Goal: Information Seeking & Learning: Learn about a topic

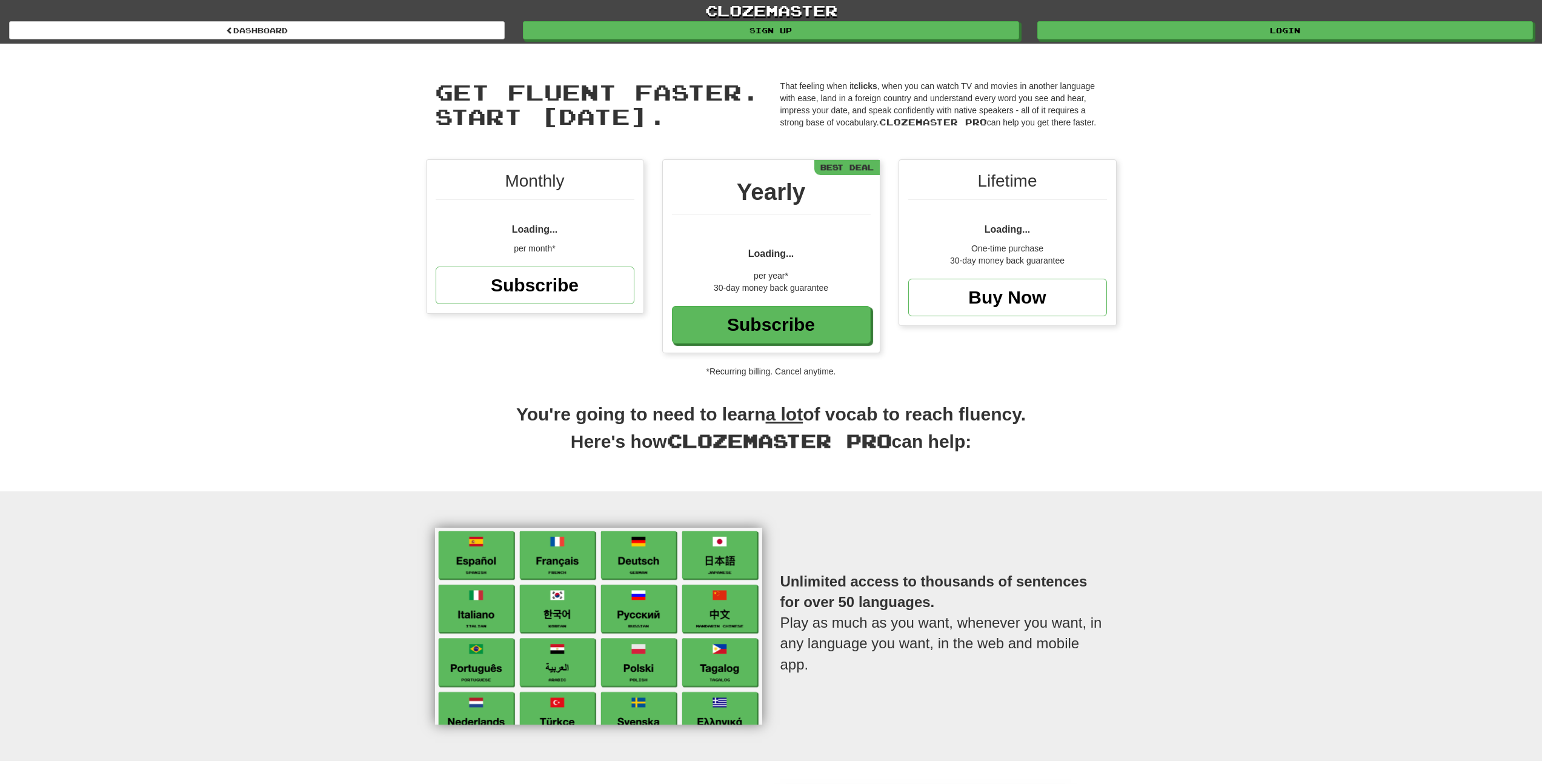
click at [293, 42] on div "clozemaster Dashboard Sign up Login Dashboard" at bounding box center [771, 22] width 1523 height 43
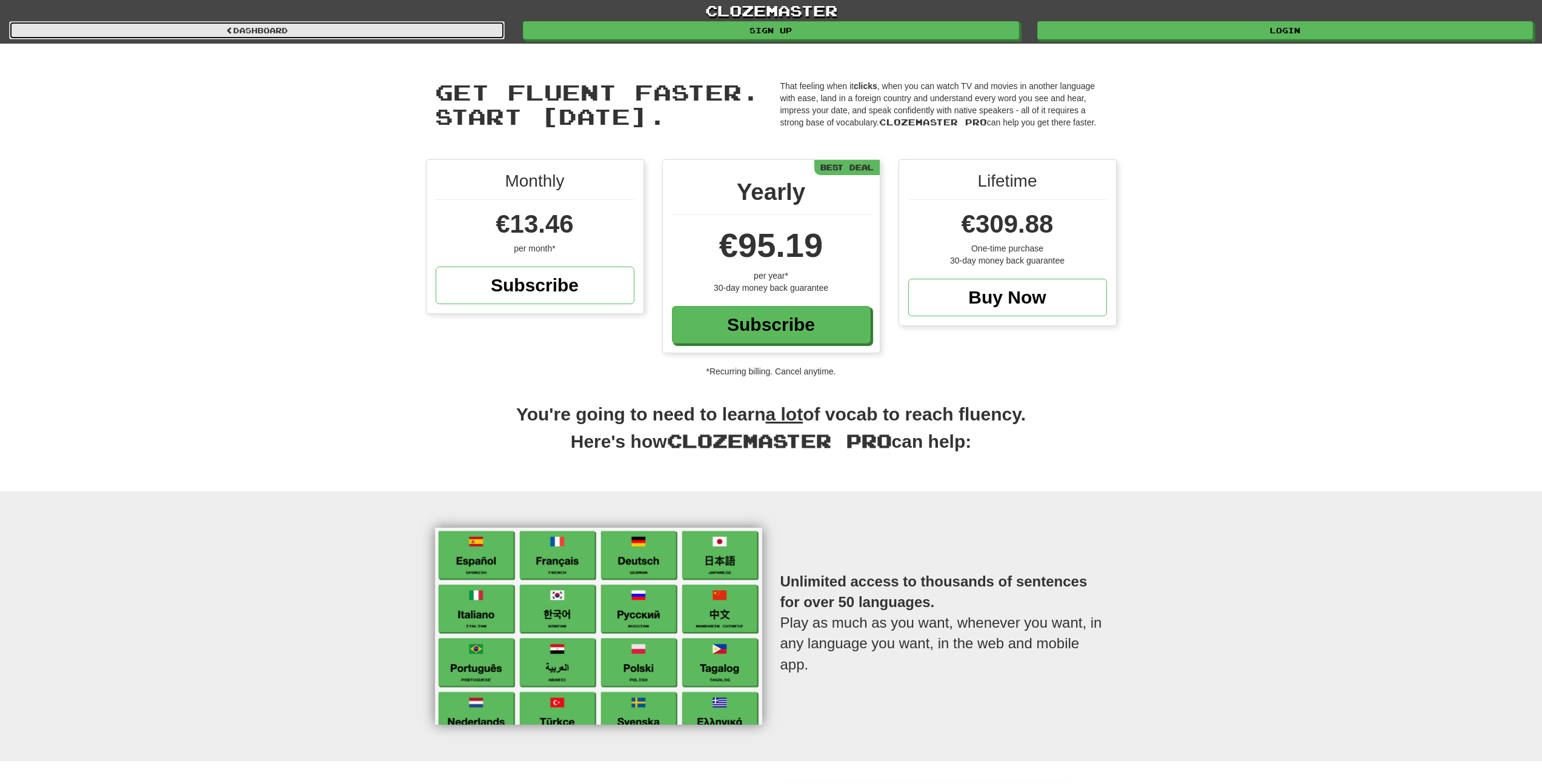
click at [298, 37] on link "Dashboard" at bounding box center [256, 30] width 496 height 18
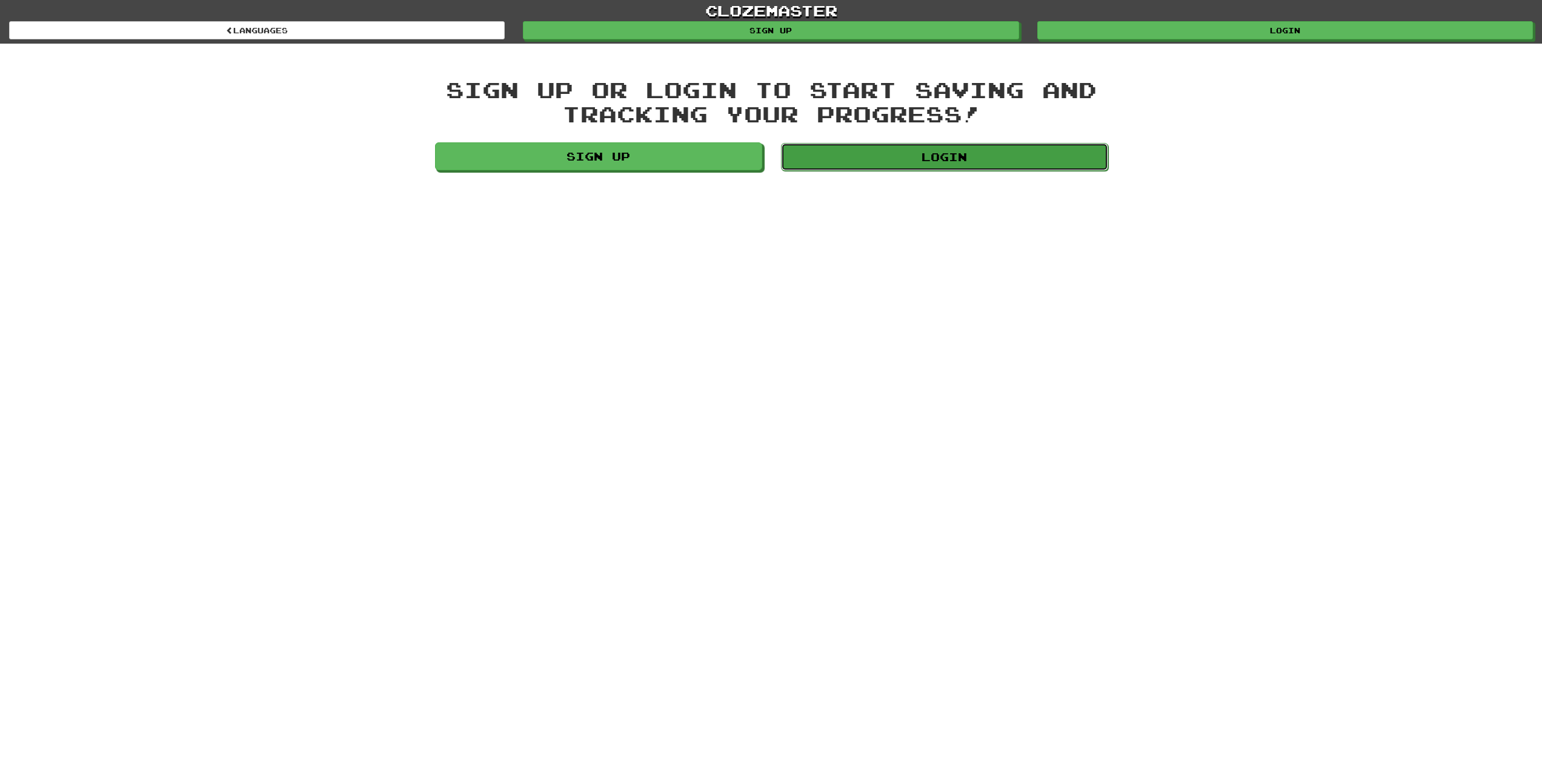
drag, startPoint x: 866, startPoint y: 160, endPoint x: 830, endPoint y: 169, distance: 37.1
click at [866, 160] on link "Login" at bounding box center [944, 157] width 327 height 28
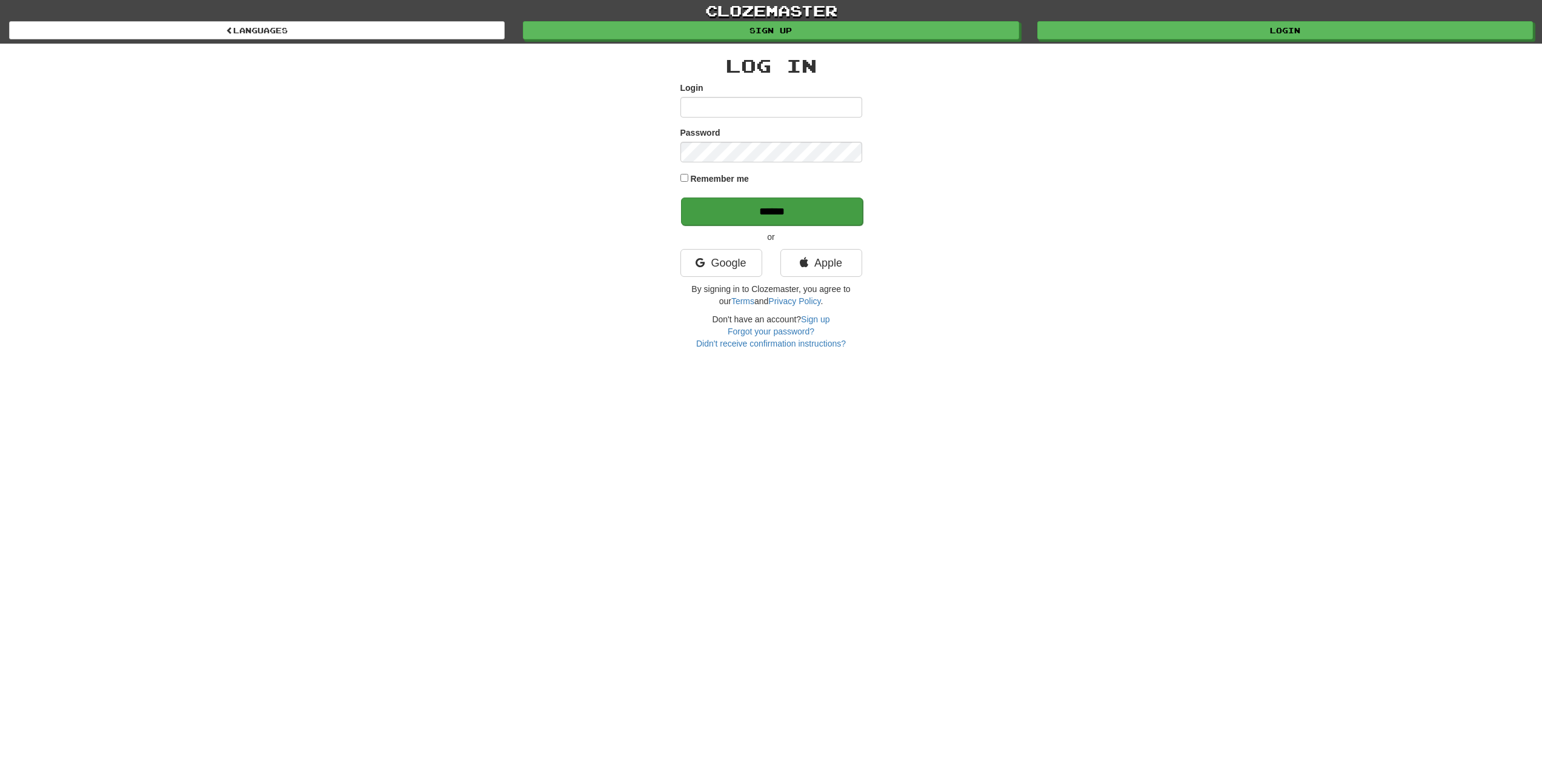
type input "******"
click at [803, 212] on input "******" at bounding box center [772, 212] width 182 height 28
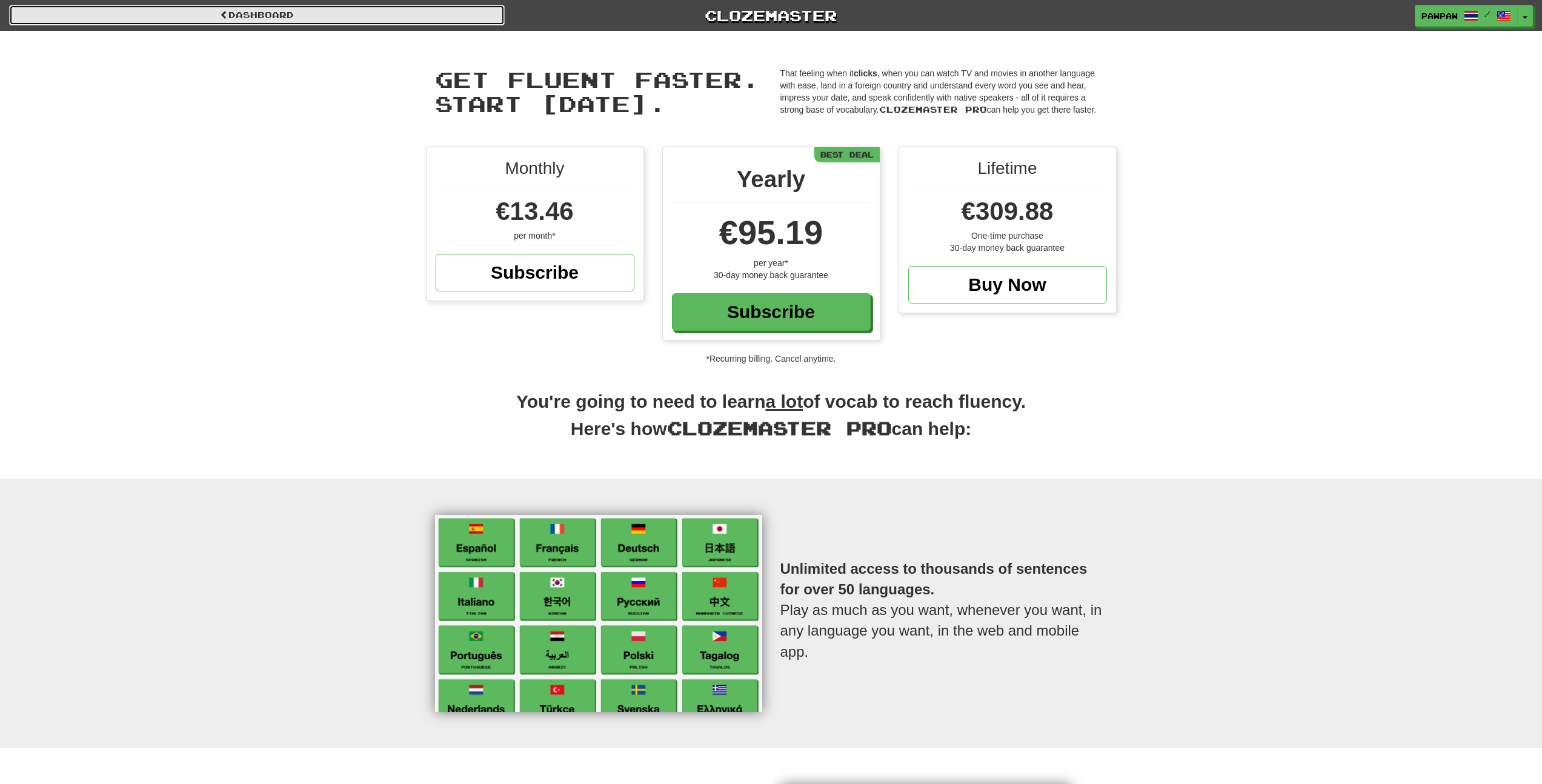
click at [361, 17] on link "Dashboard" at bounding box center [256, 15] width 496 height 20
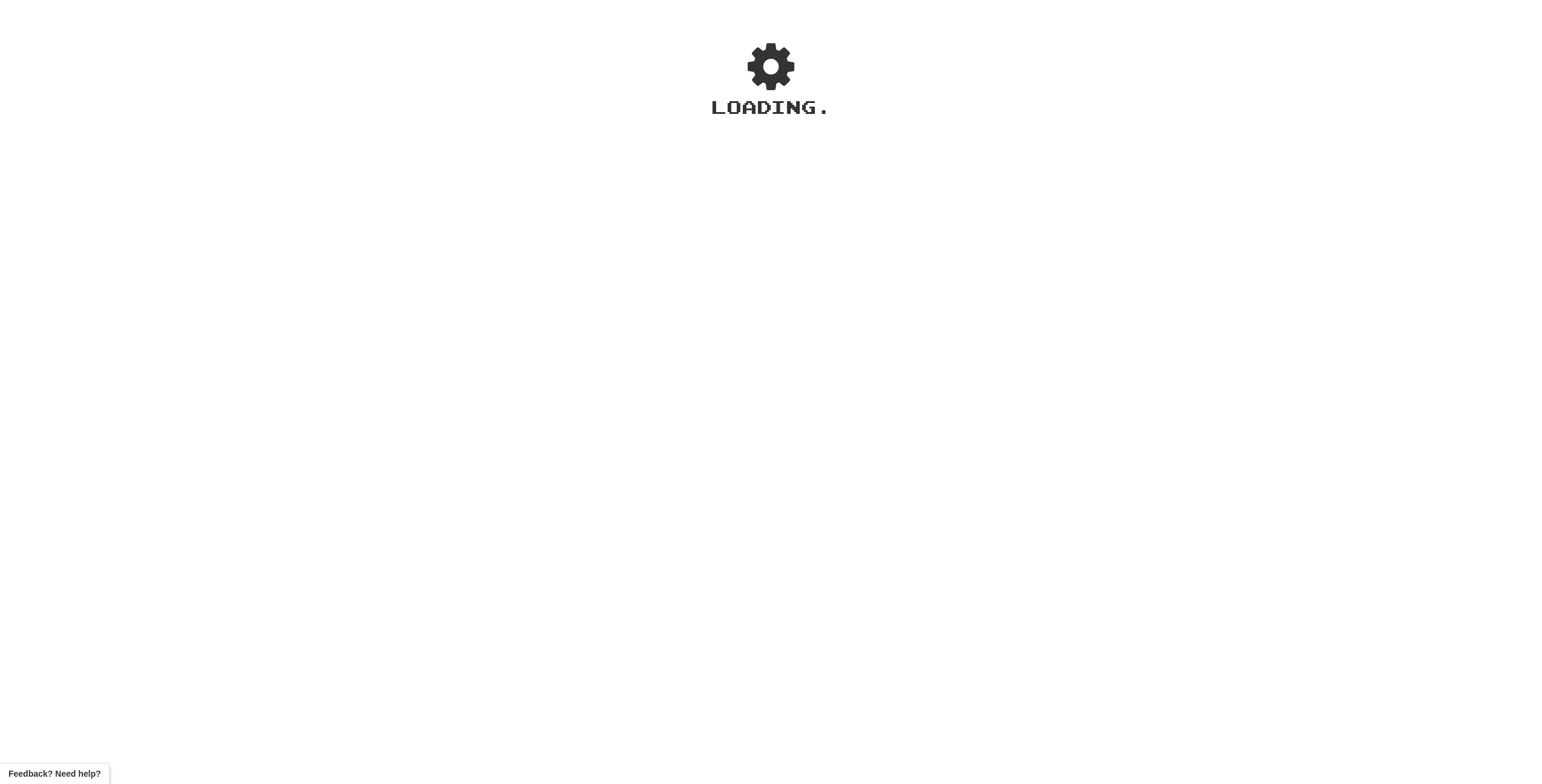
click at [361, 17] on div "Loading ." at bounding box center [771, 400] width 1542 height 769
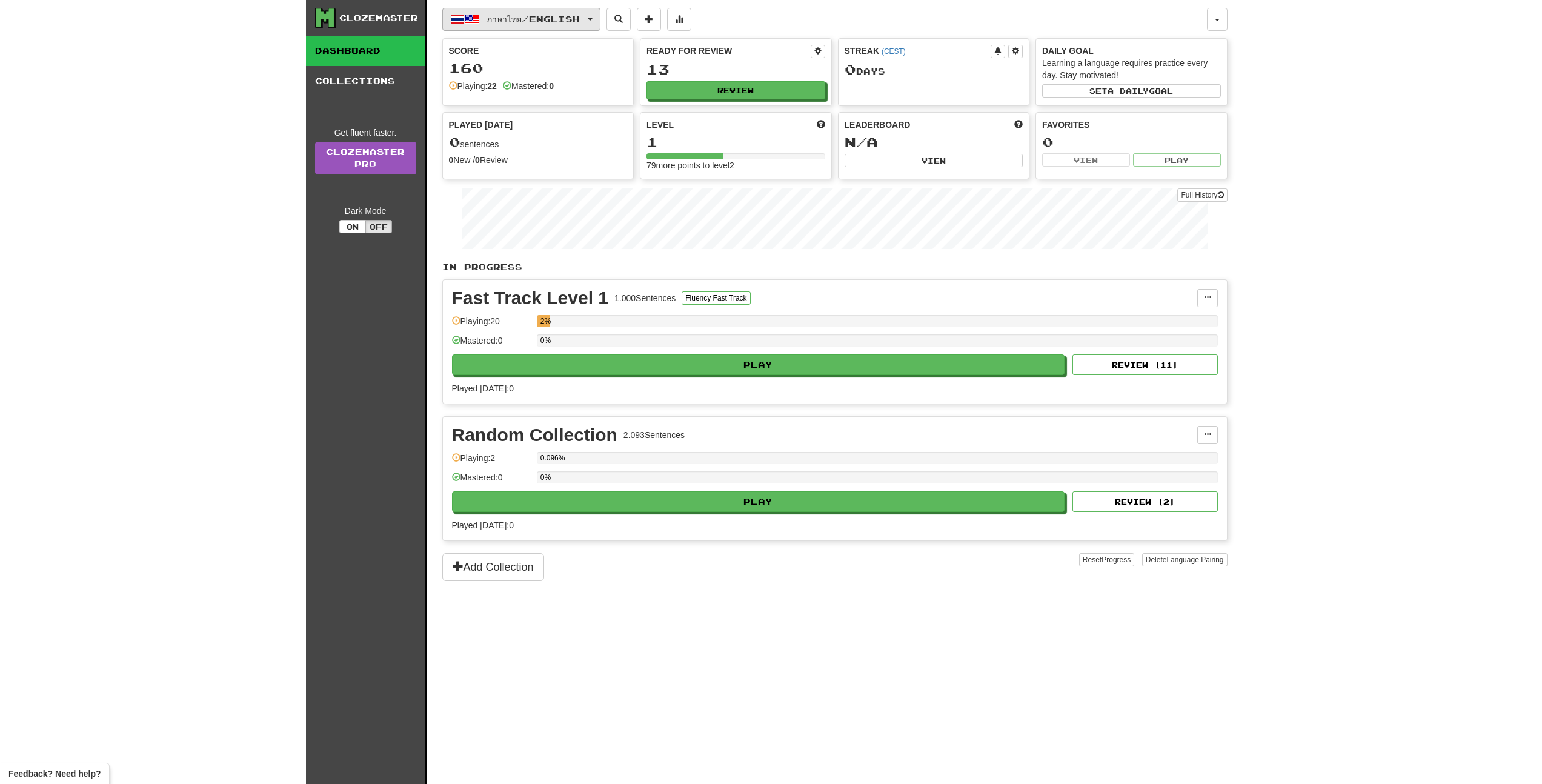
click at [568, 17] on span "ภาษาไทย / English" at bounding box center [533, 19] width 93 height 10
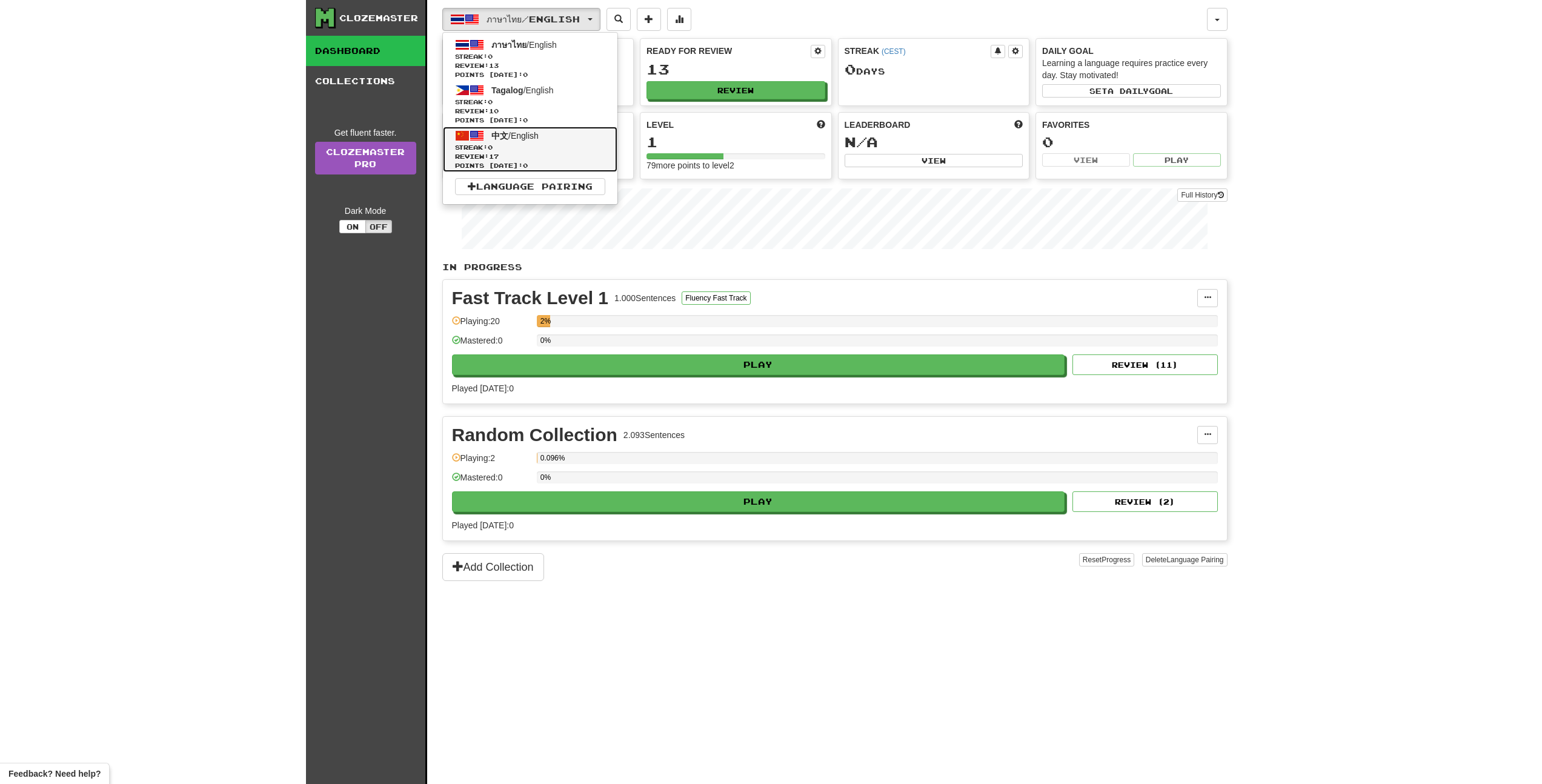
click at [468, 134] on span at bounding box center [462, 136] width 15 height 15
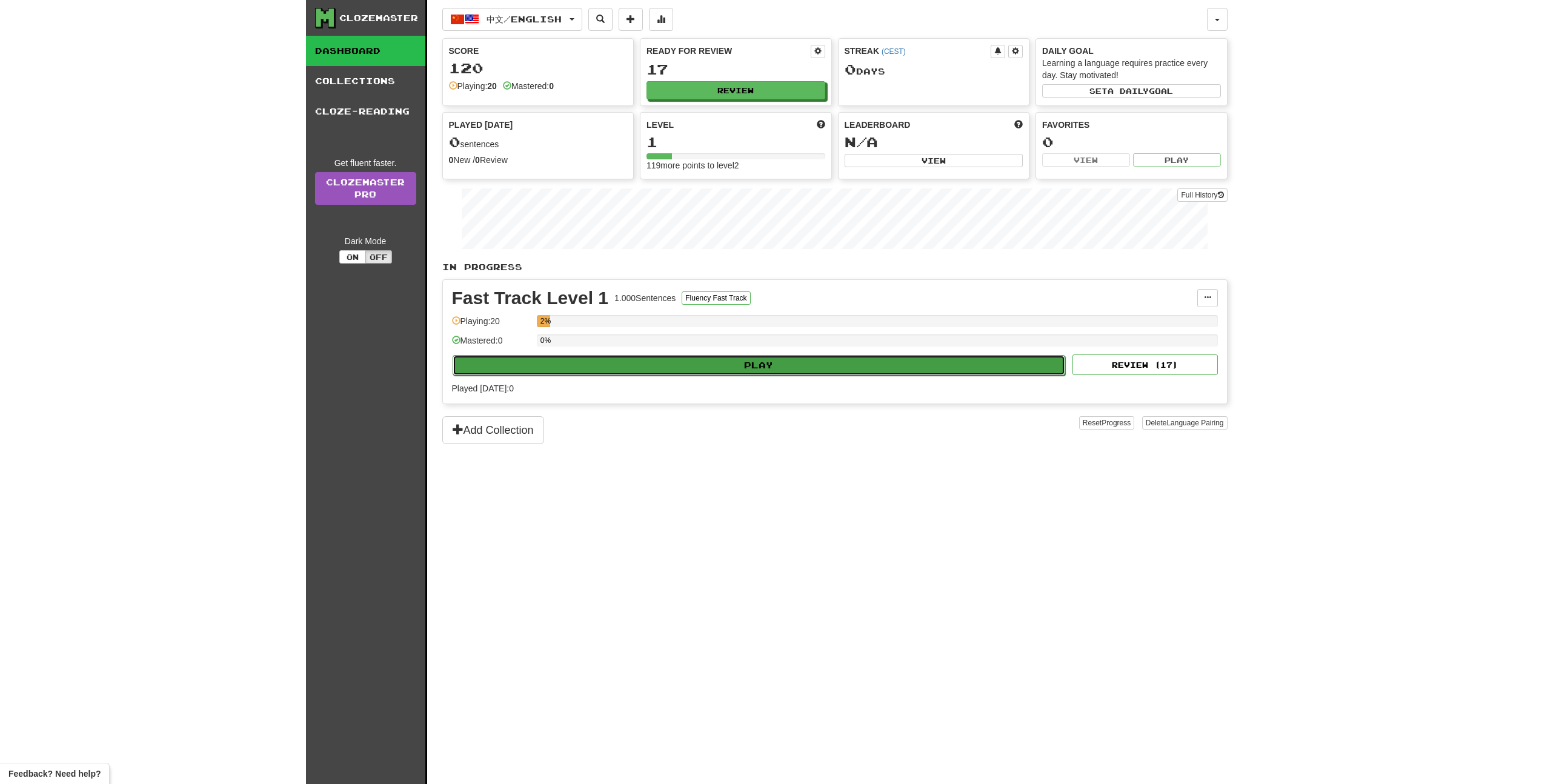
click at [687, 367] on button "Play" at bounding box center [759, 365] width 613 height 20
select select "**"
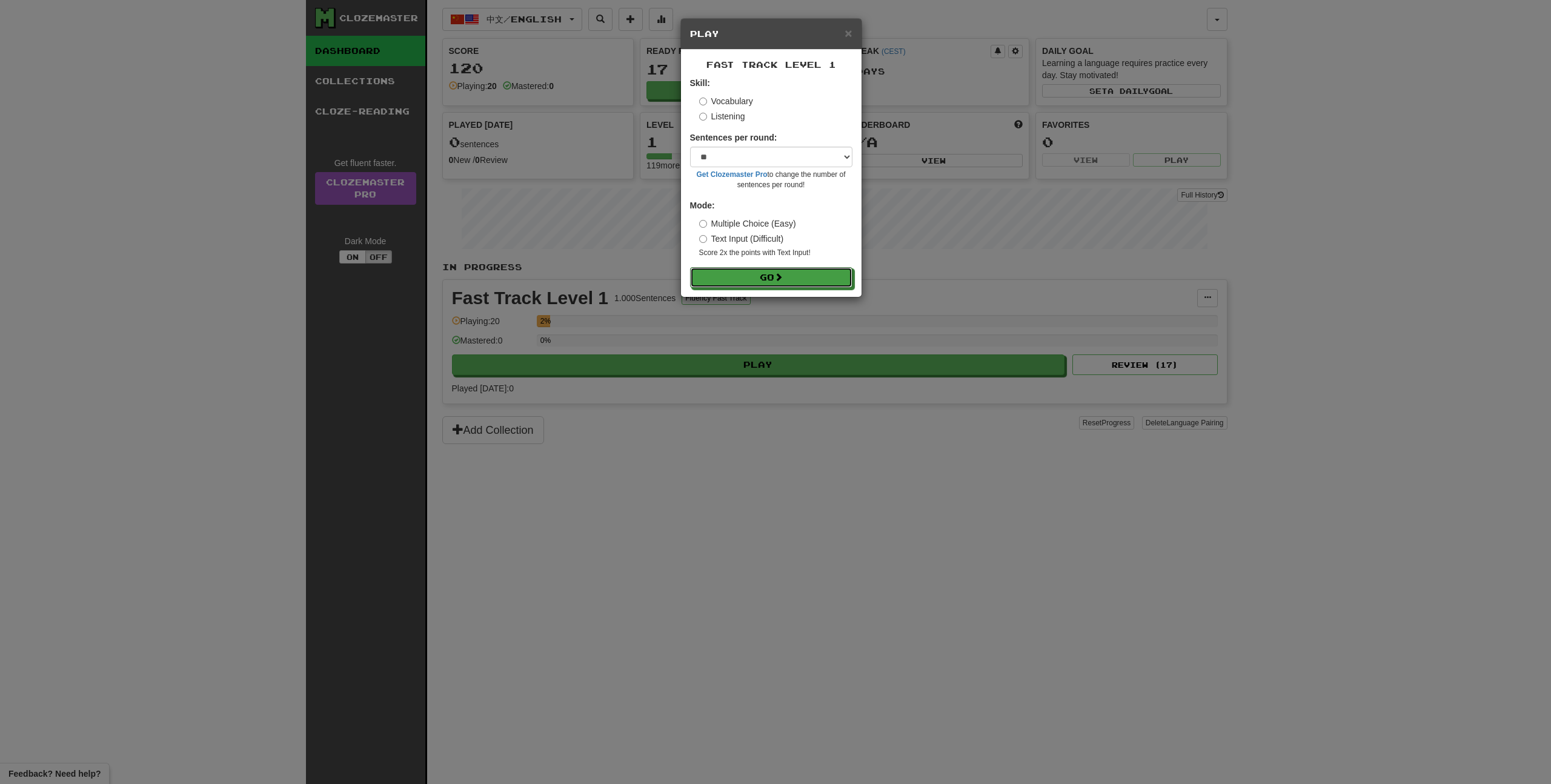
drag, startPoint x: 798, startPoint y: 283, endPoint x: 704, endPoint y: 122, distance: 186.4
click at [704, 126] on form "Skill: Vocabulary Listening Sentences per round: * ** ** ** ** ** *** ******** …" at bounding box center [771, 182] width 162 height 211
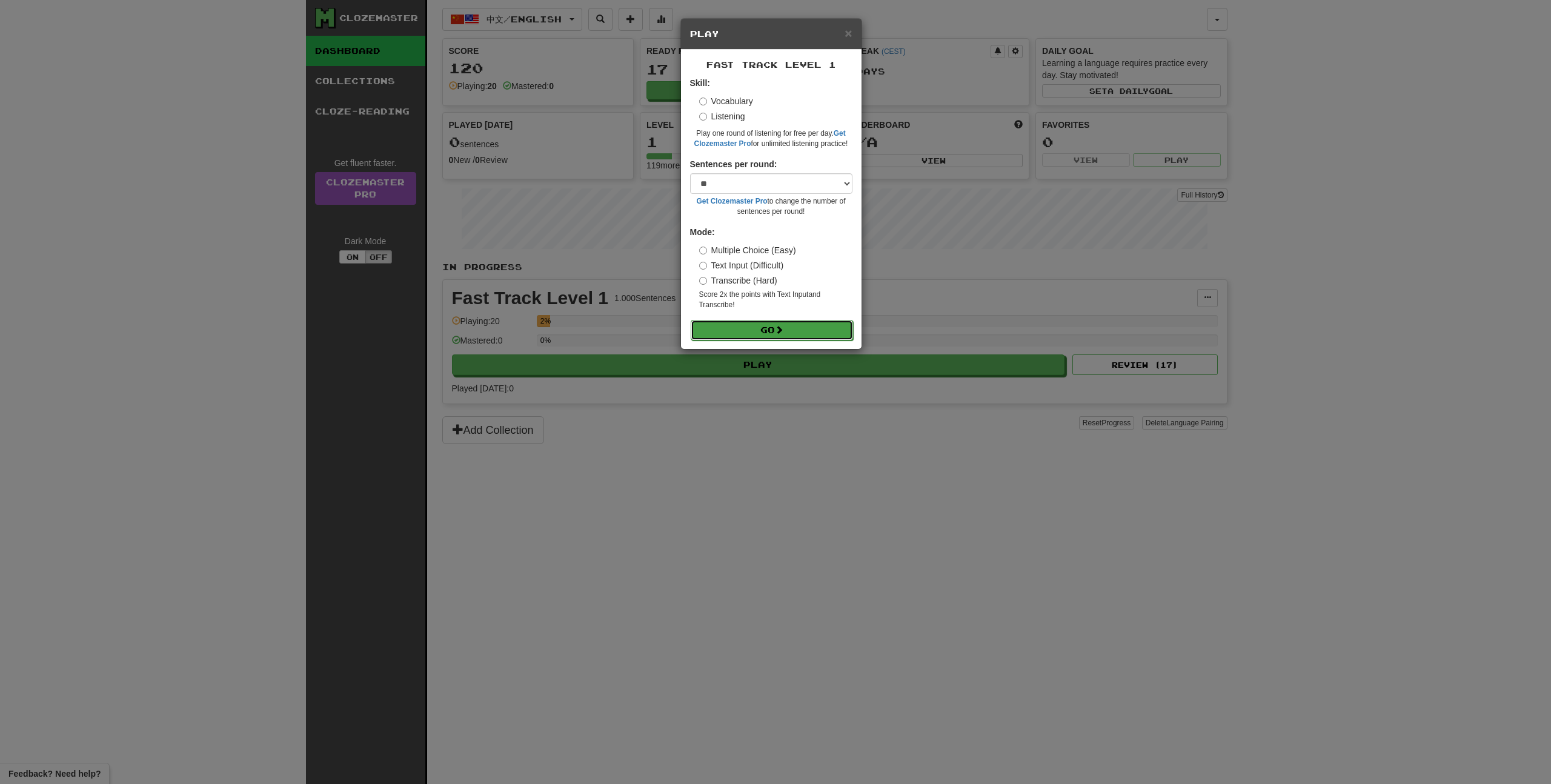
click at [757, 327] on button "Go" at bounding box center [772, 330] width 162 height 20
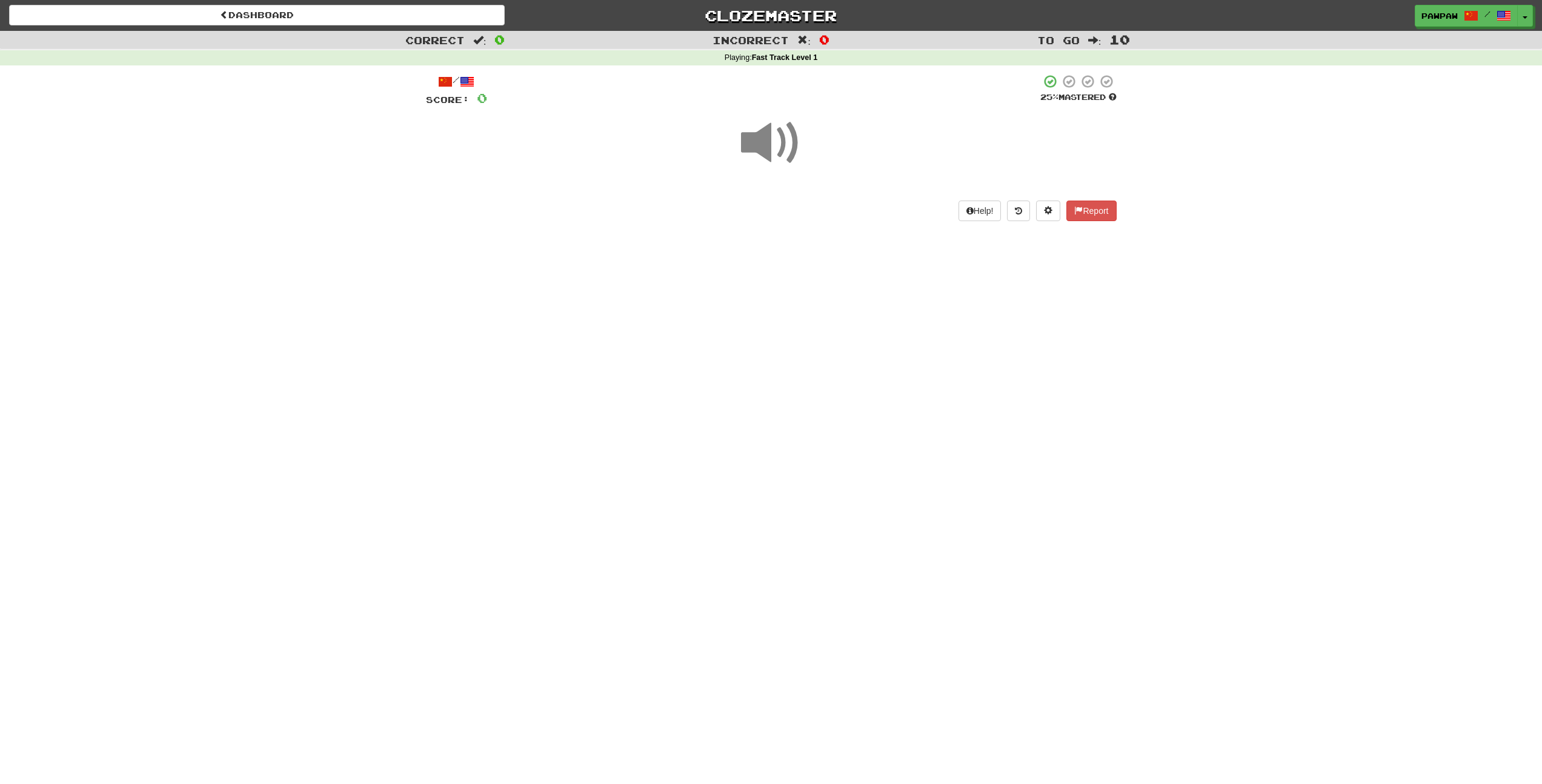
click at [764, 141] on span at bounding box center [771, 143] width 61 height 61
click at [801, 224] on button "show sentence" at bounding box center [810, 210] width 73 height 33
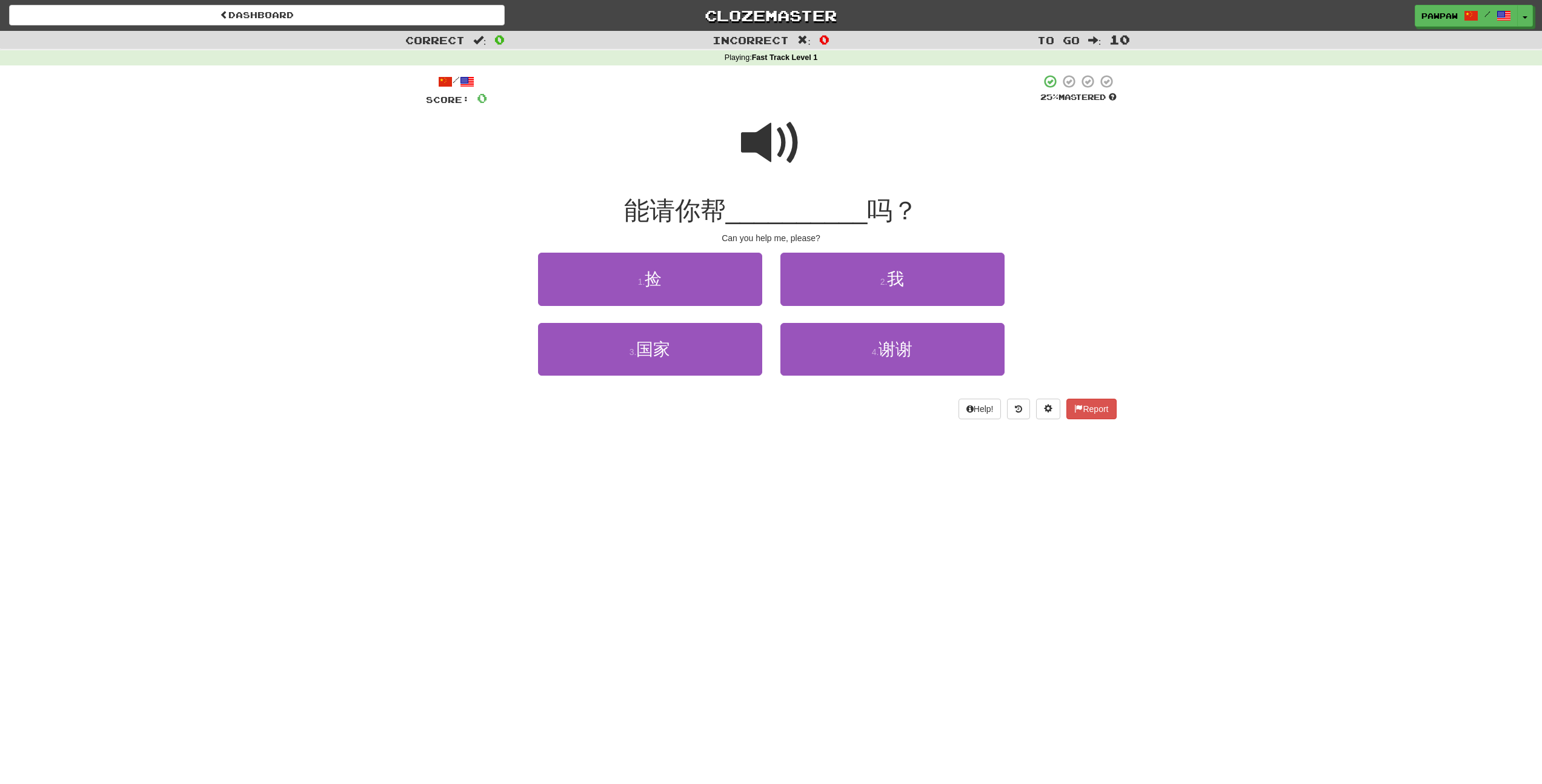
click at [767, 144] on span at bounding box center [771, 143] width 61 height 61
click at [769, 136] on span at bounding box center [771, 143] width 61 height 61
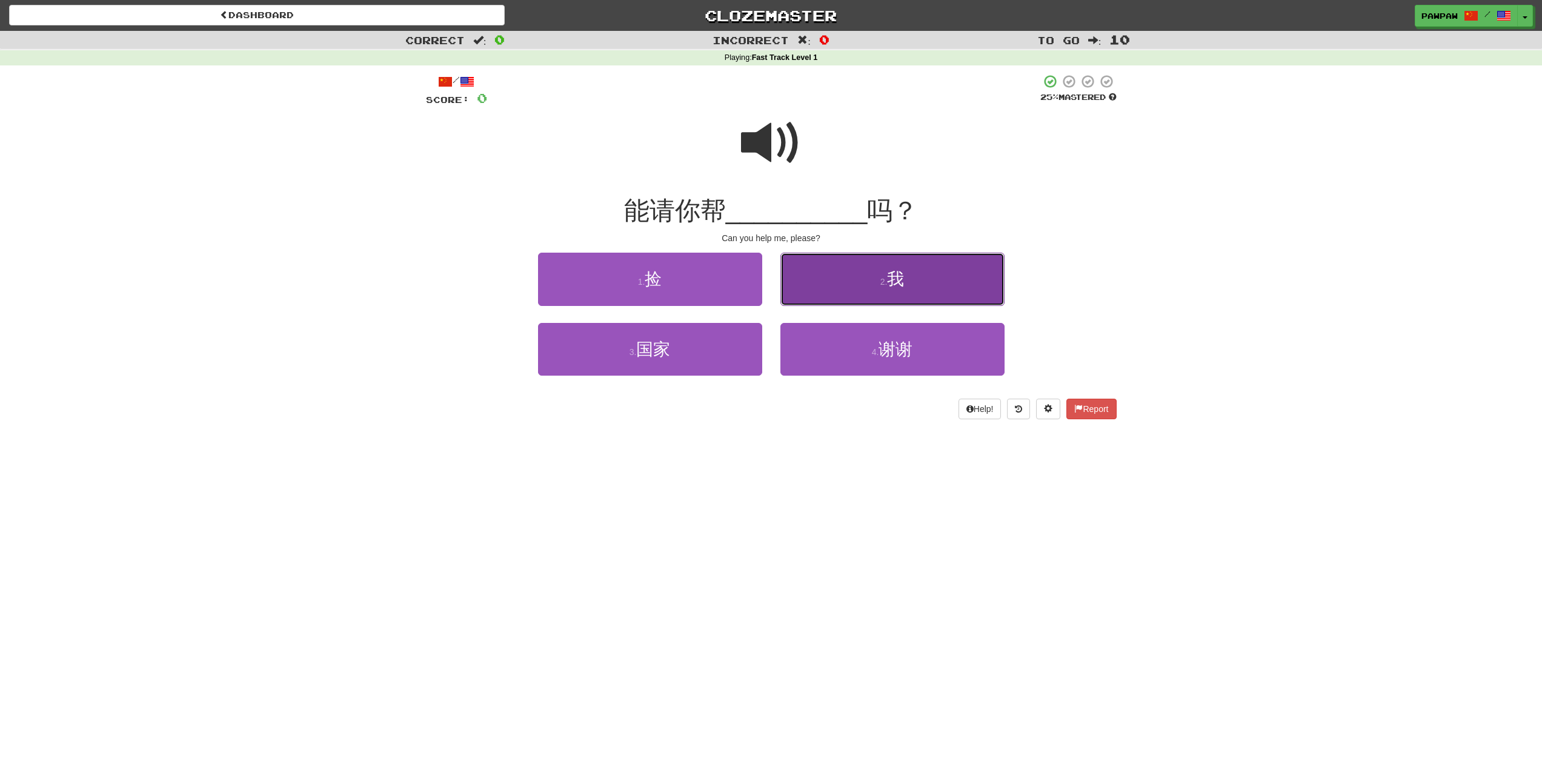
click at [902, 279] on span "我" at bounding box center [895, 278] width 17 height 19
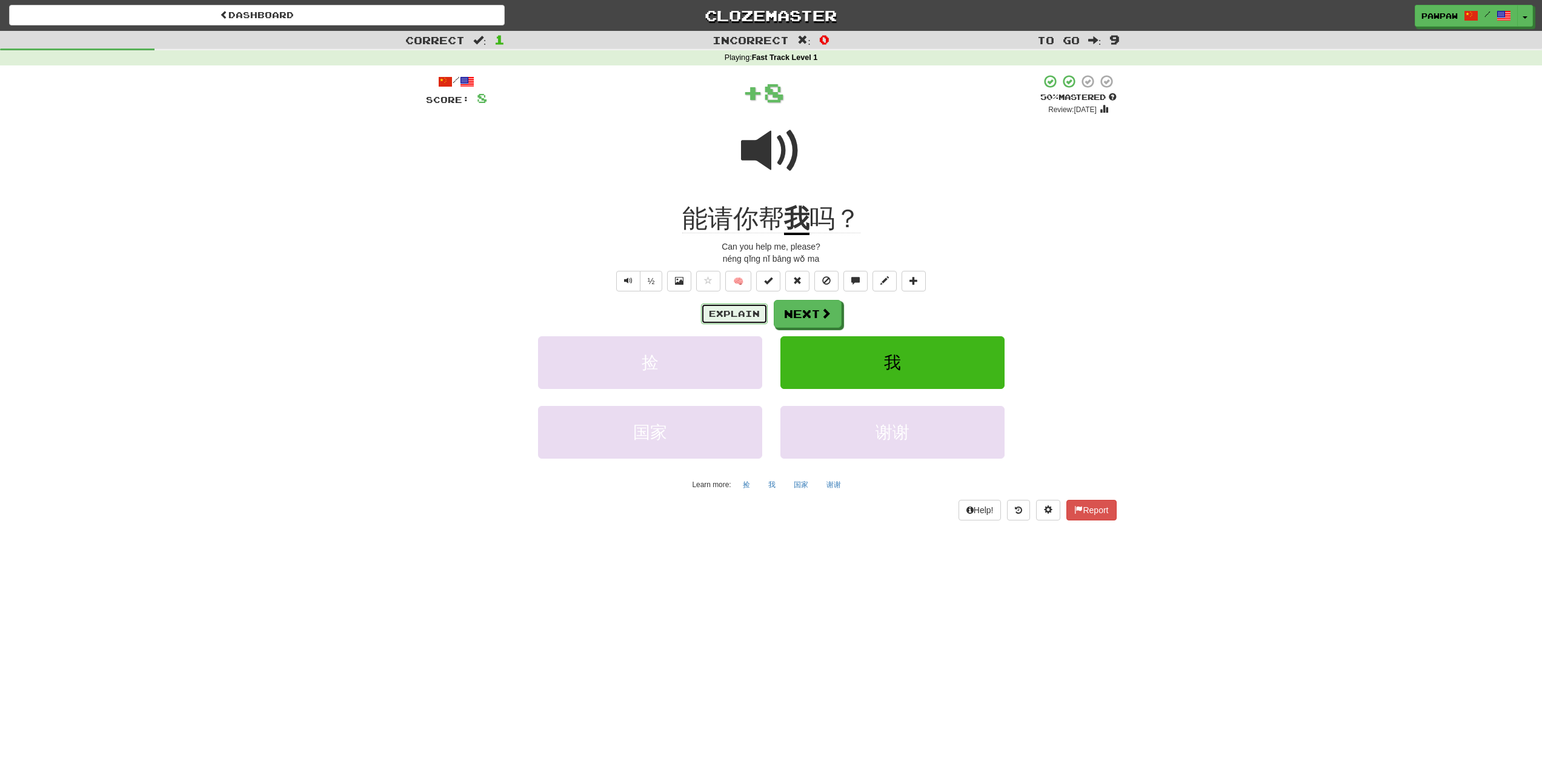
click at [748, 308] on button "Explain" at bounding box center [734, 314] width 67 height 20
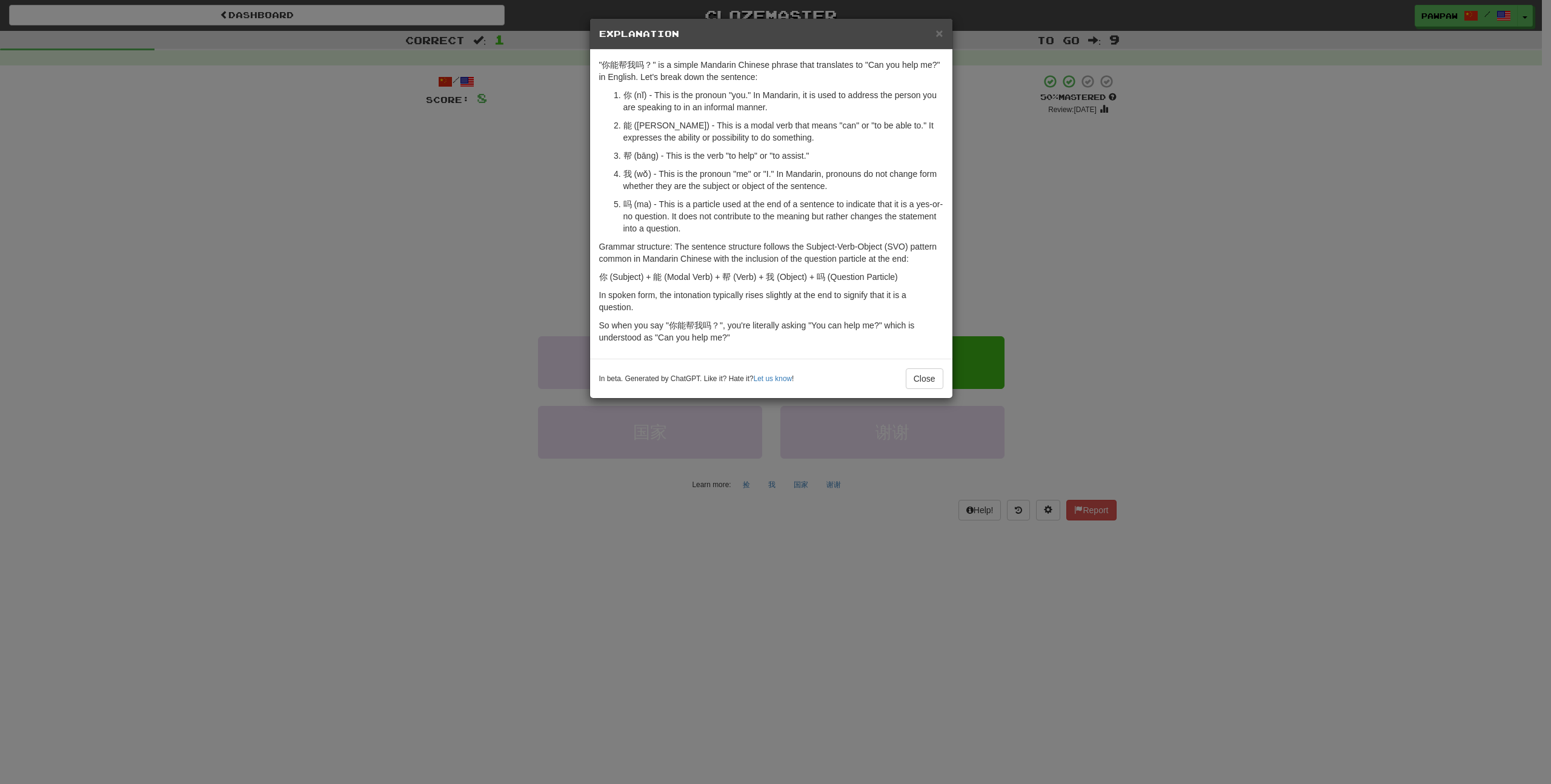
click at [652, 157] on p "帮 (bāng) - This is the verb "to help" or "to assist."" at bounding box center [783, 155] width 320 height 12
click at [924, 370] on button "Close" at bounding box center [924, 379] width 38 height 20
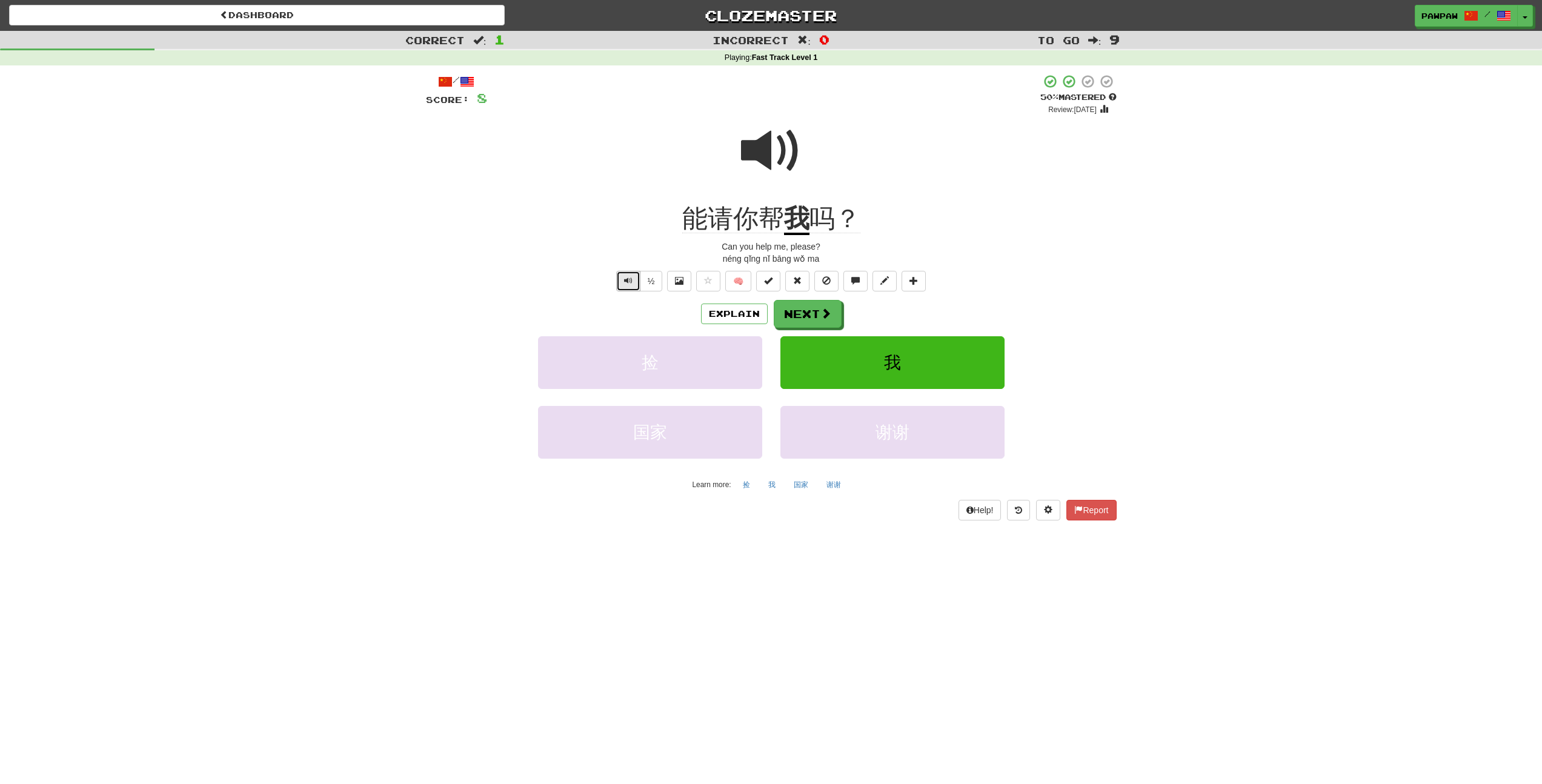
click at [631, 283] on span "Text-to-speech controls" at bounding box center [628, 280] width 8 height 8
click at [737, 316] on button "Explain" at bounding box center [734, 314] width 67 height 20
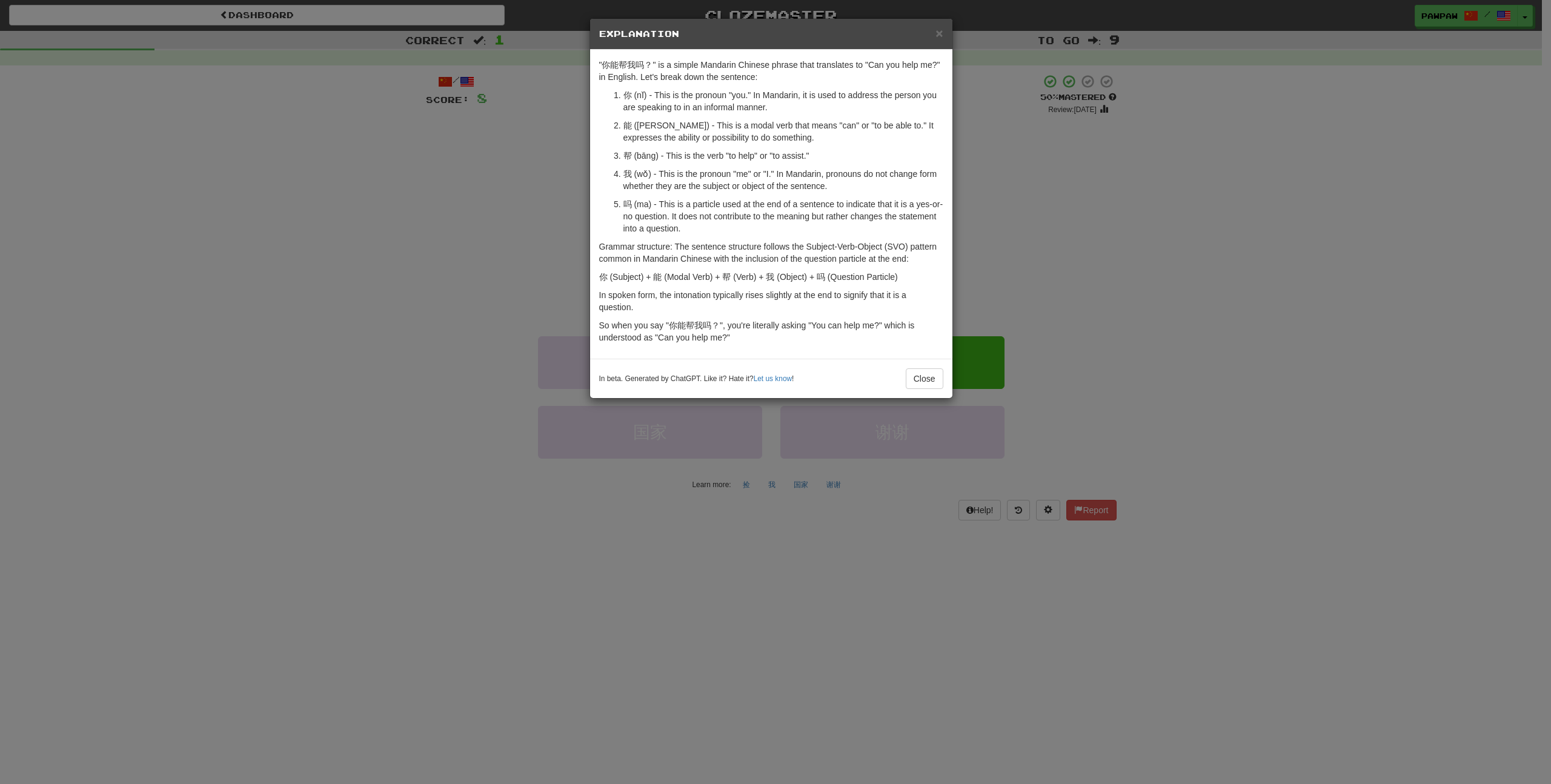
click at [441, 215] on div "× Explanation "你能帮我吗？" is a simple Mandarin Chinese phrase that translates to "…" at bounding box center [775, 392] width 1551 height 784
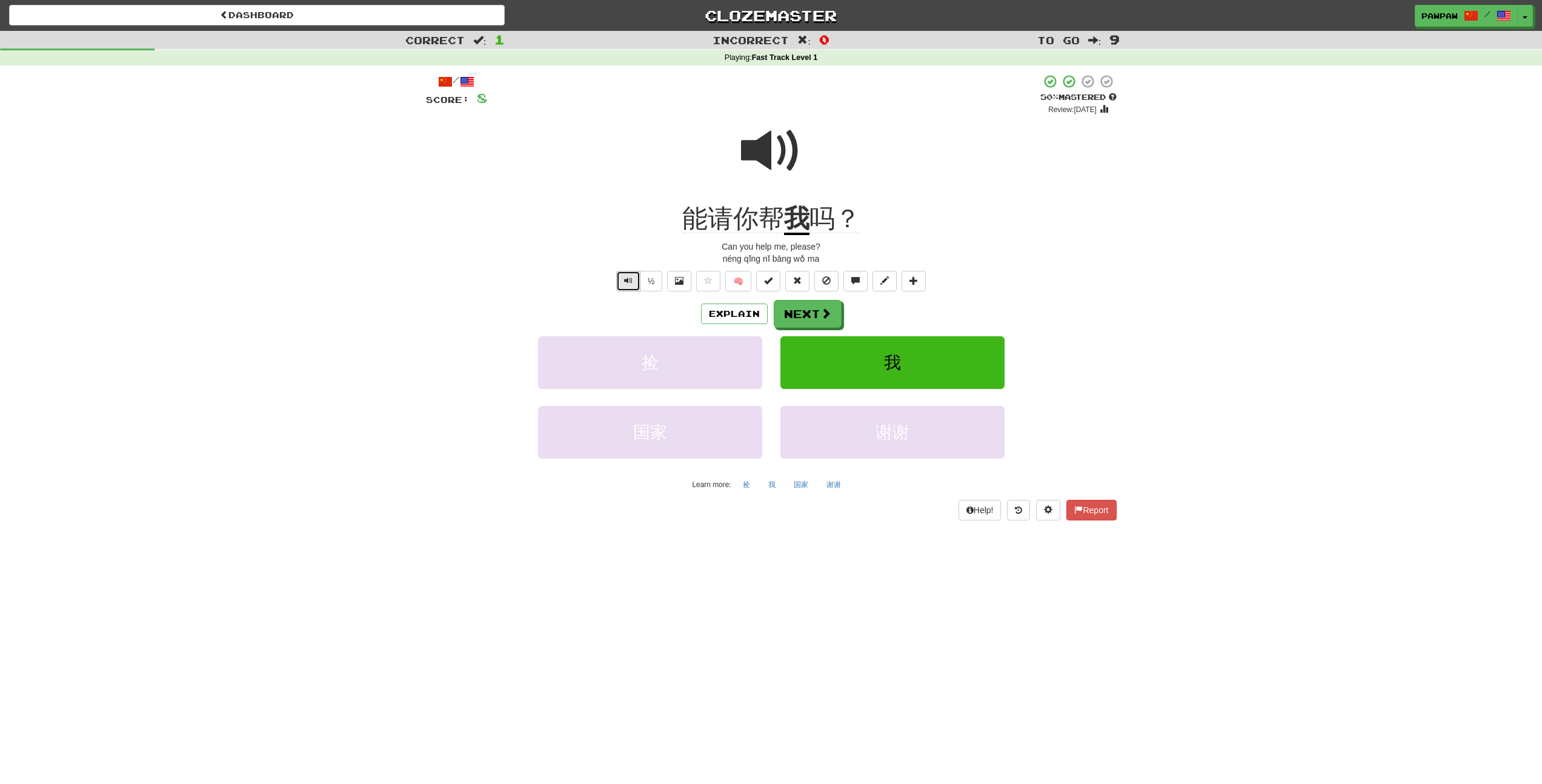
click at [625, 281] on span "Text-to-speech controls" at bounding box center [628, 280] width 8 height 8
click at [804, 318] on button "Next" at bounding box center [808, 315] width 68 height 28
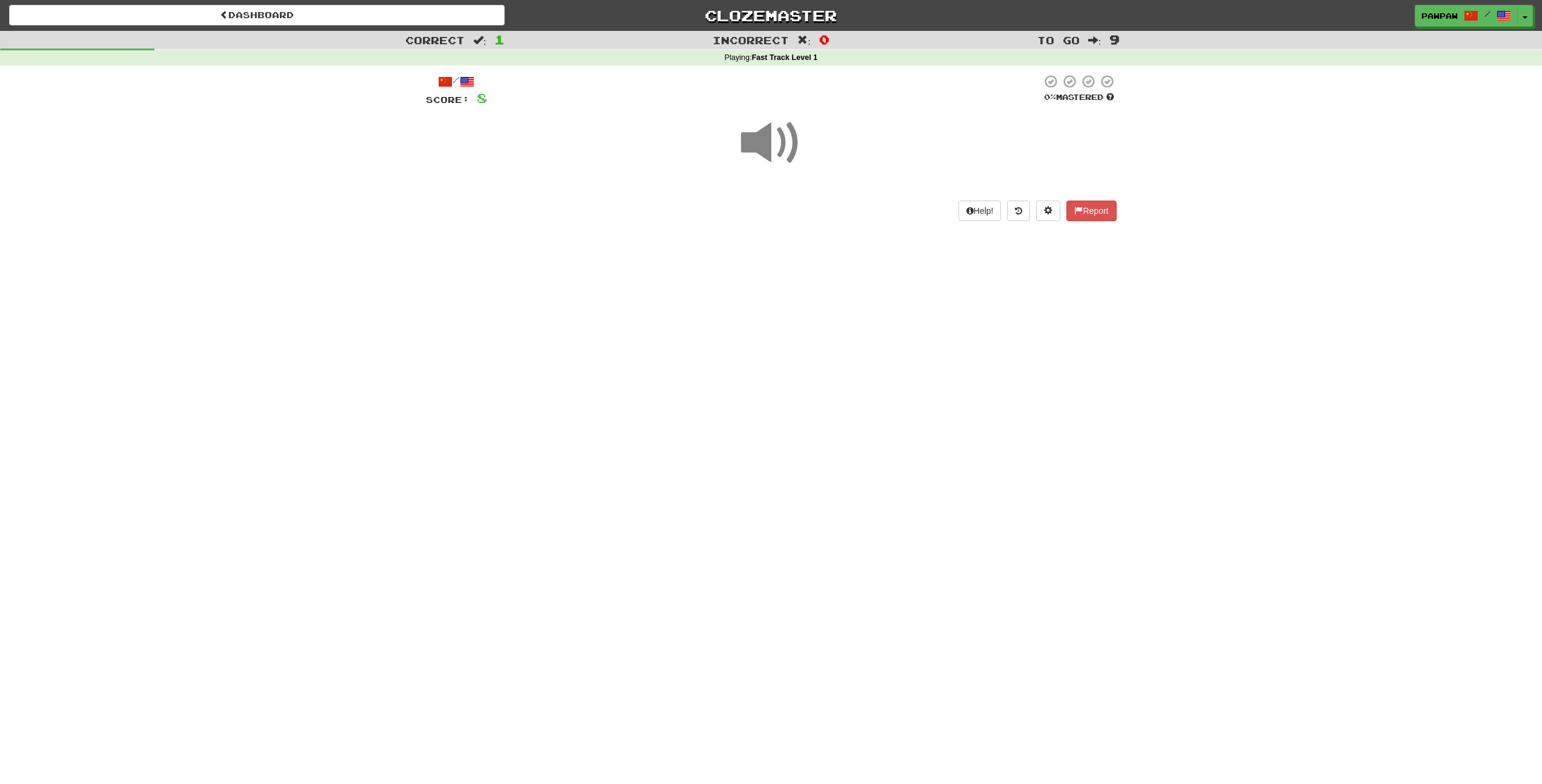
click at [769, 132] on span at bounding box center [771, 143] width 61 height 61
click at [797, 222] on button "show sentence" at bounding box center [810, 210] width 73 height 33
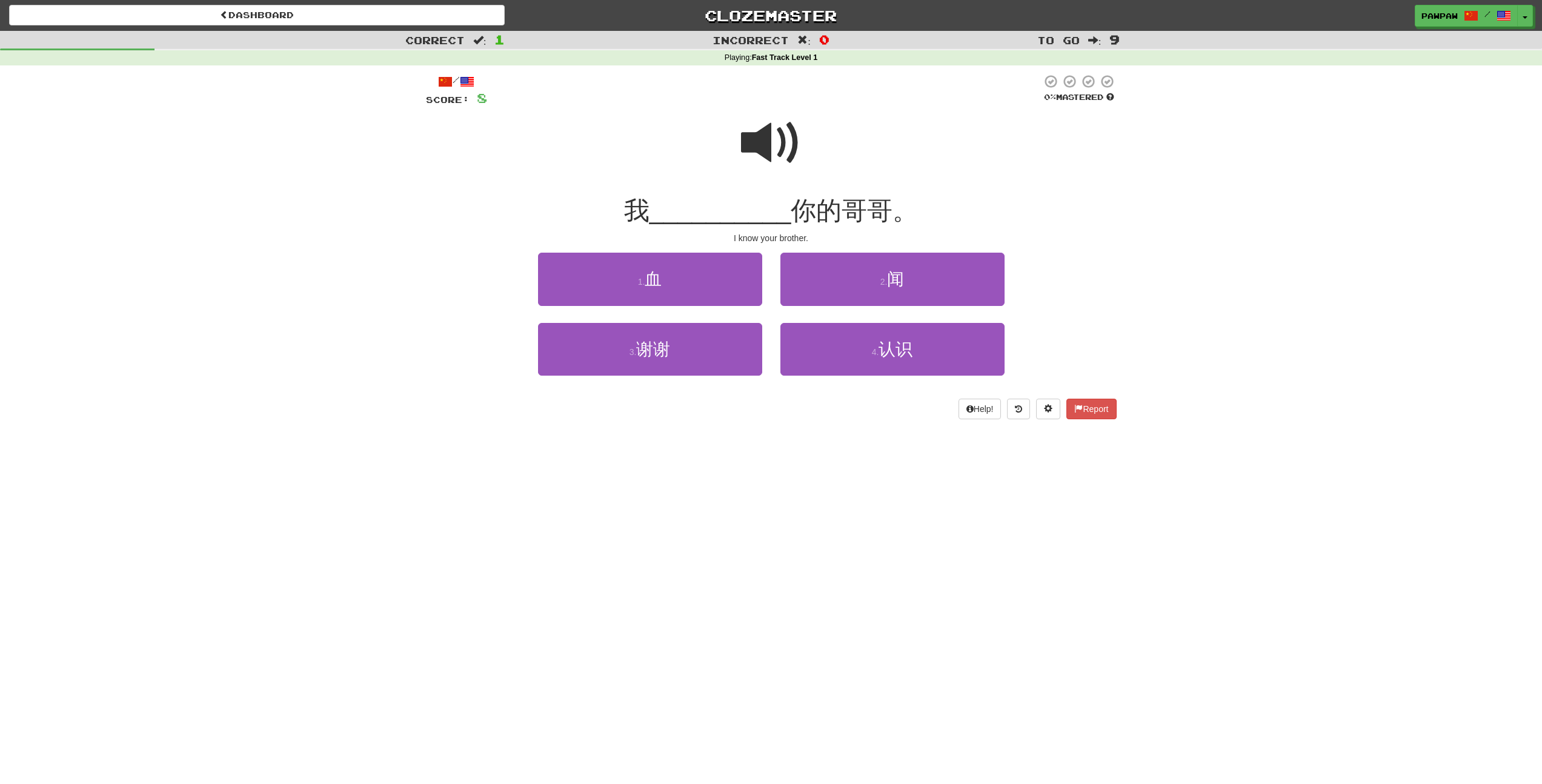
click at [753, 142] on span at bounding box center [771, 143] width 61 height 61
click at [751, 131] on span at bounding box center [771, 143] width 61 height 61
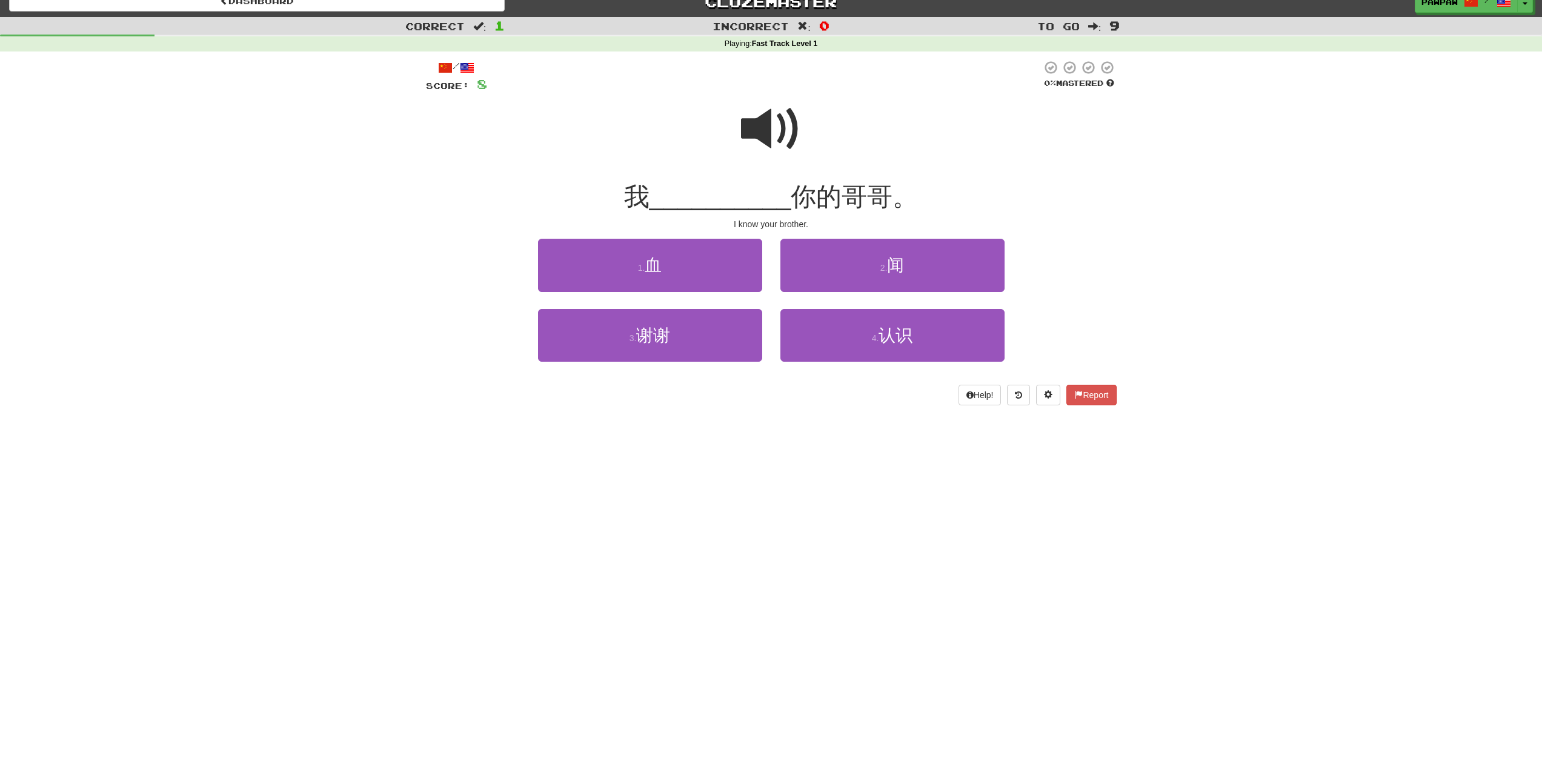
click at [751, 134] on span at bounding box center [771, 129] width 61 height 61
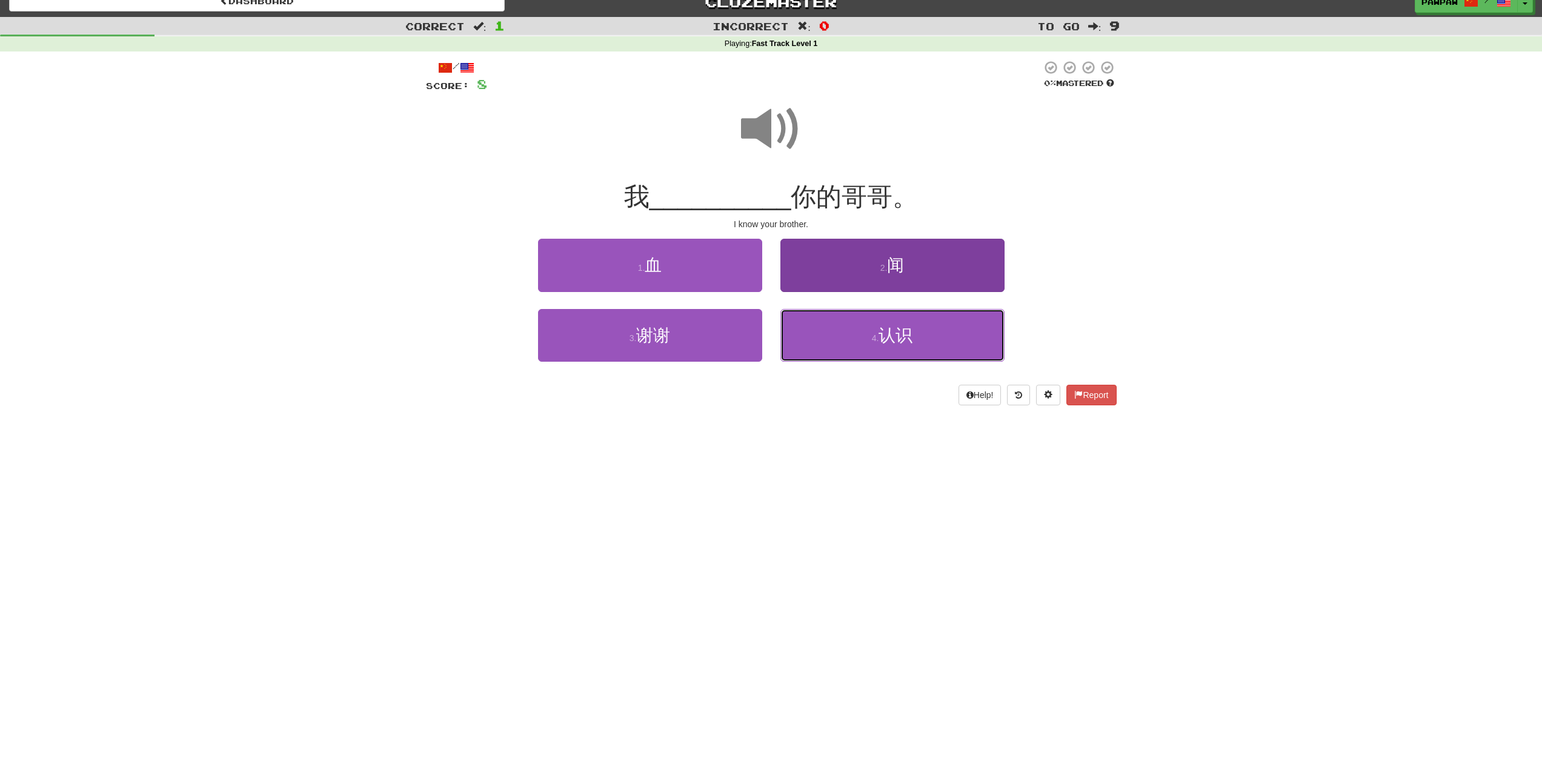
drag, startPoint x: 887, startPoint y: 343, endPoint x: 833, endPoint y: 345, distance: 54.0
click at [887, 343] on span "认识" at bounding box center [895, 335] width 34 height 19
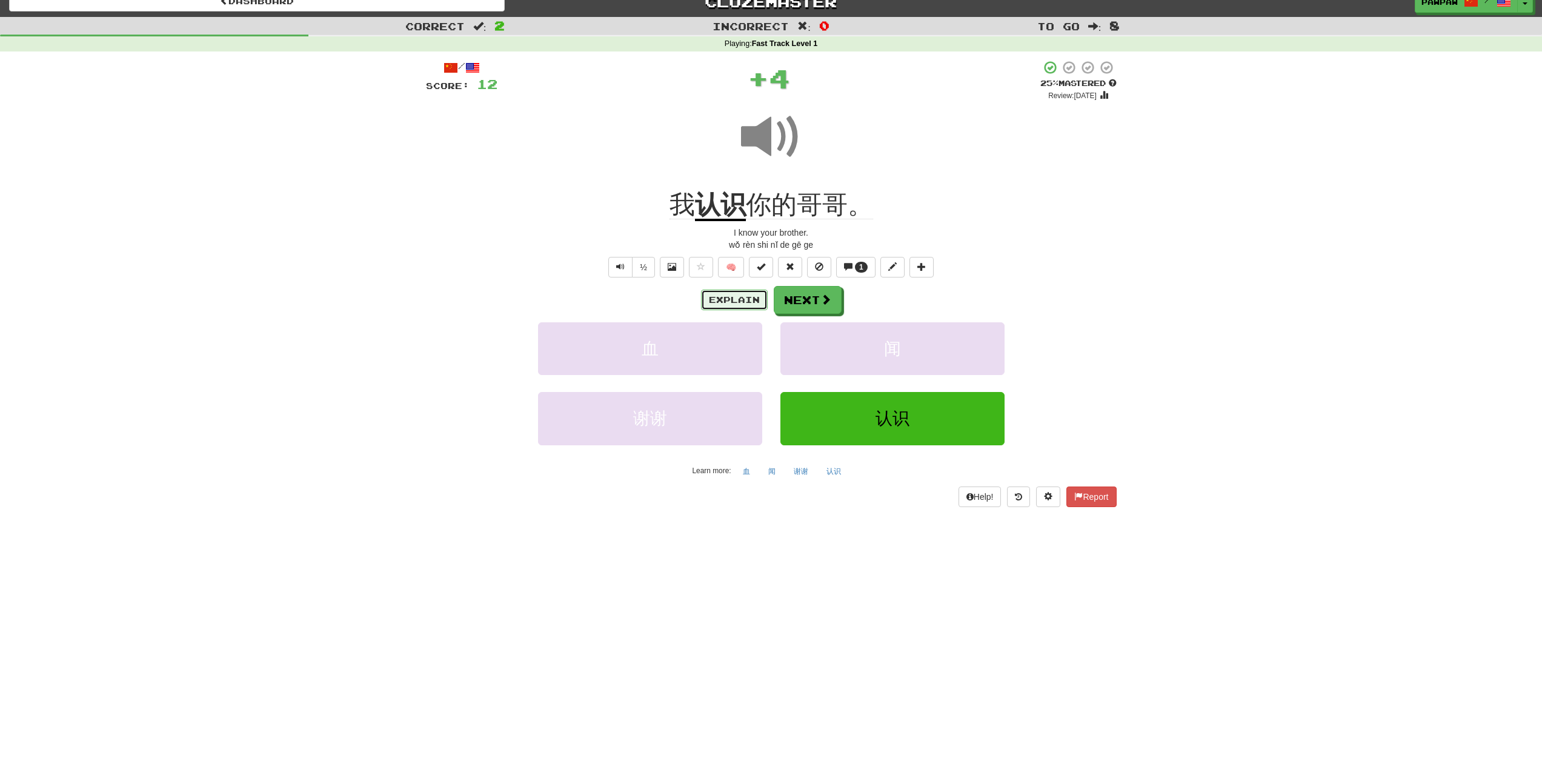
click at [717, 304] on button "Explain" at bounding box center [734, 300] width 67 height 20
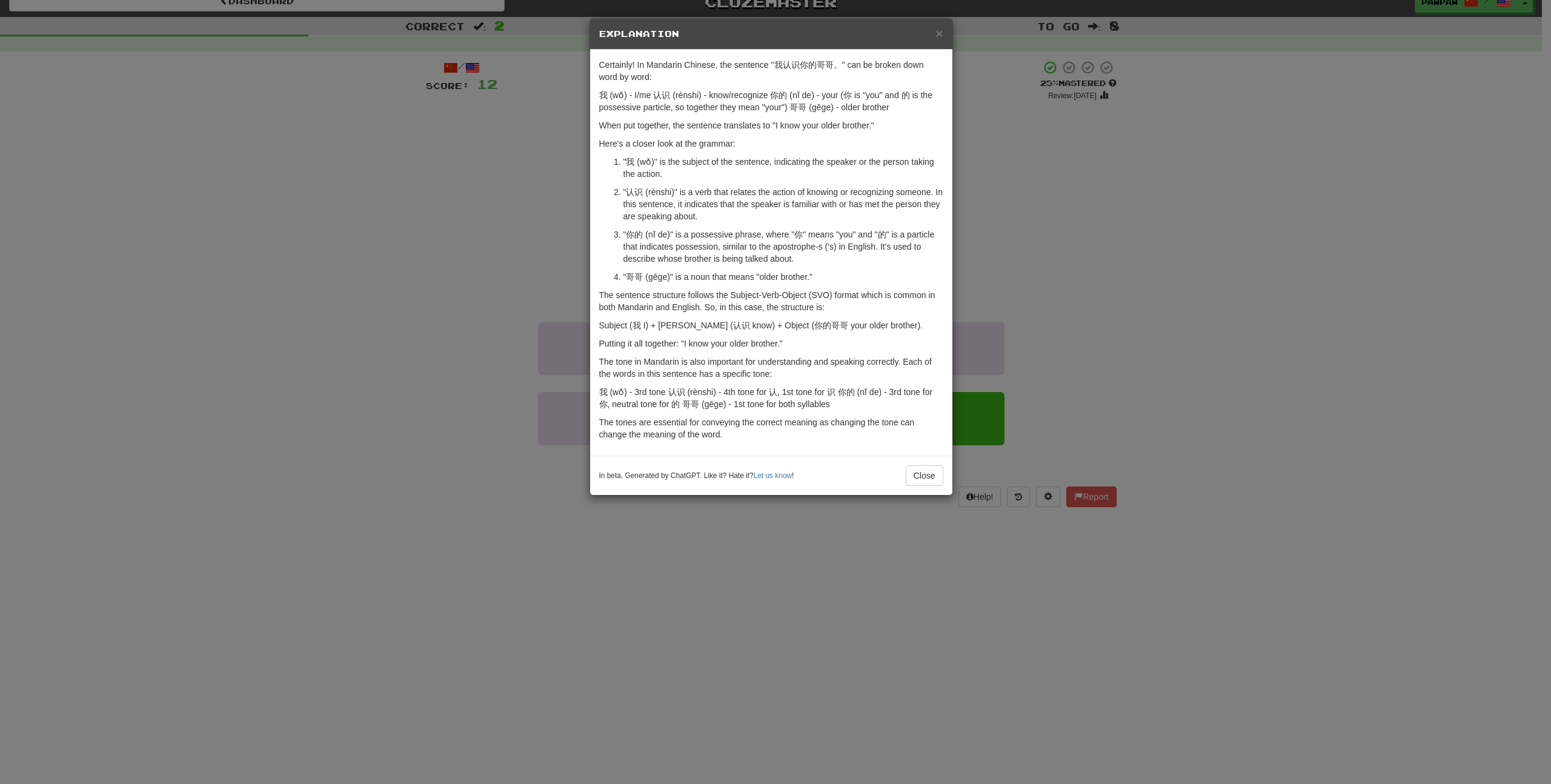
click at [466, 539] on div "× Explanation Certainly! In Mandarin Chinese, the sentence "我认识你的哥哥。" can be br…" at bounding box center [775, 392] width 1551 height 784
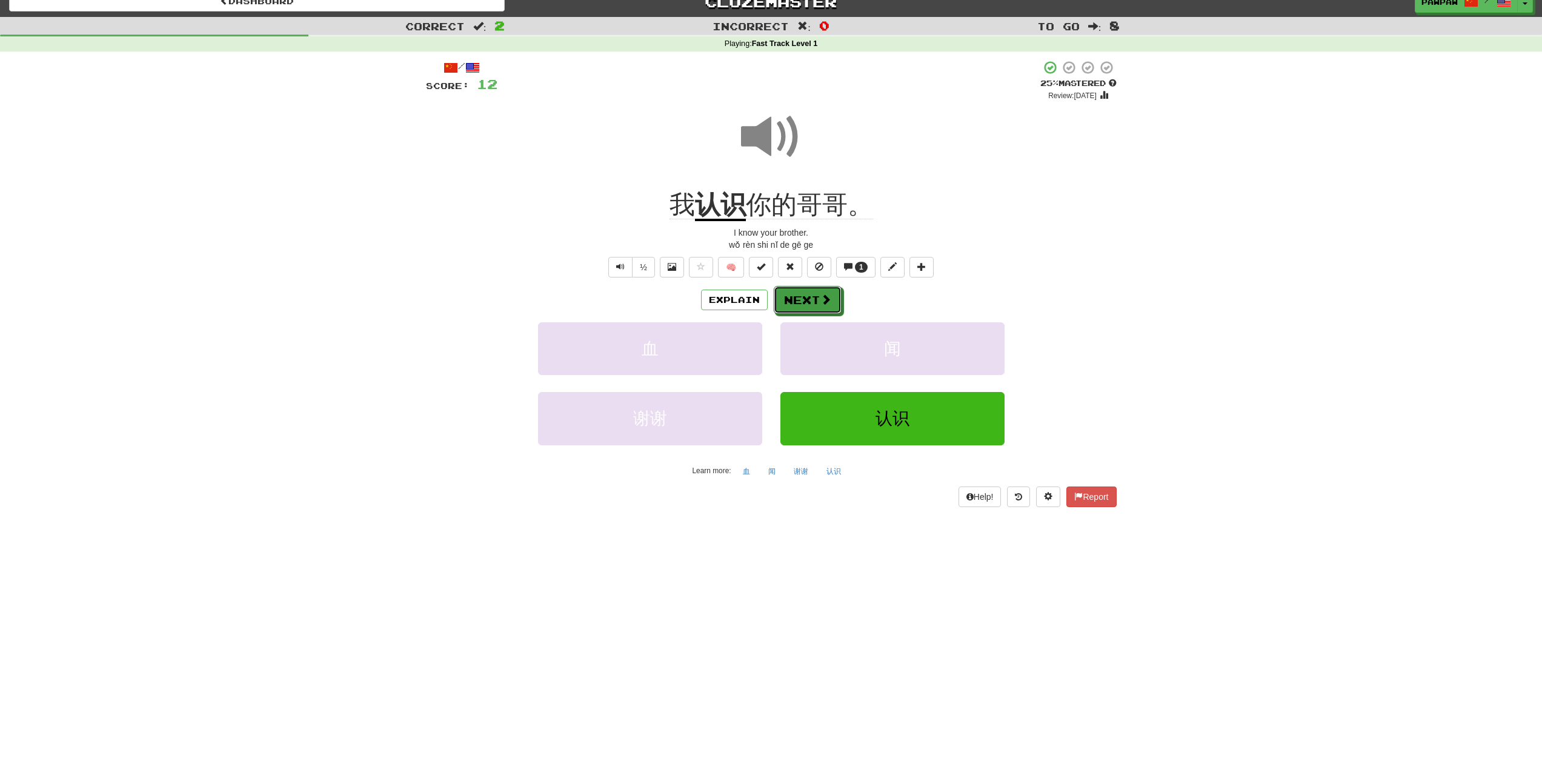
drag, startPoint x: 801, startPoint y: 304, endPoint x: 792, endPoint y: 302, distance: 9.2
click at [797, 303] on button "Next" at bounding box center [808, 300] width 68 height 28
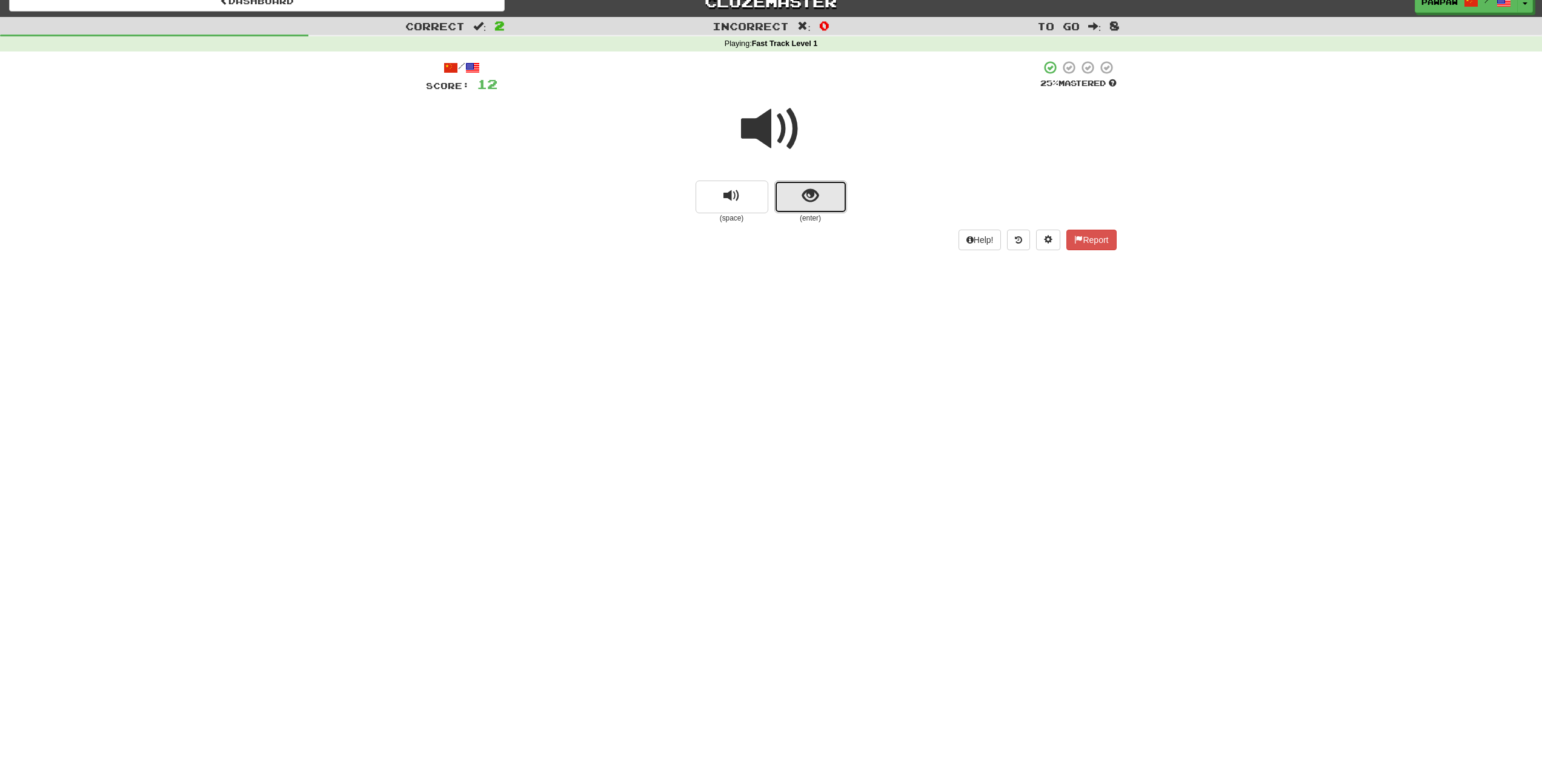
click at [816, 208] on button "show sentence" at bounding box center [810, 196] width 73 height 33
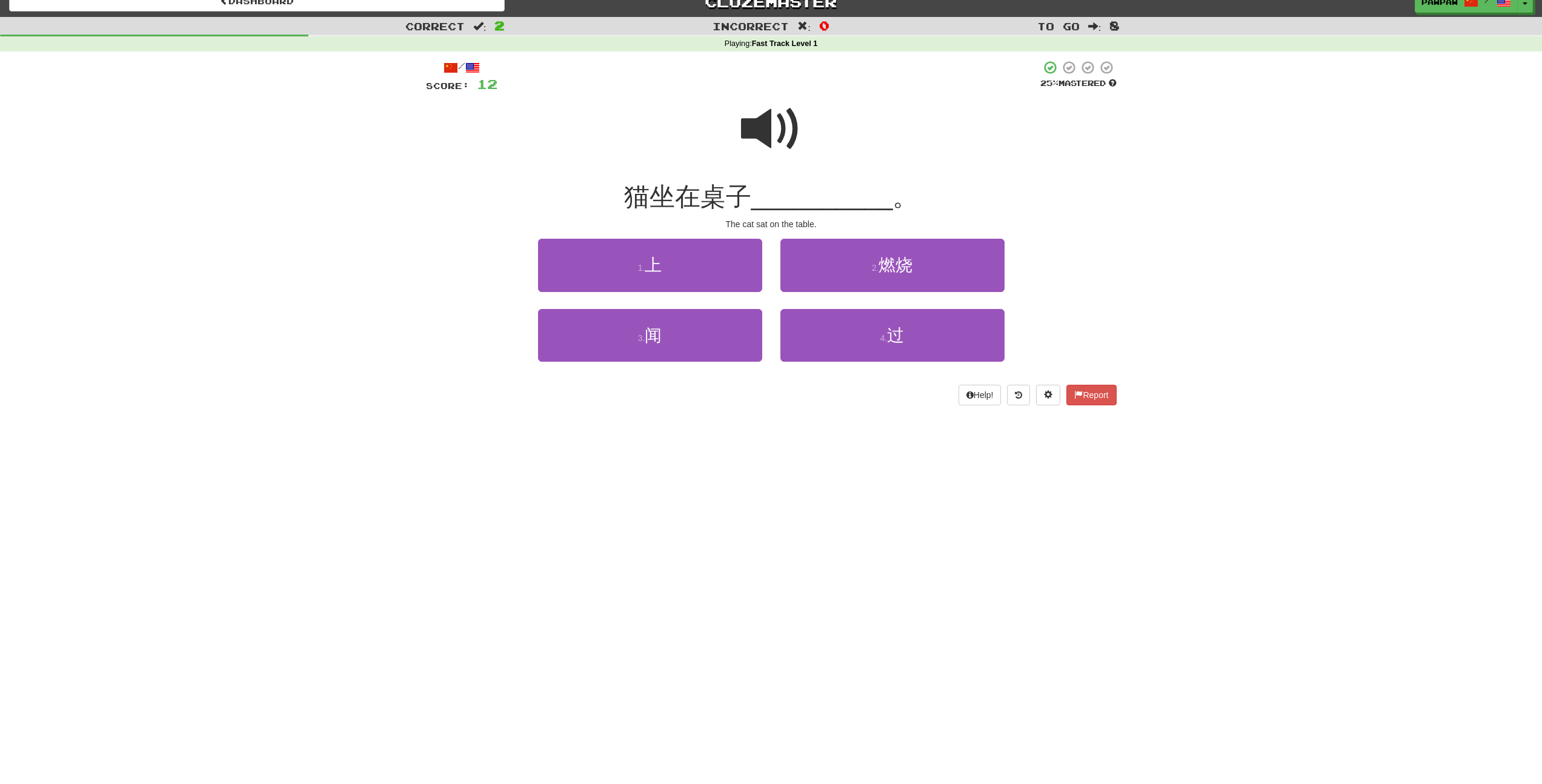
click at [751, 139] on span at bounding box center [771, 129] width 61 height 61
click at [656, 273] on span "上" at bounding box center [653, 265] width 17 height 19
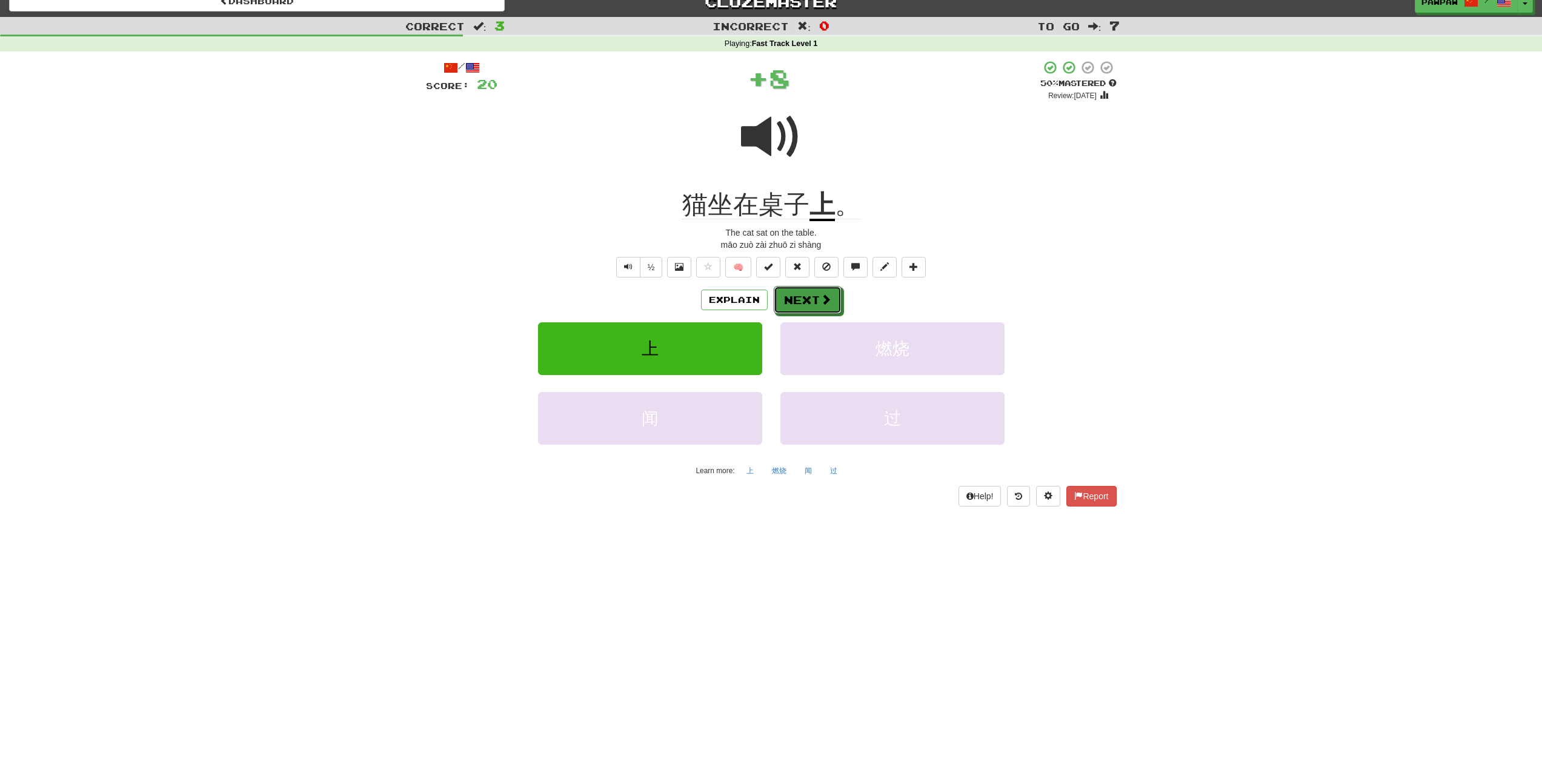
click at [831, 300] on button "Next" at bounding box center [808, 300] width 68 height 28
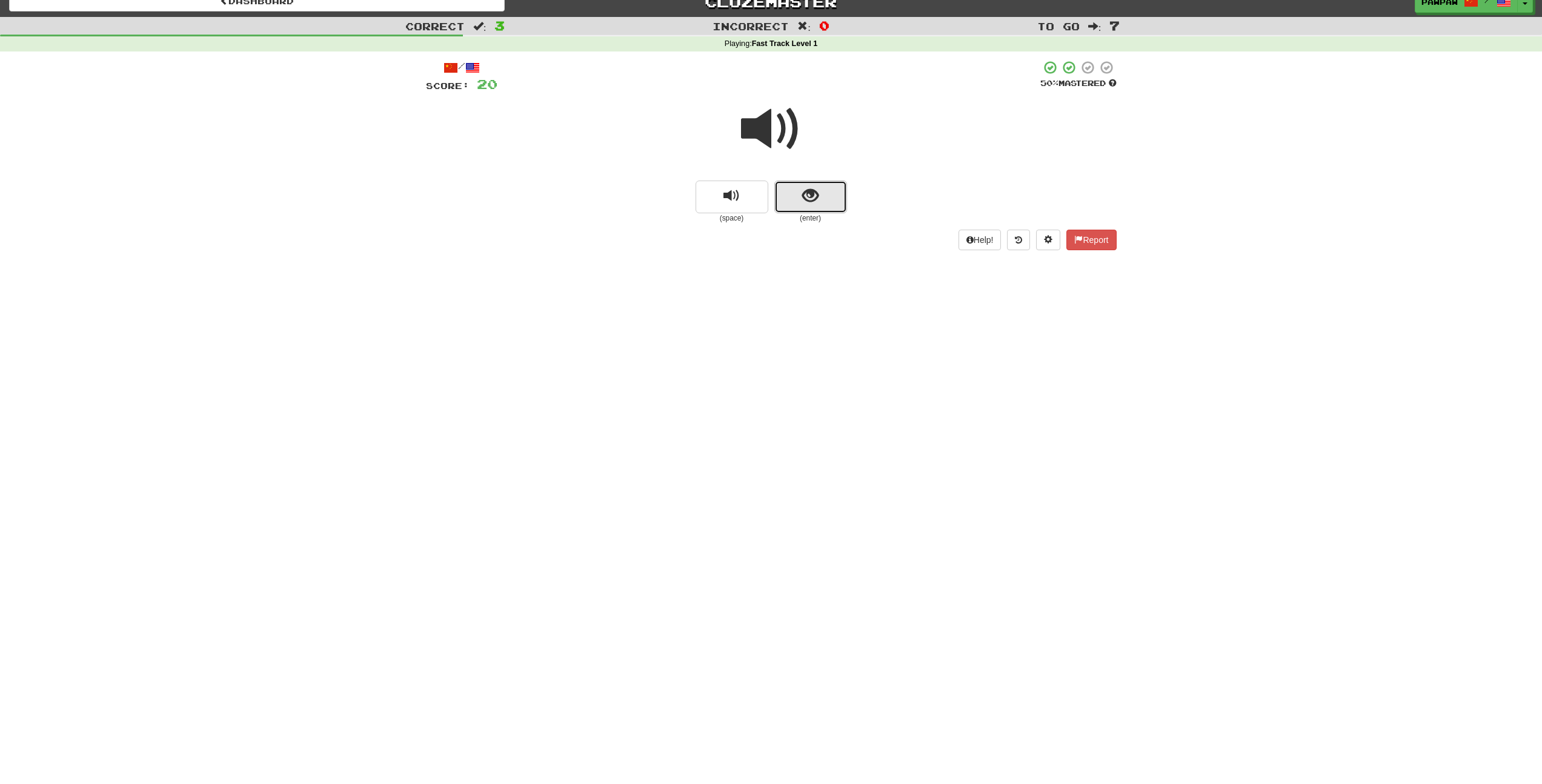
click at [831, 198] on button "show sentence" at bounding box center [810, 196] width 73 height 33
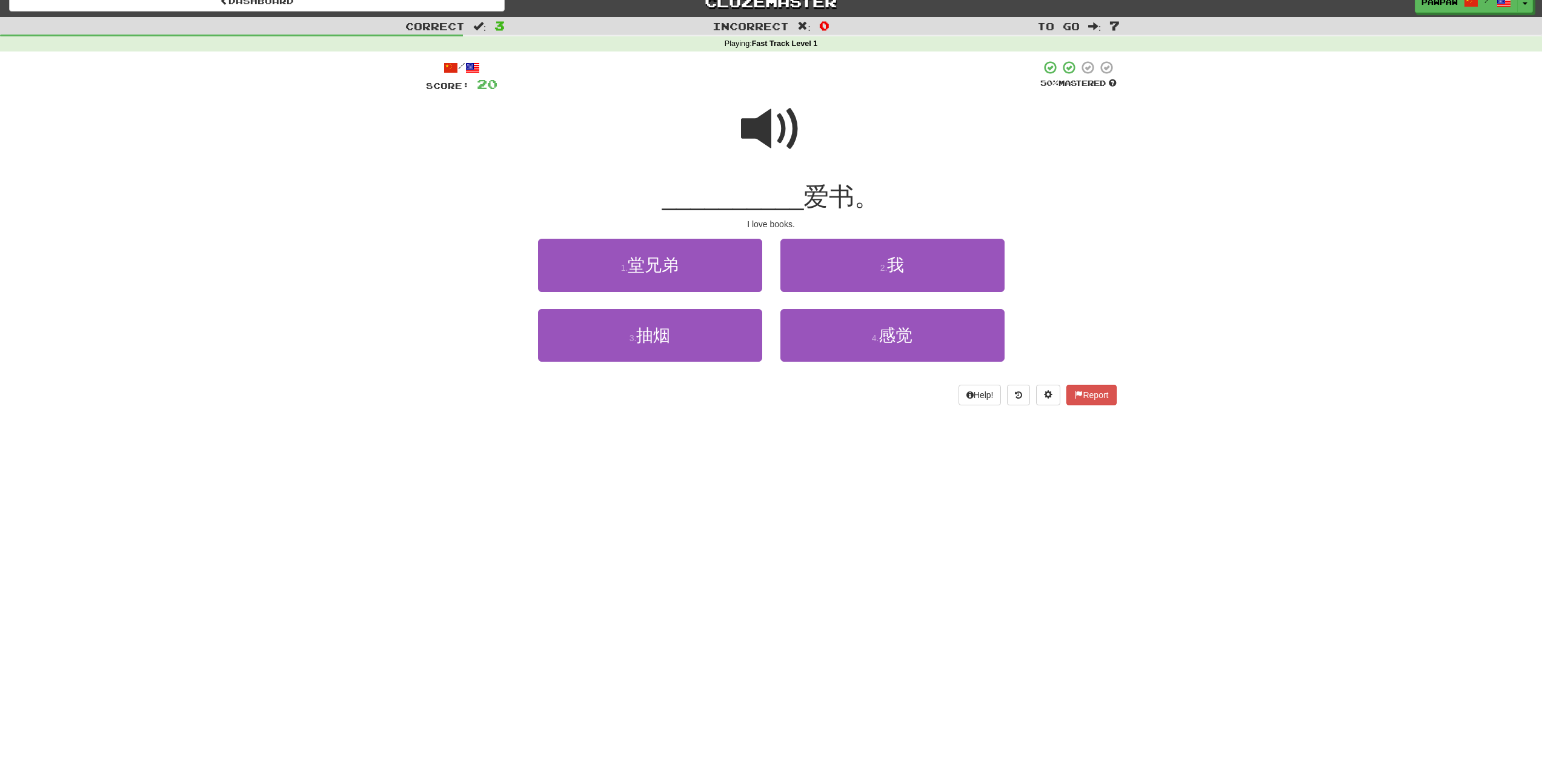
click at [753, 121] on span at bounding box center [771, 129] width 61 height 61
click at [763, 129] on span at bounding box center [771, 129] width 61 height 61
click at [763, 128] on span at bounding box center [771, 129] width 61 height 61
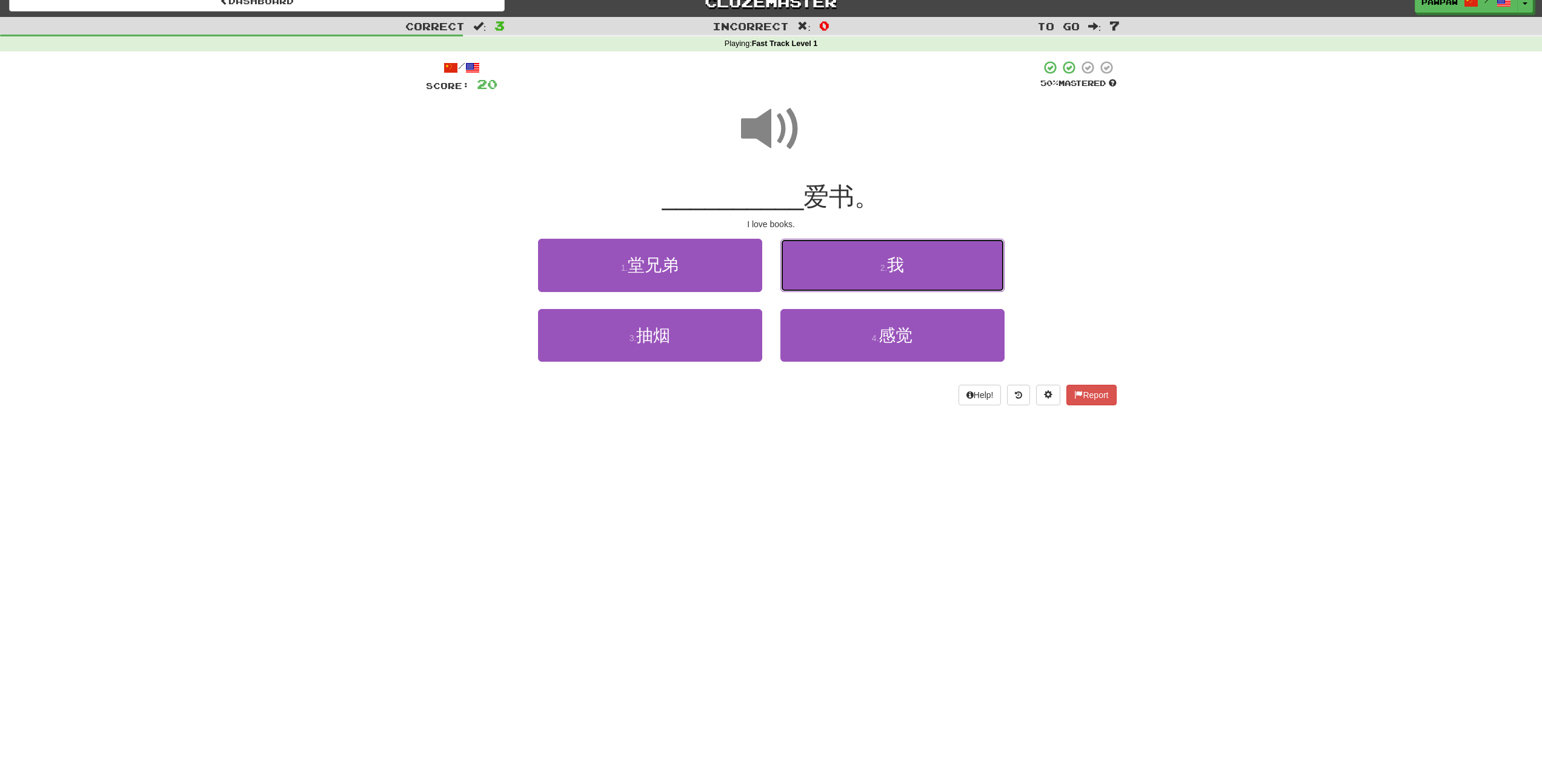
drag, startPoint x: 894, startPoint y: 270, endPoint x: 1073, endPoint y: 270, distance: 179.0
click at [894, 270] on span "我" at bounding box center [895, 265] width 17 height 19
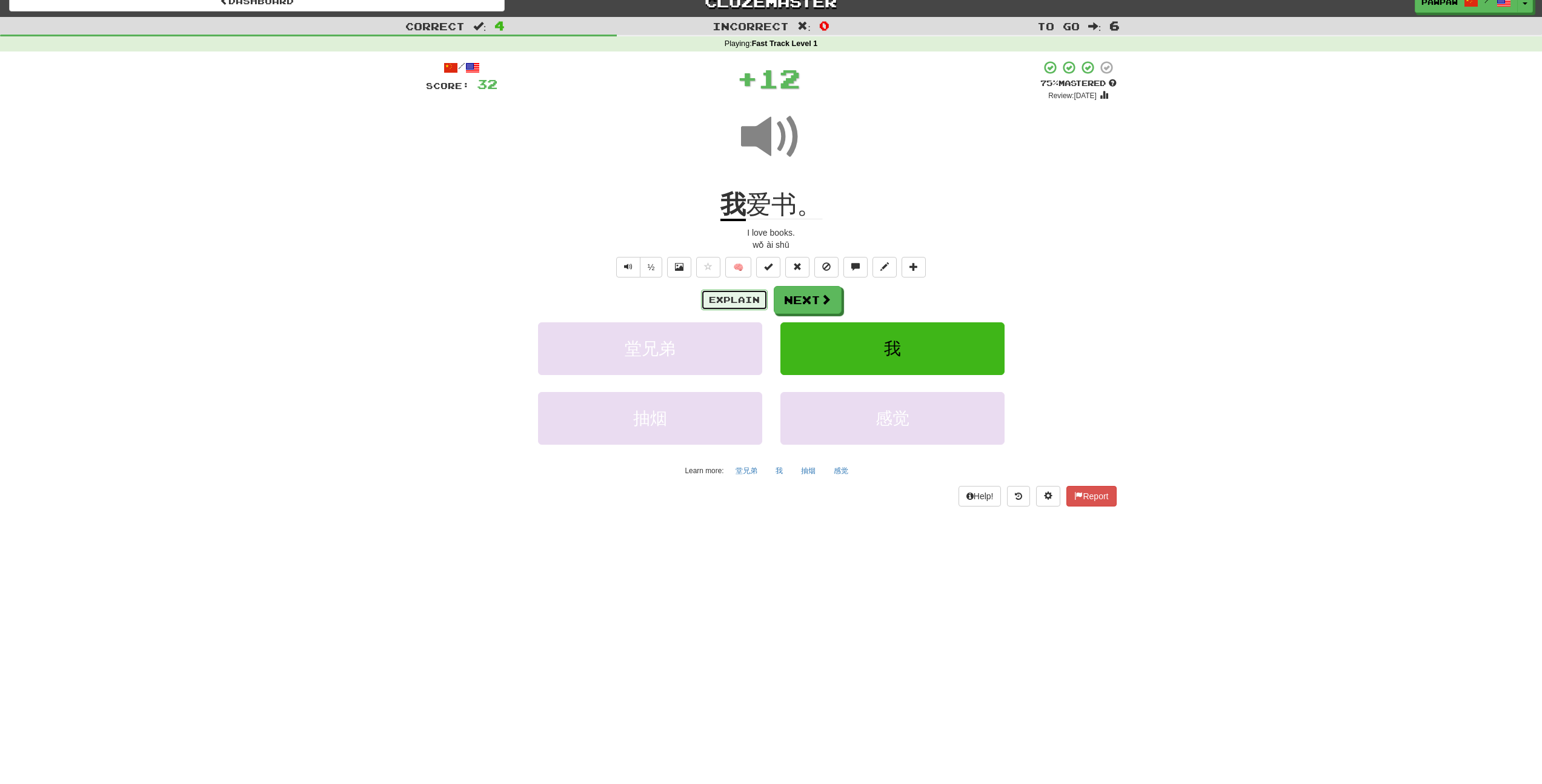
click at [748, 302] on button "Explain" at bounding box center [734, 300] width 67 height 20
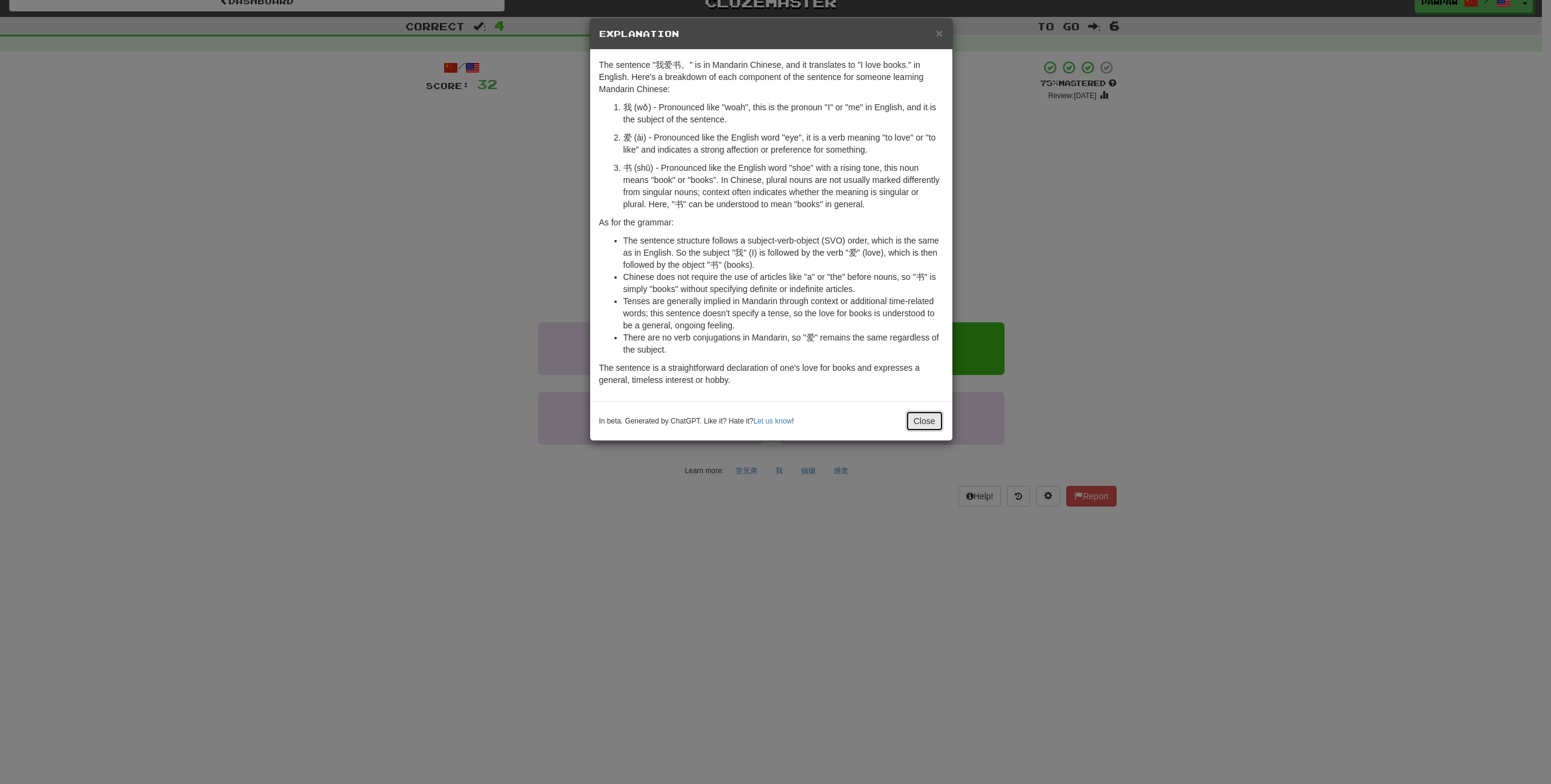
click at [925, 428] on button "Close" at bounding box center [924, 421] width 38 height 20
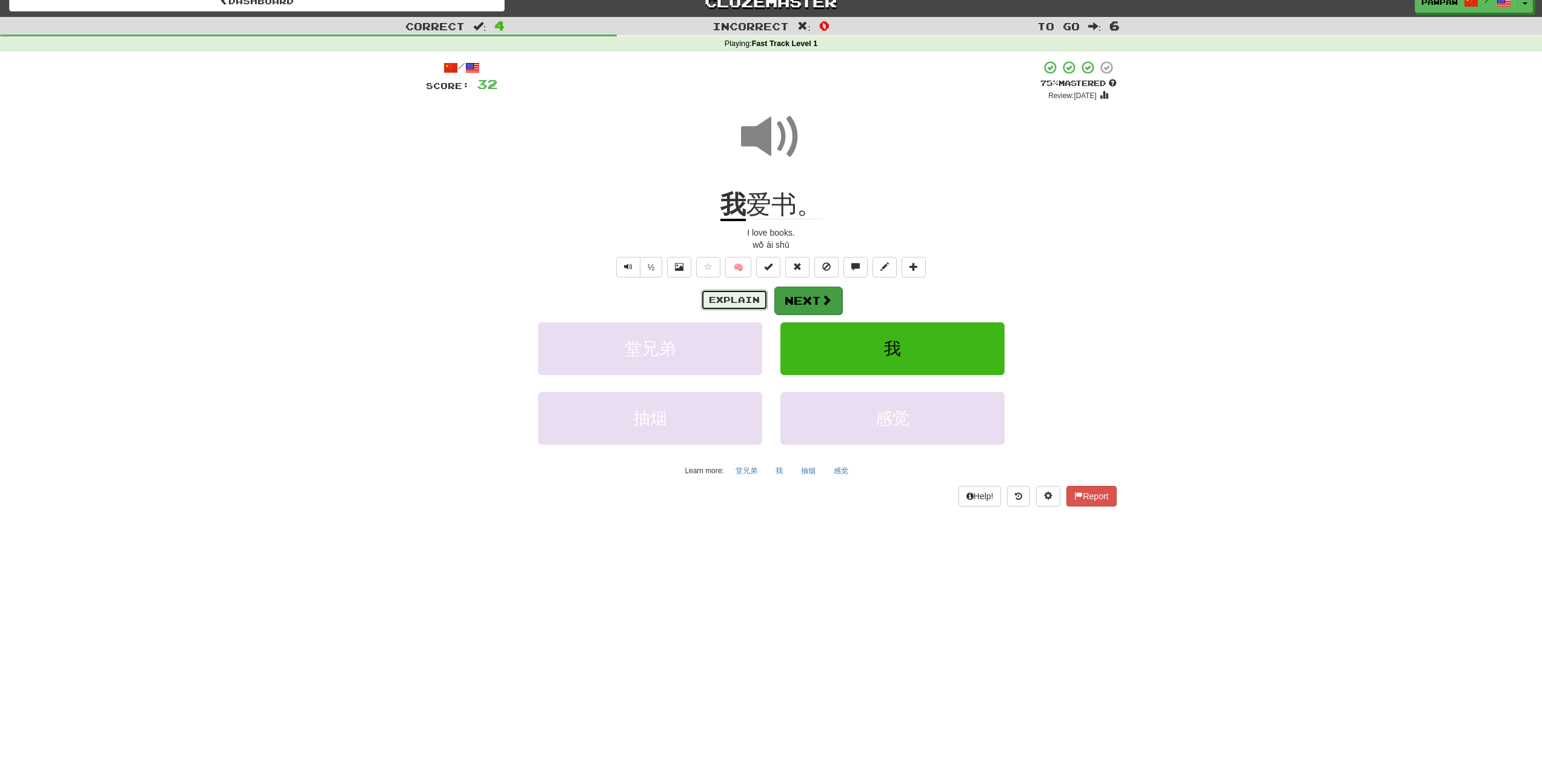
drag, startPoint x: 739, startPoint y: 299, endPoint x: 794, endPoint y: 305, distance: 55.3
click at [794, 305] on div "Explain Next" at bounding box center [771, 300] width 691 height 28
click at [794, 305] on button "Next" at bounding box center [808, 300] width 68 height 28
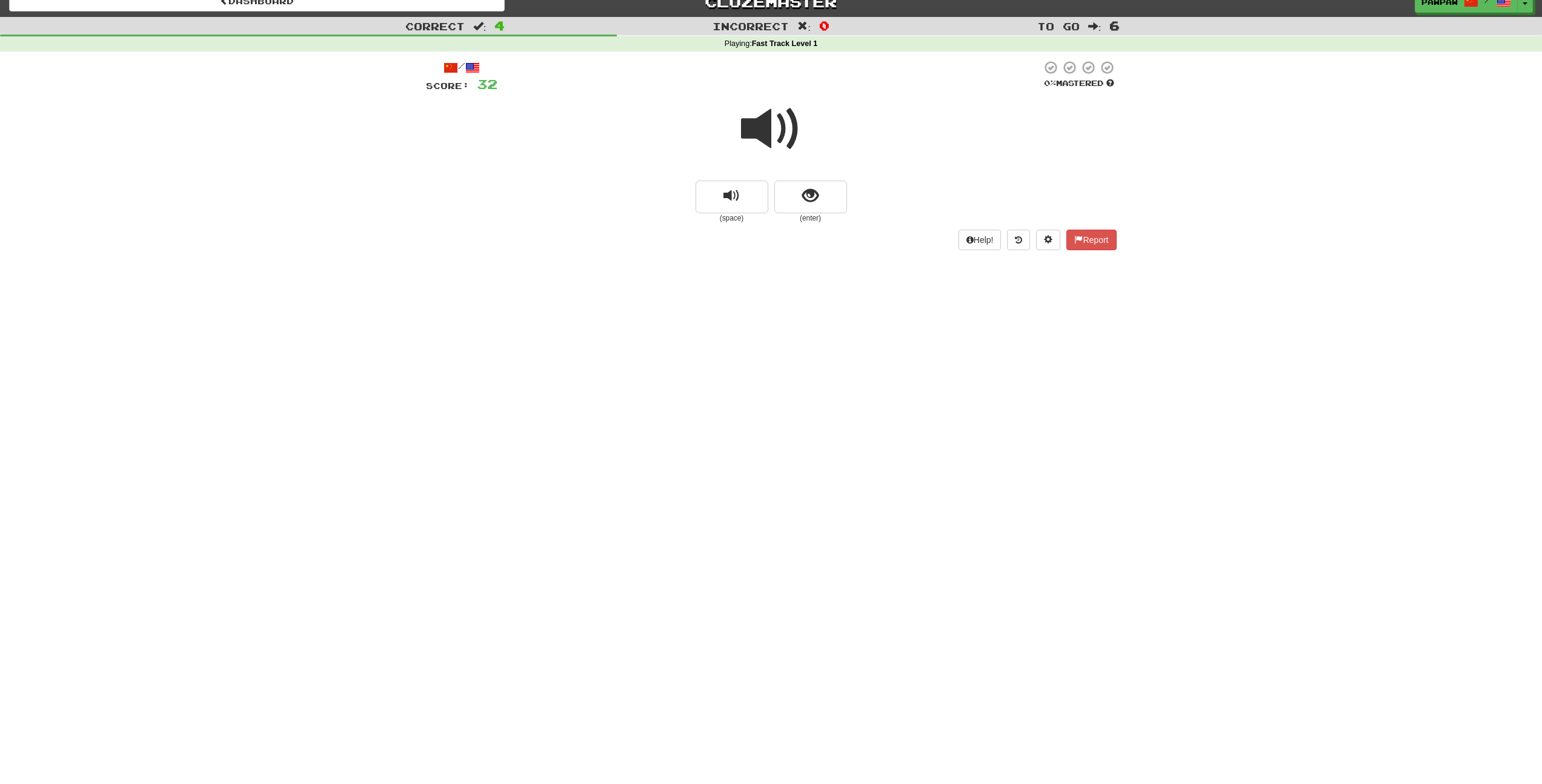
click at [769, 127] on span at bounding box center [771, 129] width 61 height 61
click at [802, 193] on span "show sentence" at bounding box center [810, 196] width 17 height 17
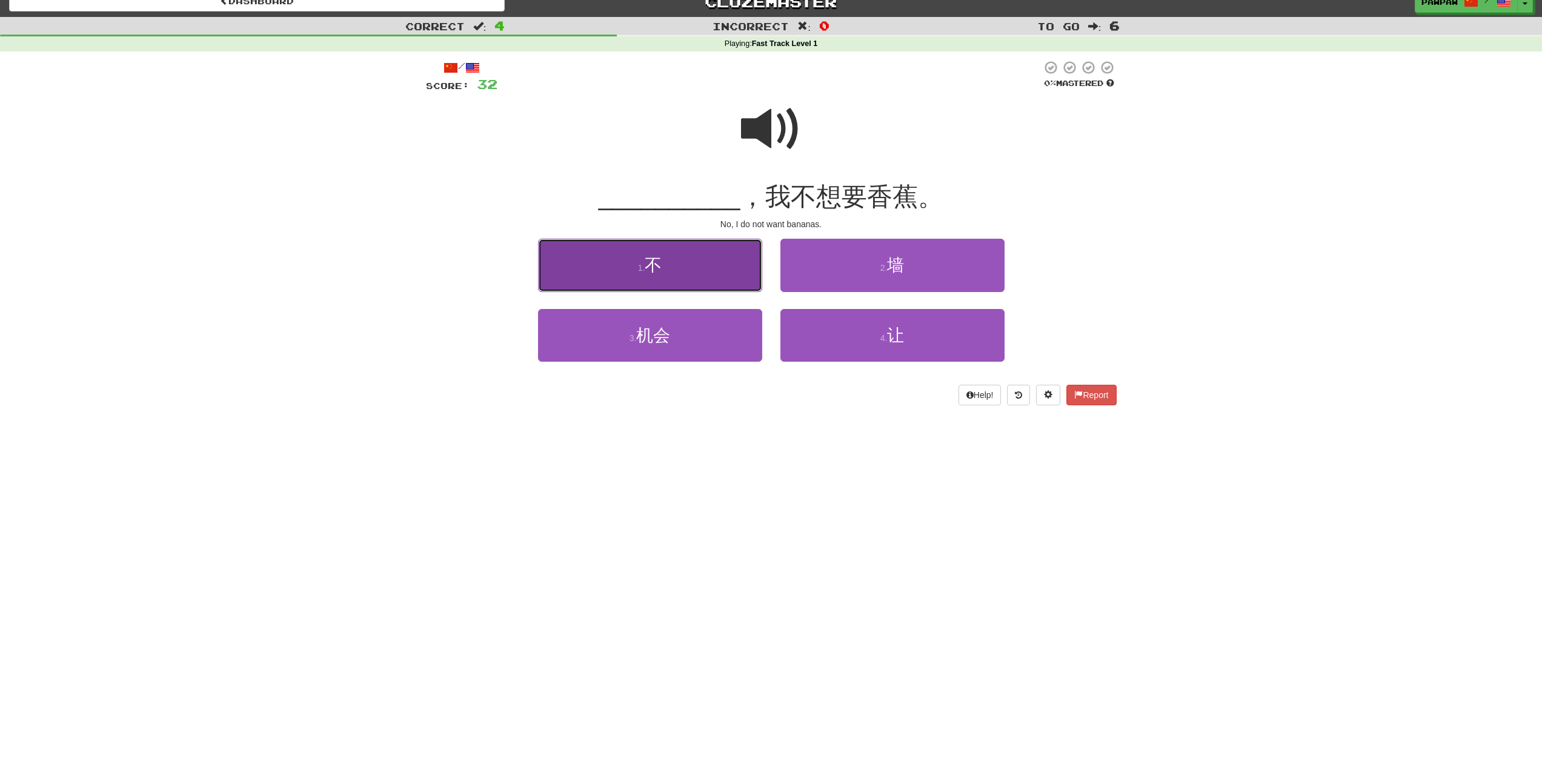
click at [690, 258] on button "1 . 不" at bounding box center [650, 265] width 224 height 52
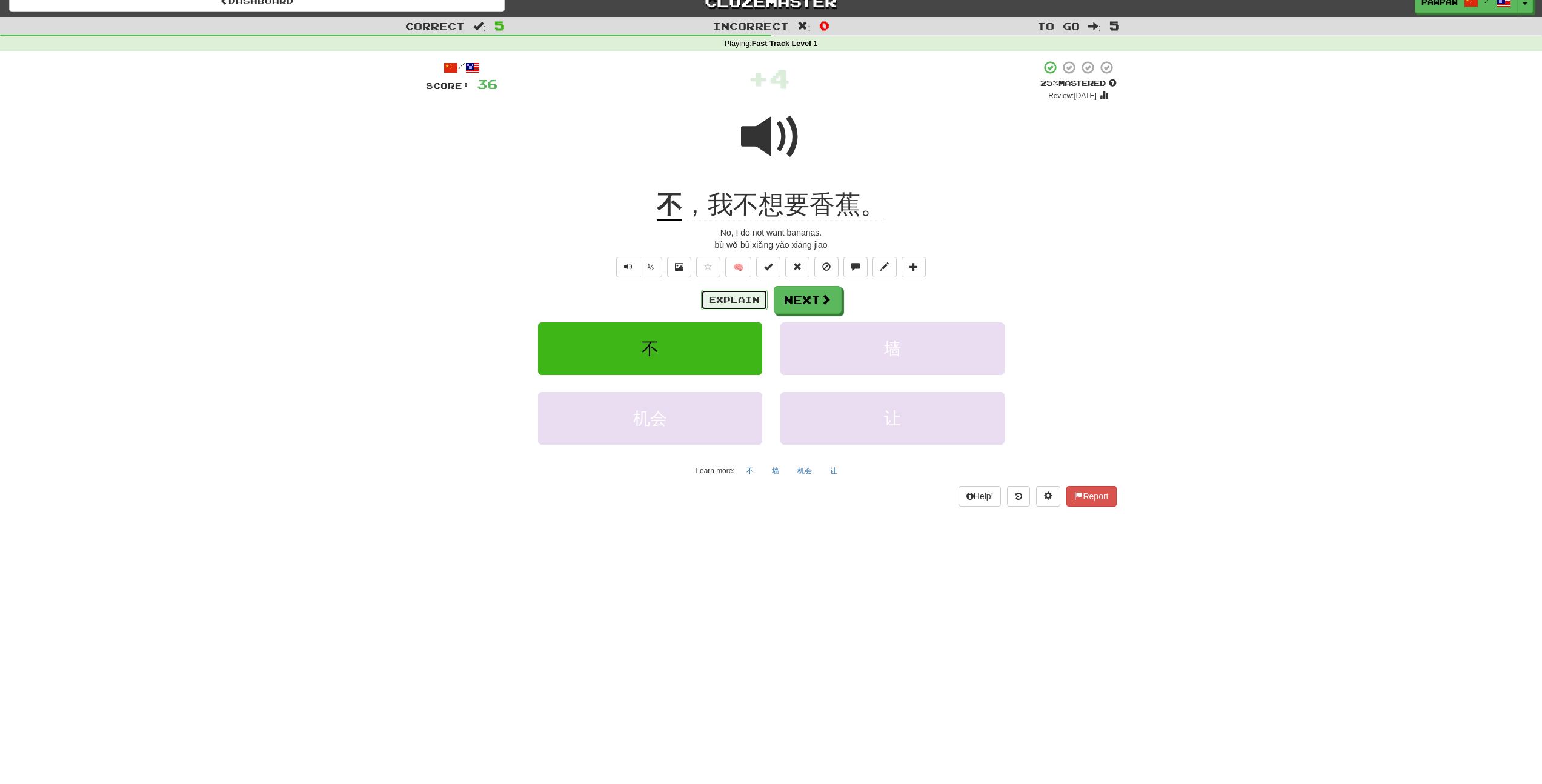
click at [729, 299] on button "Explain" at bounding box center [734, 300] width 67 height 20
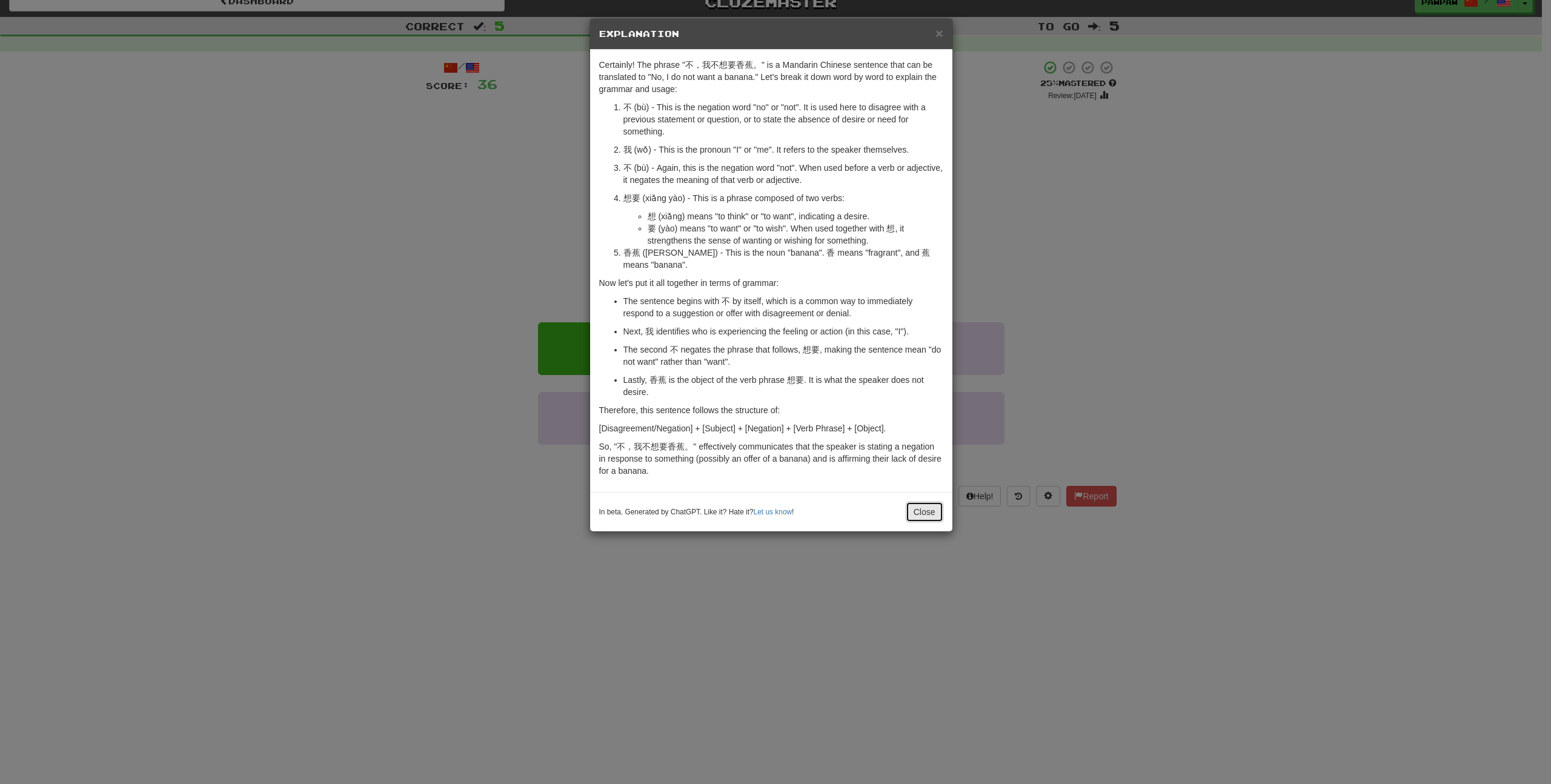
click at [918, 516] on button "Close" at bounding box center [924, 512] width 38 height 20
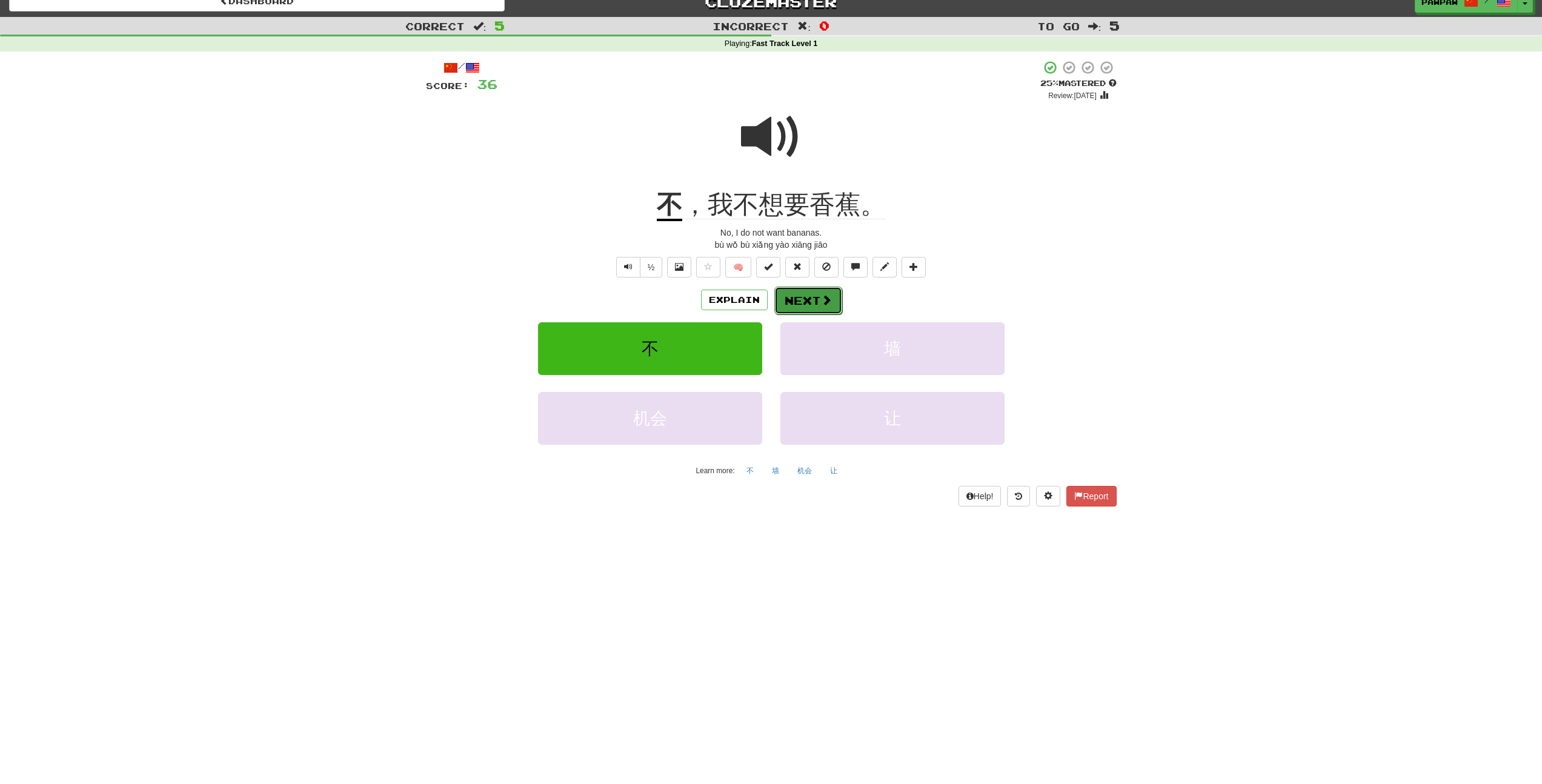
click at [807, 291] on button "Next" at bounding box center [808, 301] width 68 height 28
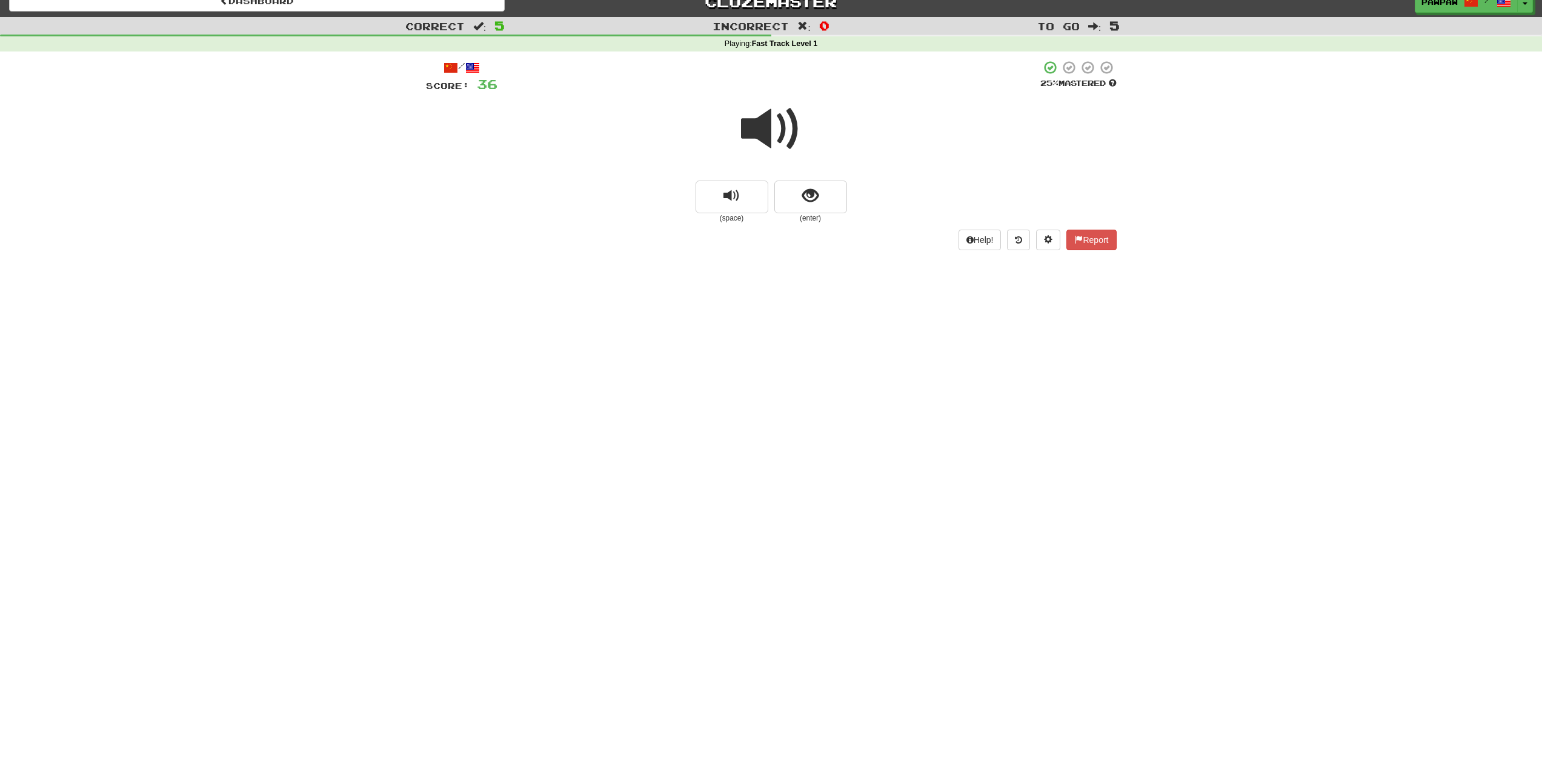
click at [755, 136] on span at bounding box center [771, 129] width 61 height 61
click at [801, 193] on button "show sentence" at bounding box center [810, 196] width 73 height 33
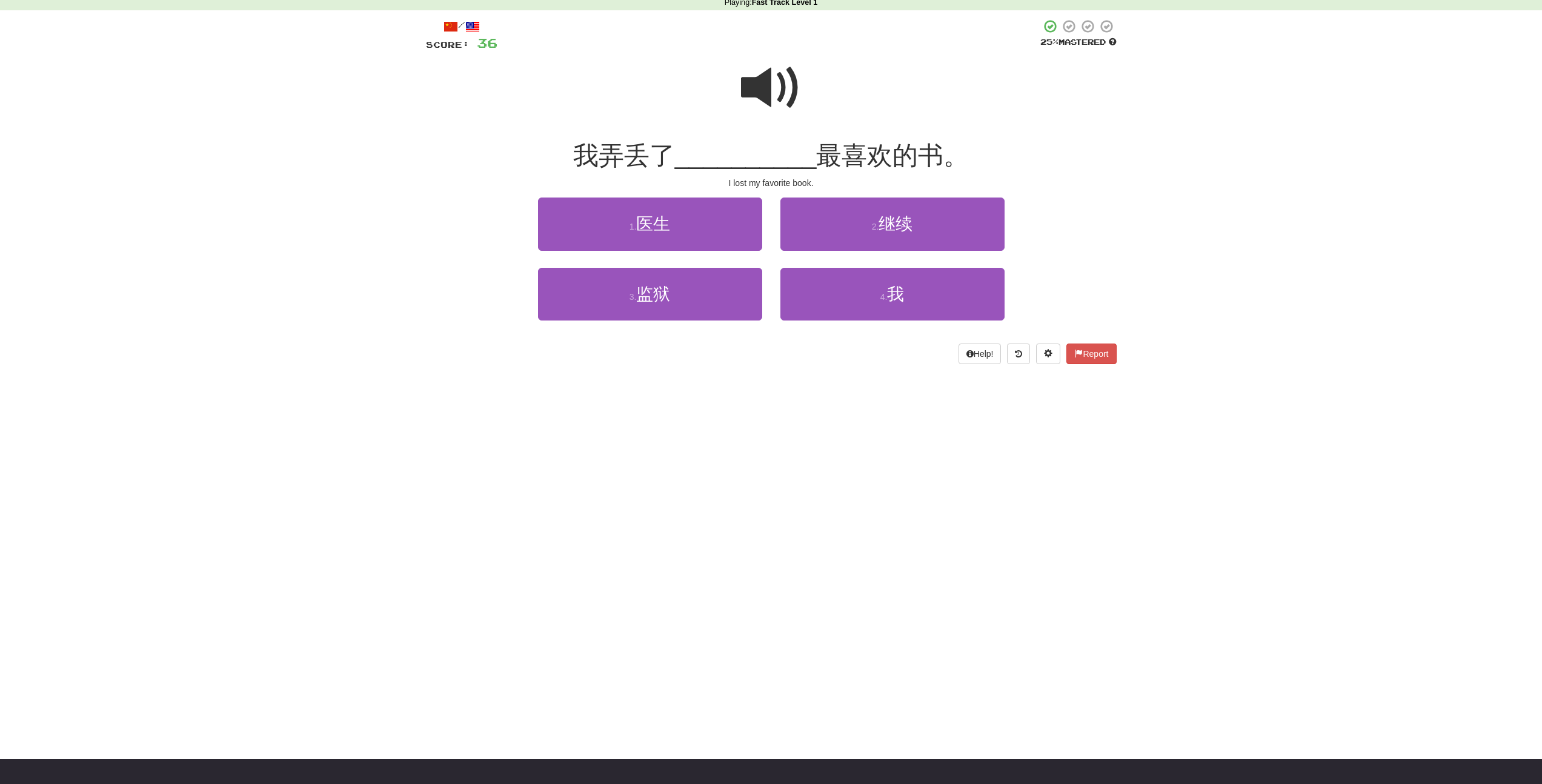
scroll to position [0, 0]
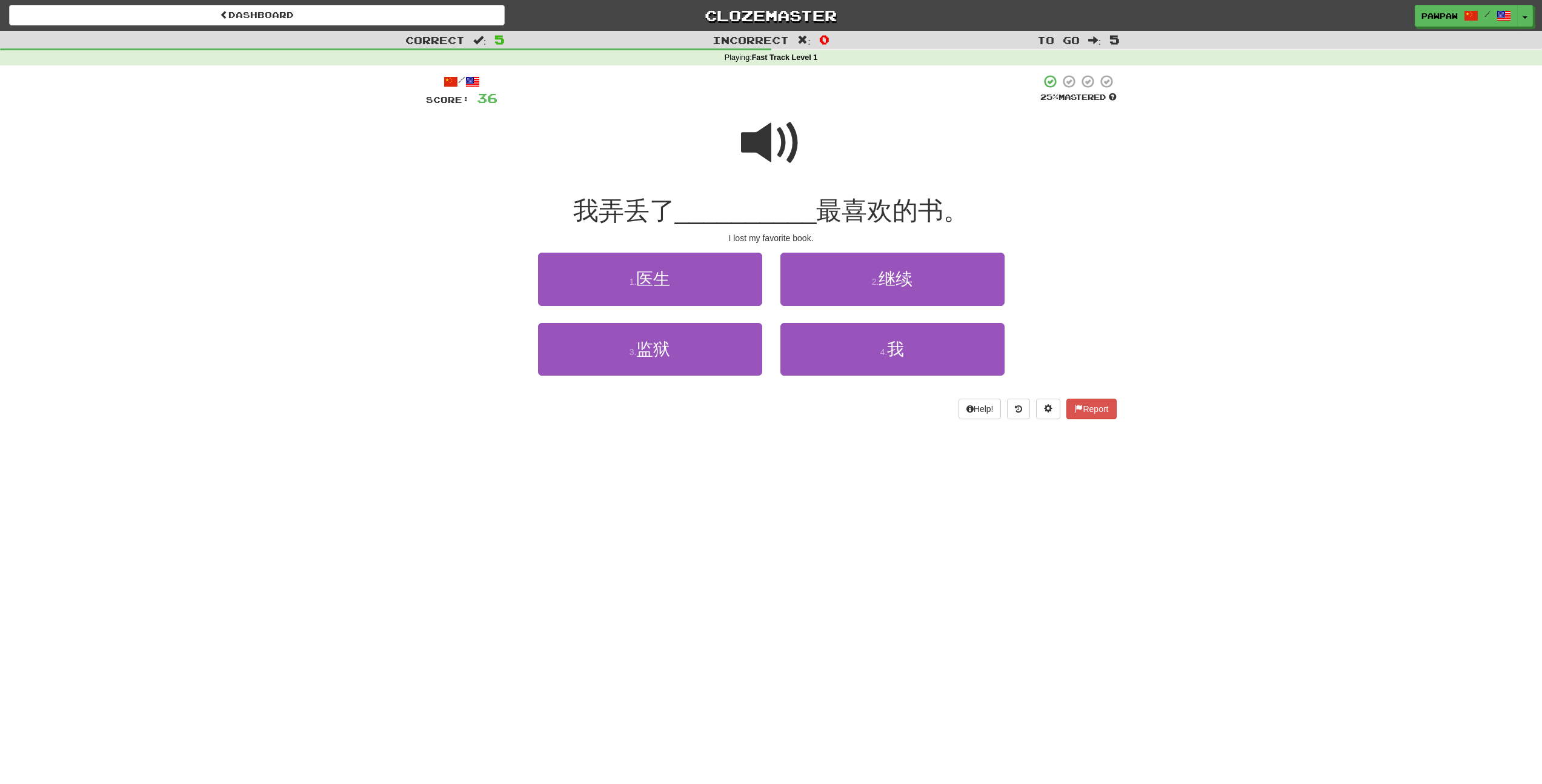
click at [776, 152] on span at bounding box center [771, 143] width 61 height 61
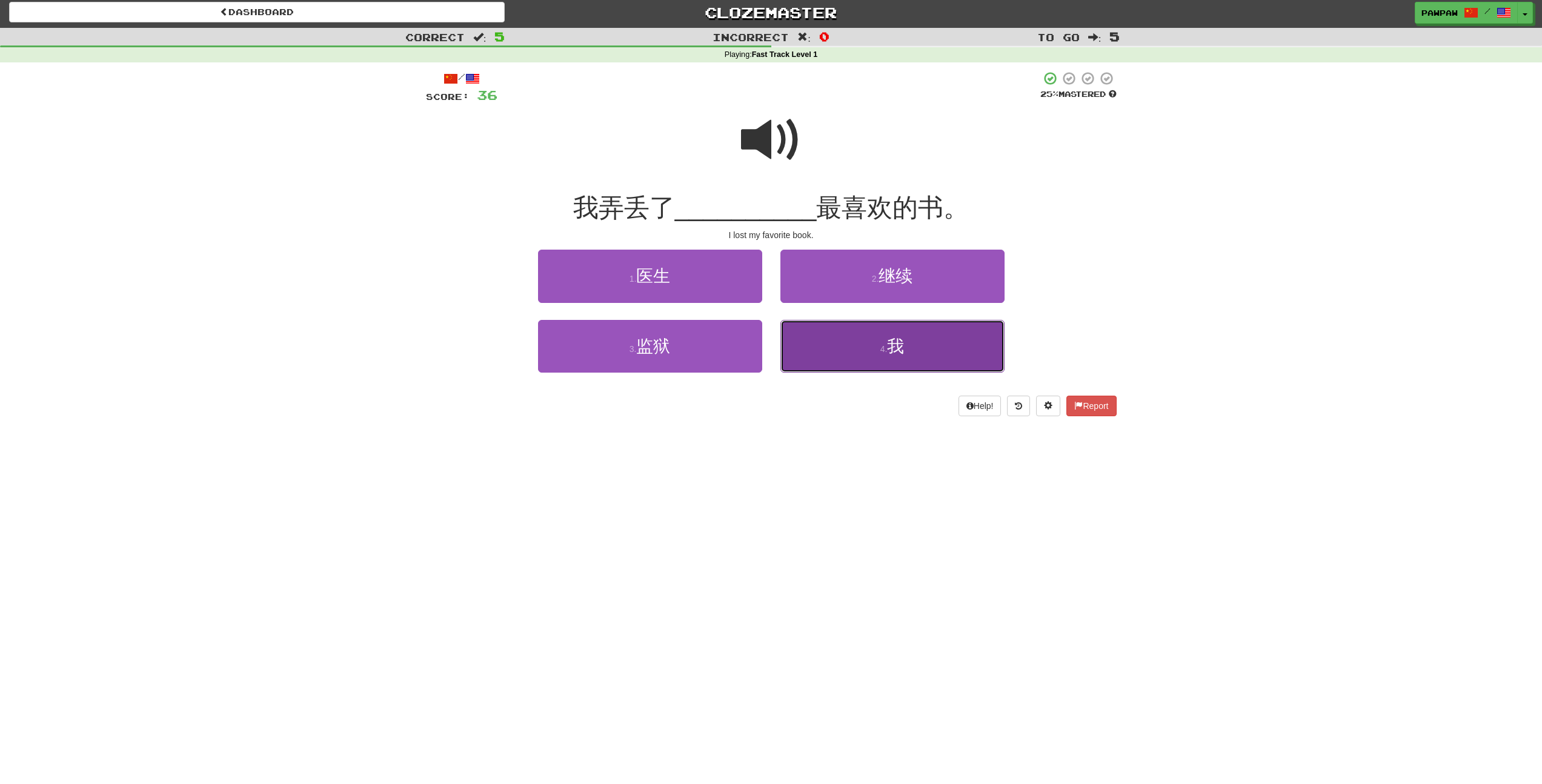
click at [858, 337] on button "4 . 我" at bounding box center [892, 346] width 224 height 52
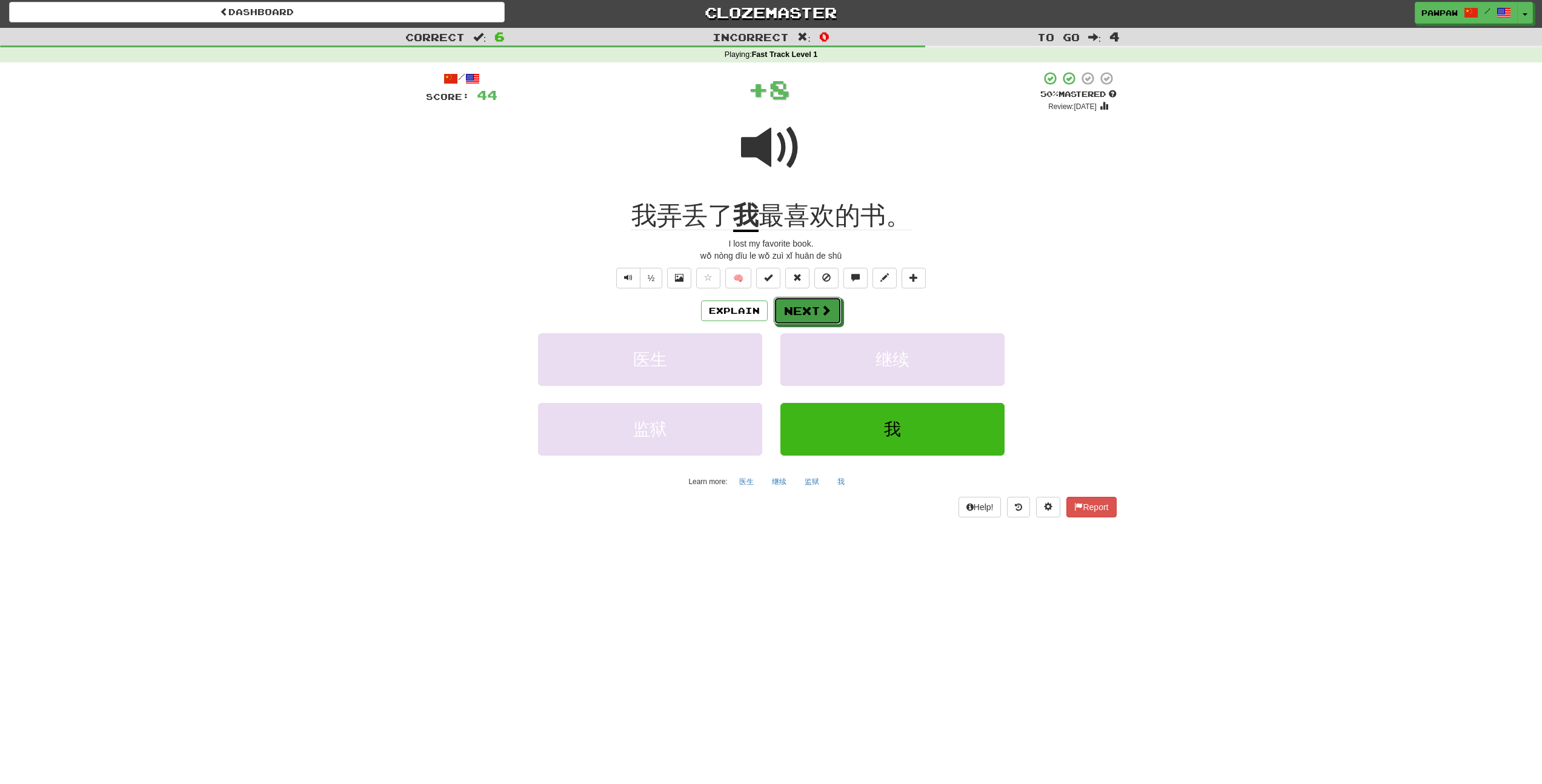
click at [825, 313] on span at bounding box center [825, 310] width 11 height 11
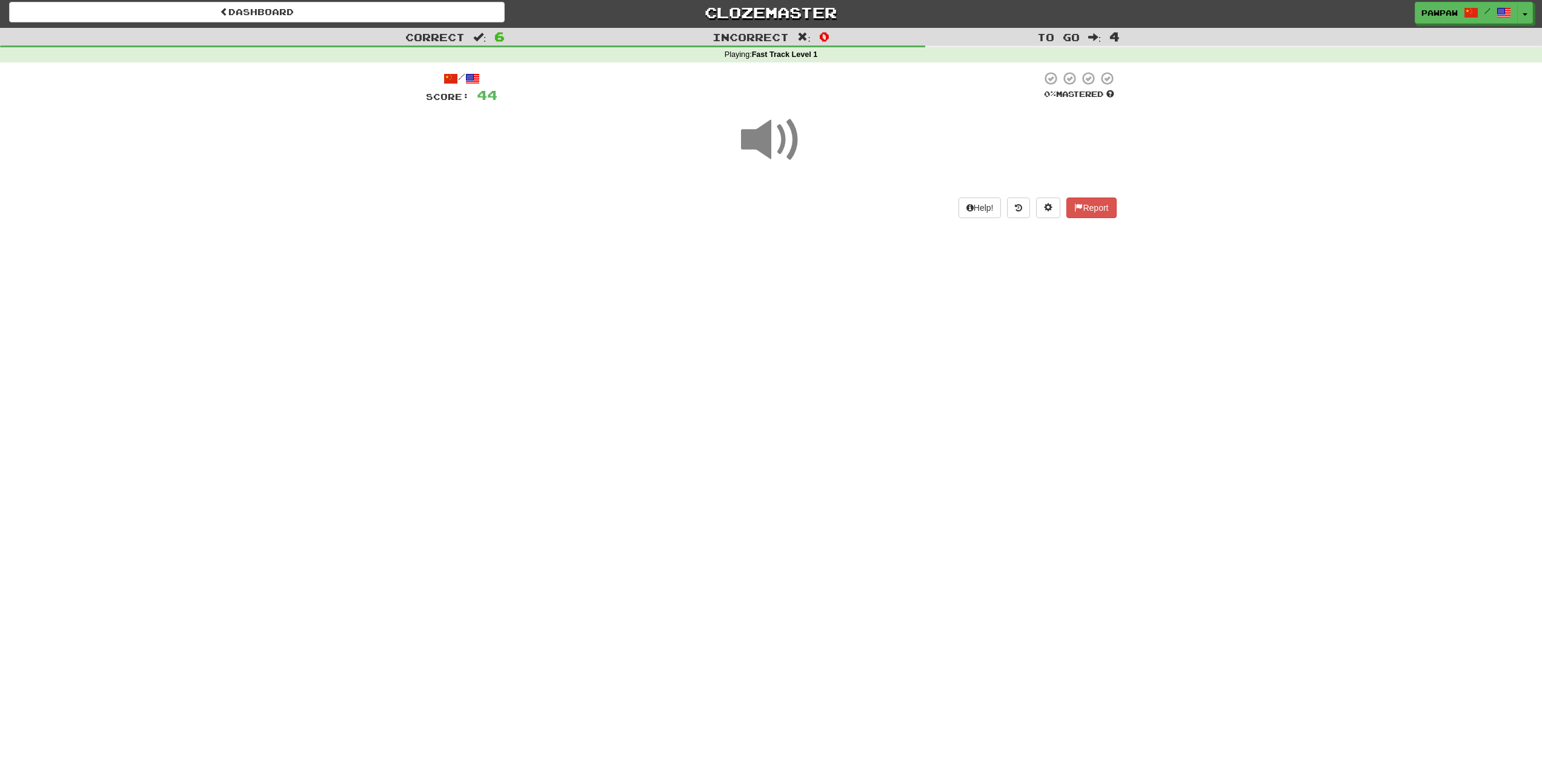
click at [752, 139] on span at bounding box center [771, 139] width 61 height 61
click at [792, 201] on div "Help! Report" at bounding box center [771, 208] width 691 height 20
click at [792, 201] on button "show sentence" at bounding box center [810, 207] width 73 height 33
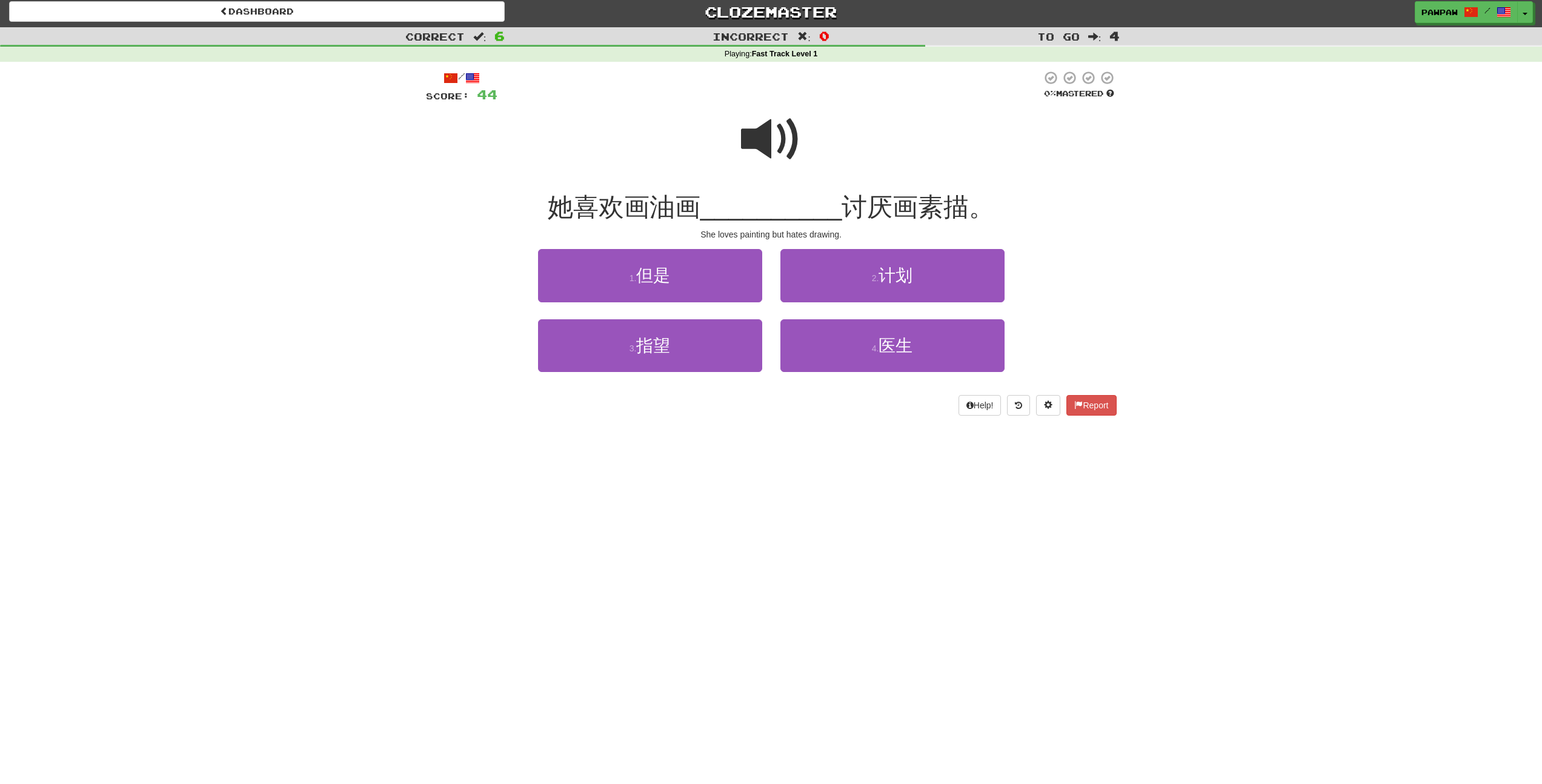
scroll to position [0, 0]
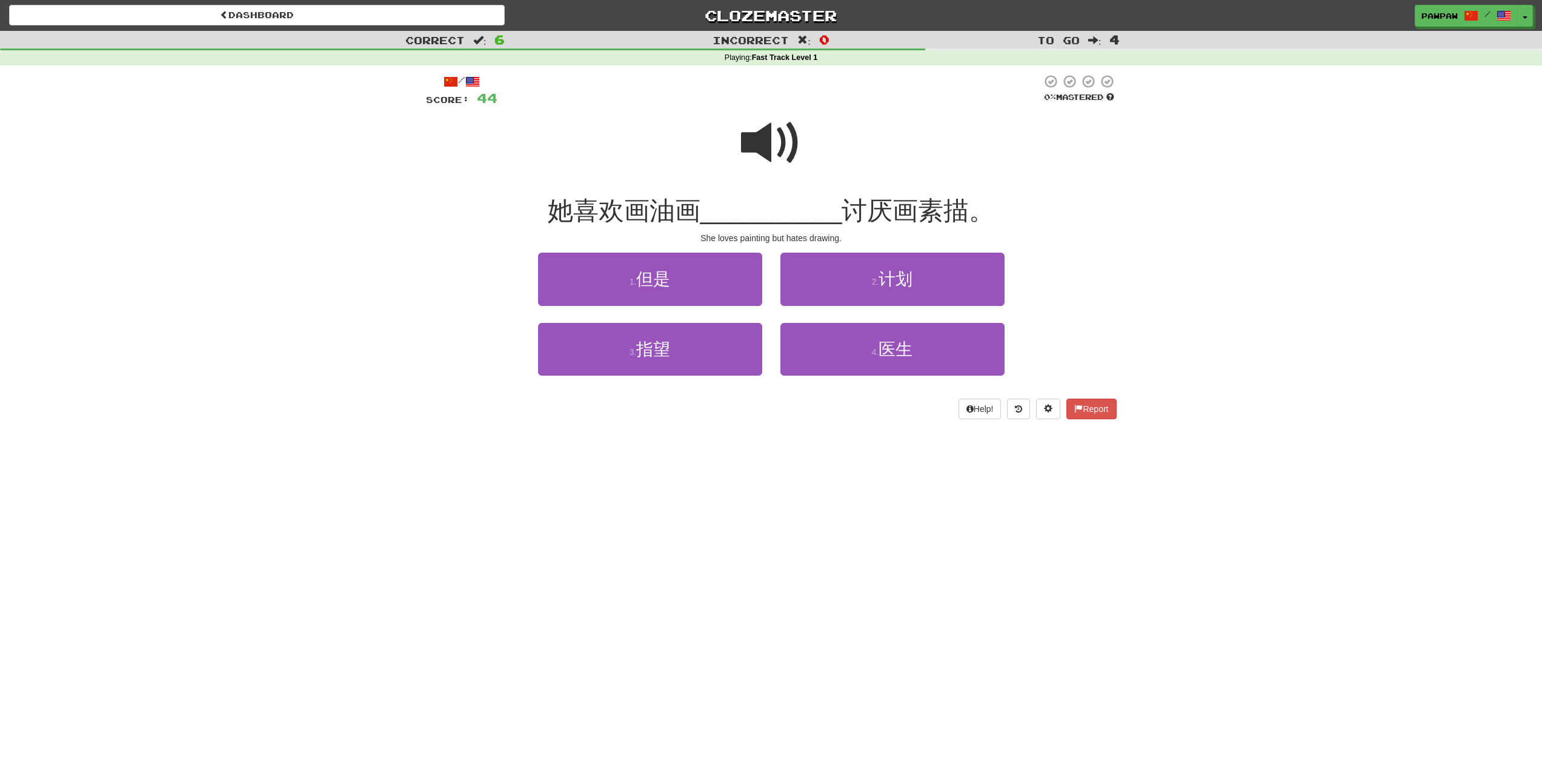
click at [765, 140] on span at bounding box center [771, 143] width 61 height 61
click at [766, 152] on span at bounding box center [771, 143] width 61 height 61
click at [744, 147] on span at bounding box center [771, 143] width 61 height 61
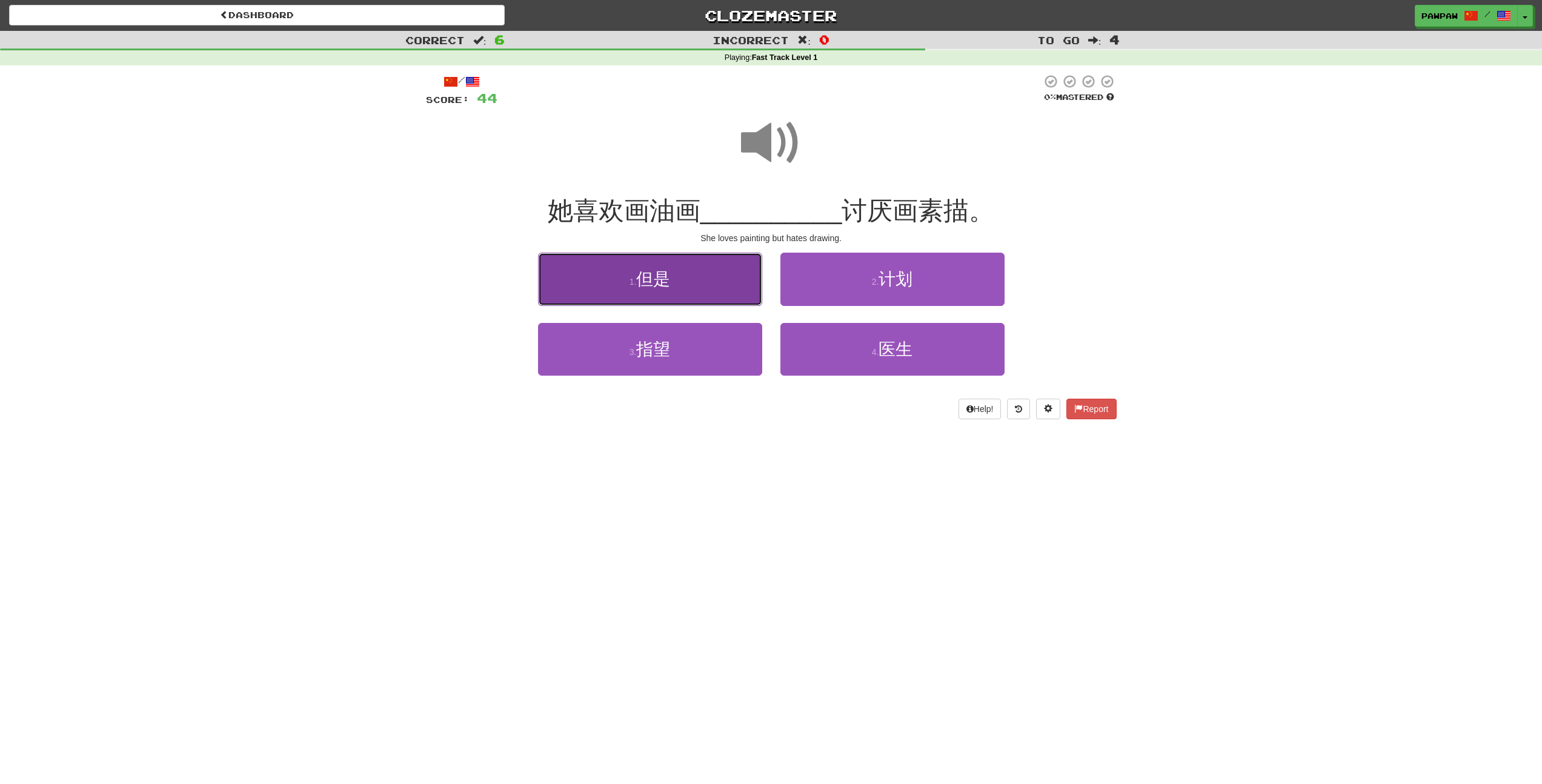
click at [677, 265] on button "1 . 但是" at bounding box center [650, 279] width 224 height 52
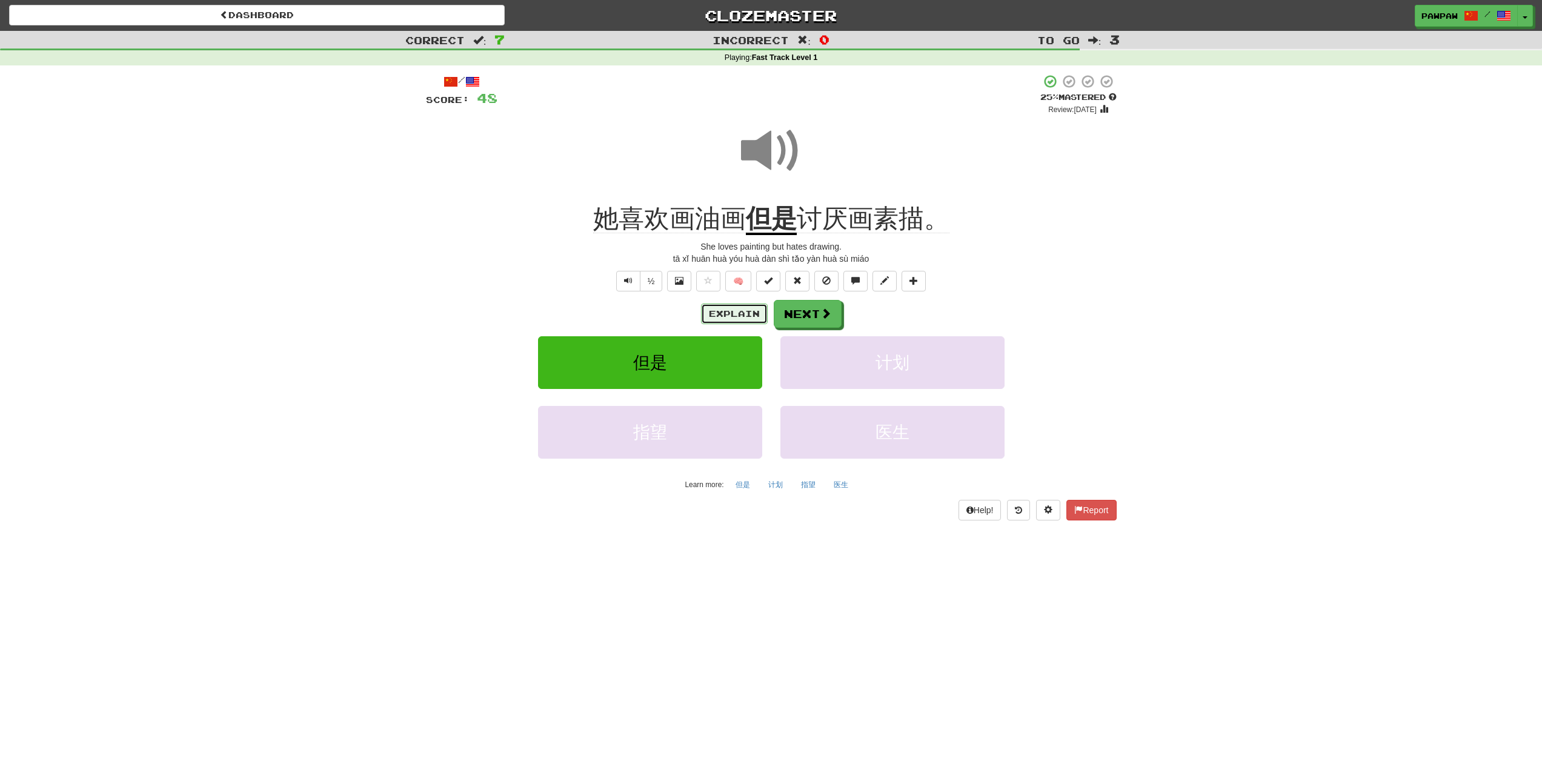
click at [721, 315] on button "Explain" at bounding box center [734, 314] width 67 height 20
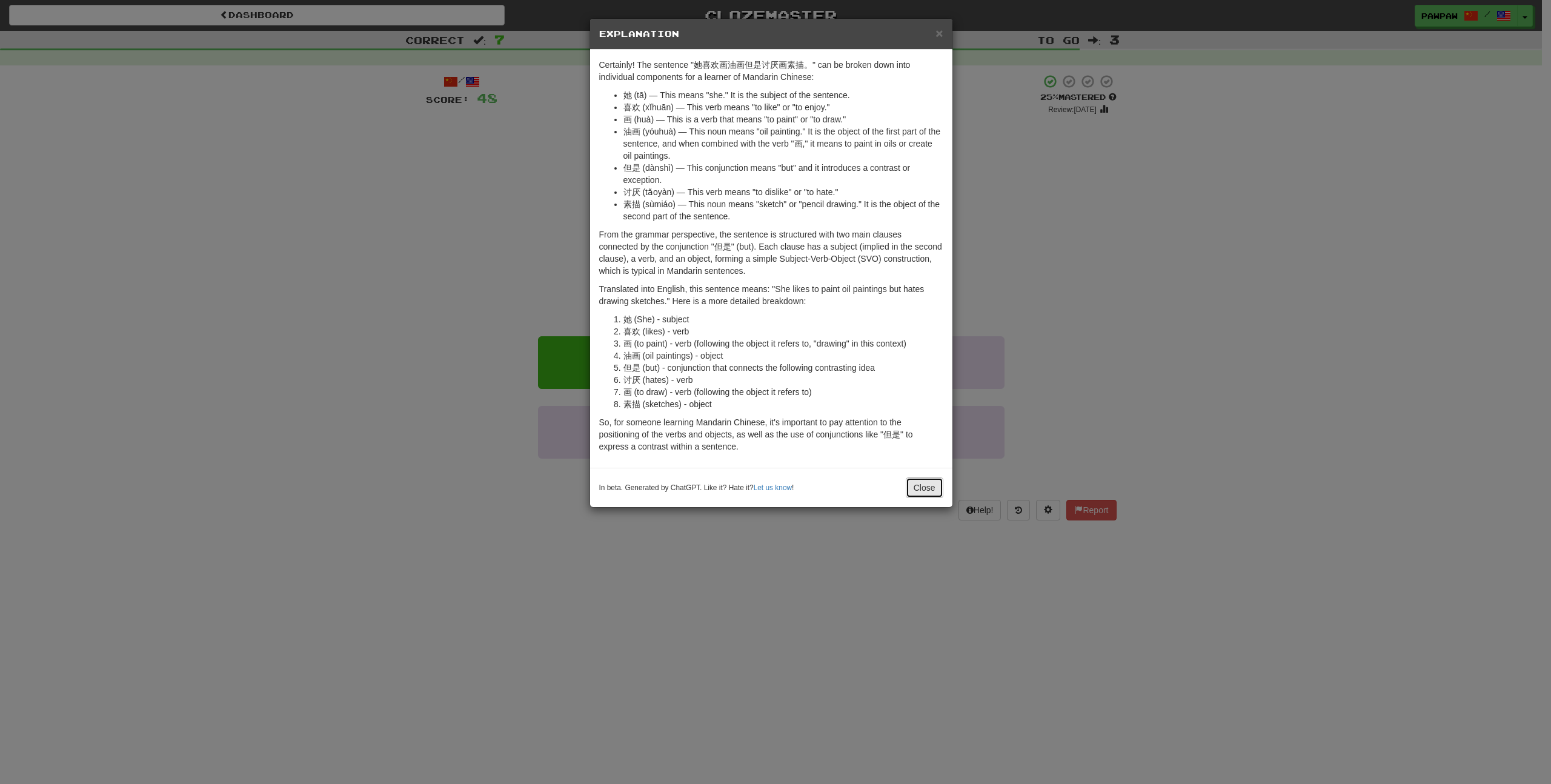
click at [925, 489] on button "Close" at bounding box center [924, 487] width 38 height 20
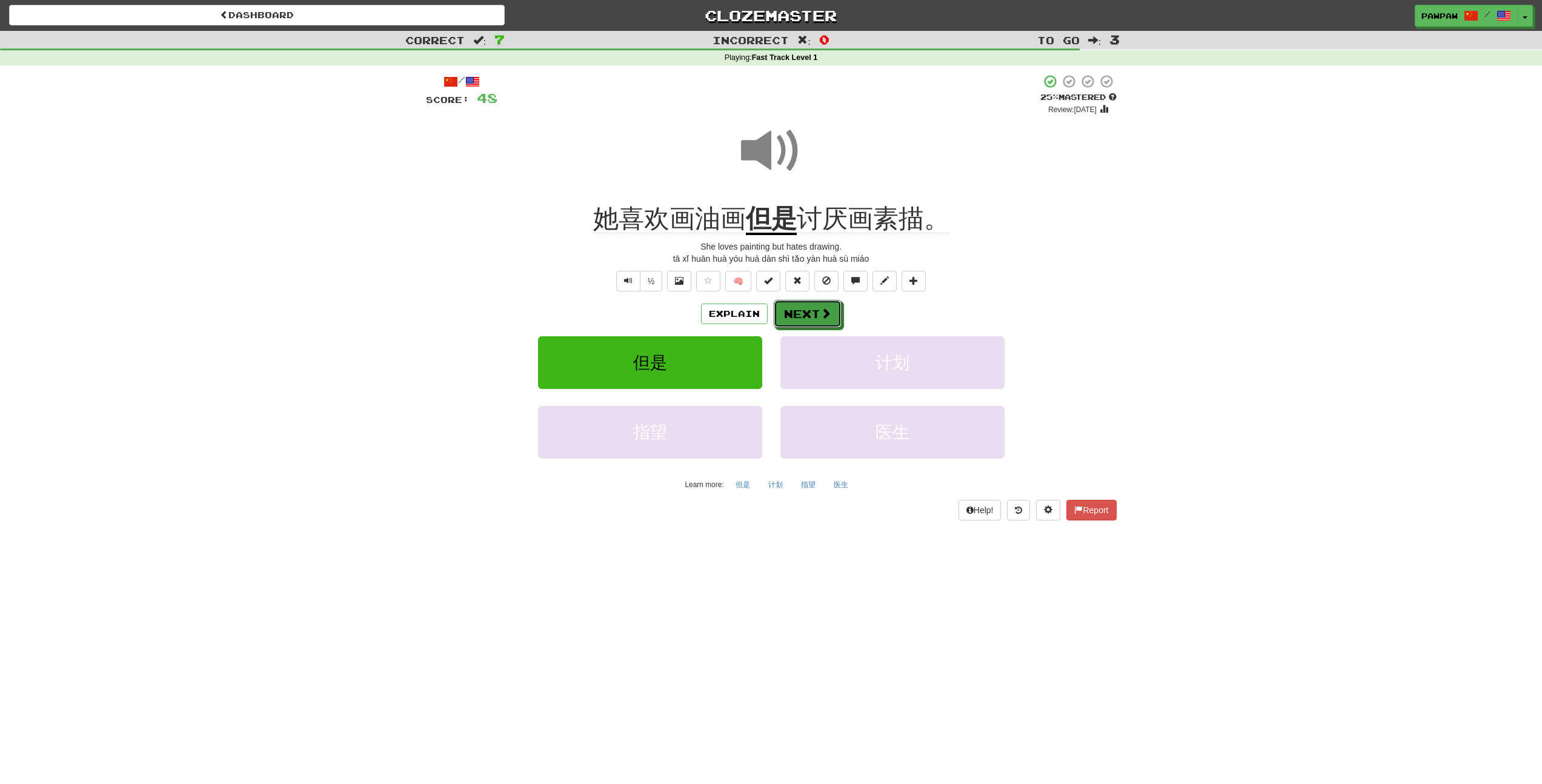
click at [796, 319] on button "Next" at bounding box center [808, 314] width 68 height 28
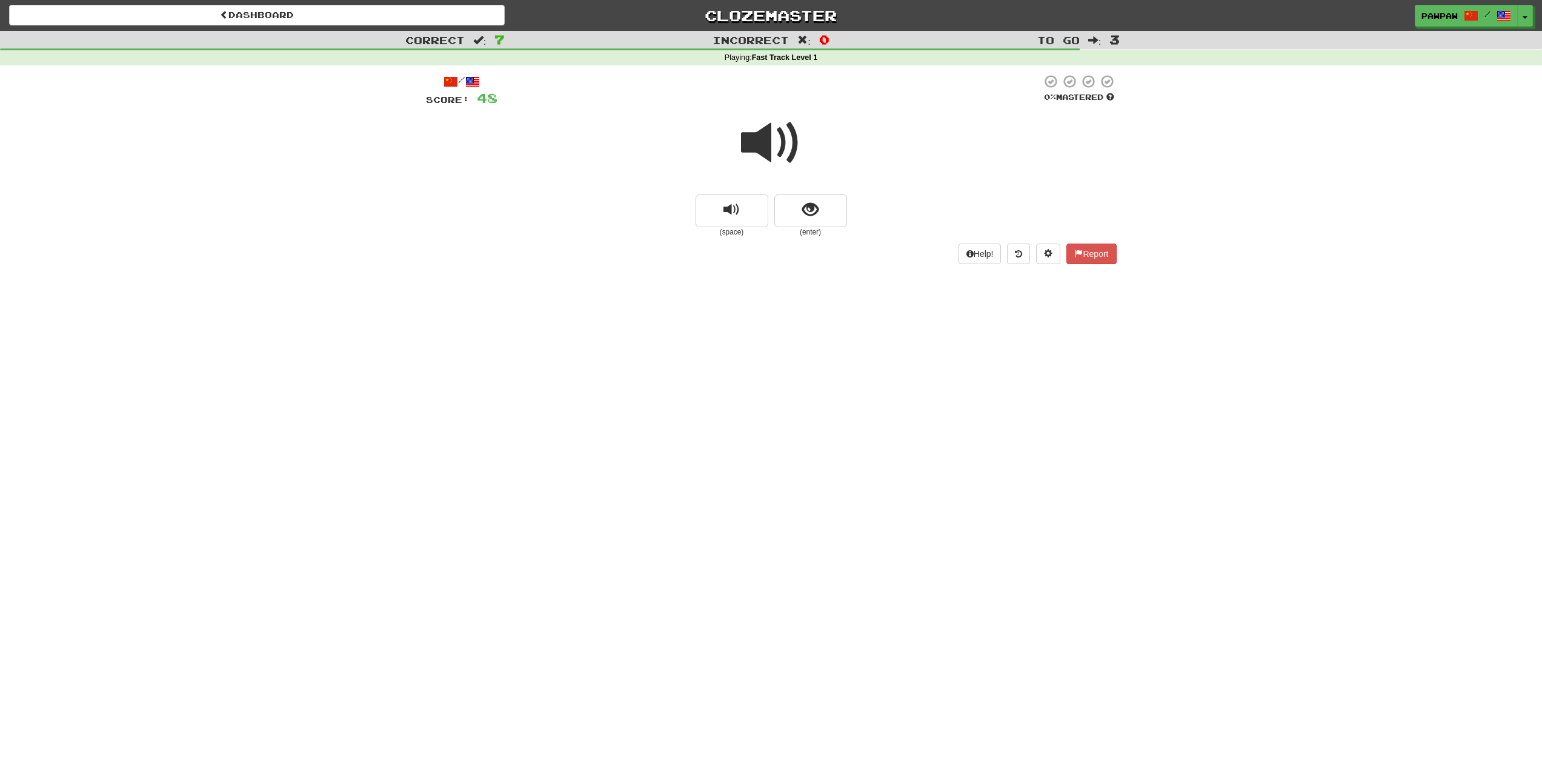
click at [763, 139] on span at bounding box center [771, 143] width 61 height 61
click at [806, 203] on span "show sentence" at bounding box center [810, 210] width 17 height 17
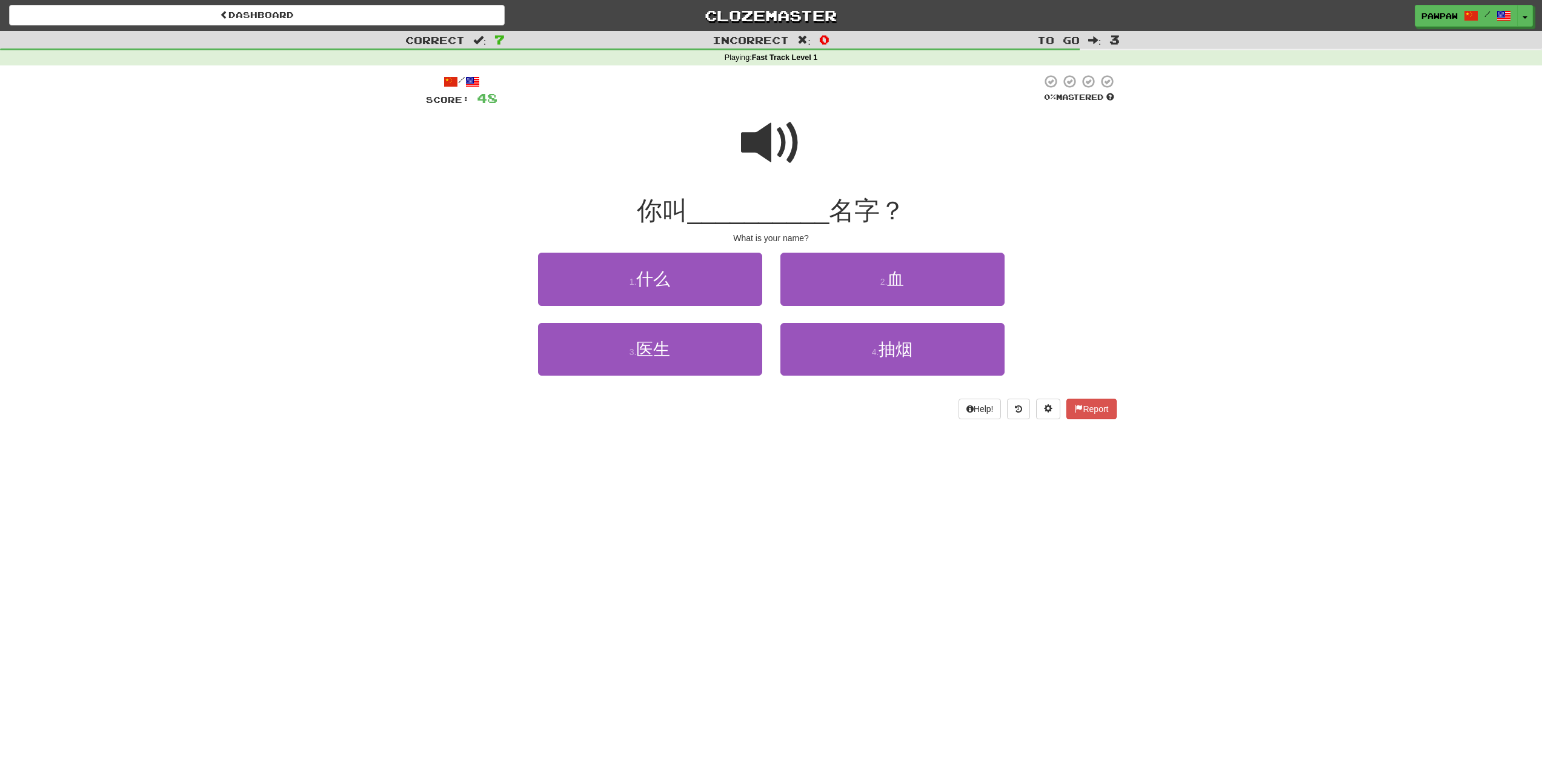
click at [776, 144] on span at bounding box center [771, 143] width 61 height 61
click at [776, 143] on span at bounding box center [771, 143] width 61 height 61
drag, startPoint x: 656, startPoint y: 357, endPoint x: 623, endPoint y: 218, distance: 142.9
click at [546, 180] on div "/ Score: 48 0 % Mastered 你叫 __________ 名字？ What is your name? 1 . 什么 2 . 血 3 . …" at bounding box center [771, 247] width 691 height 345
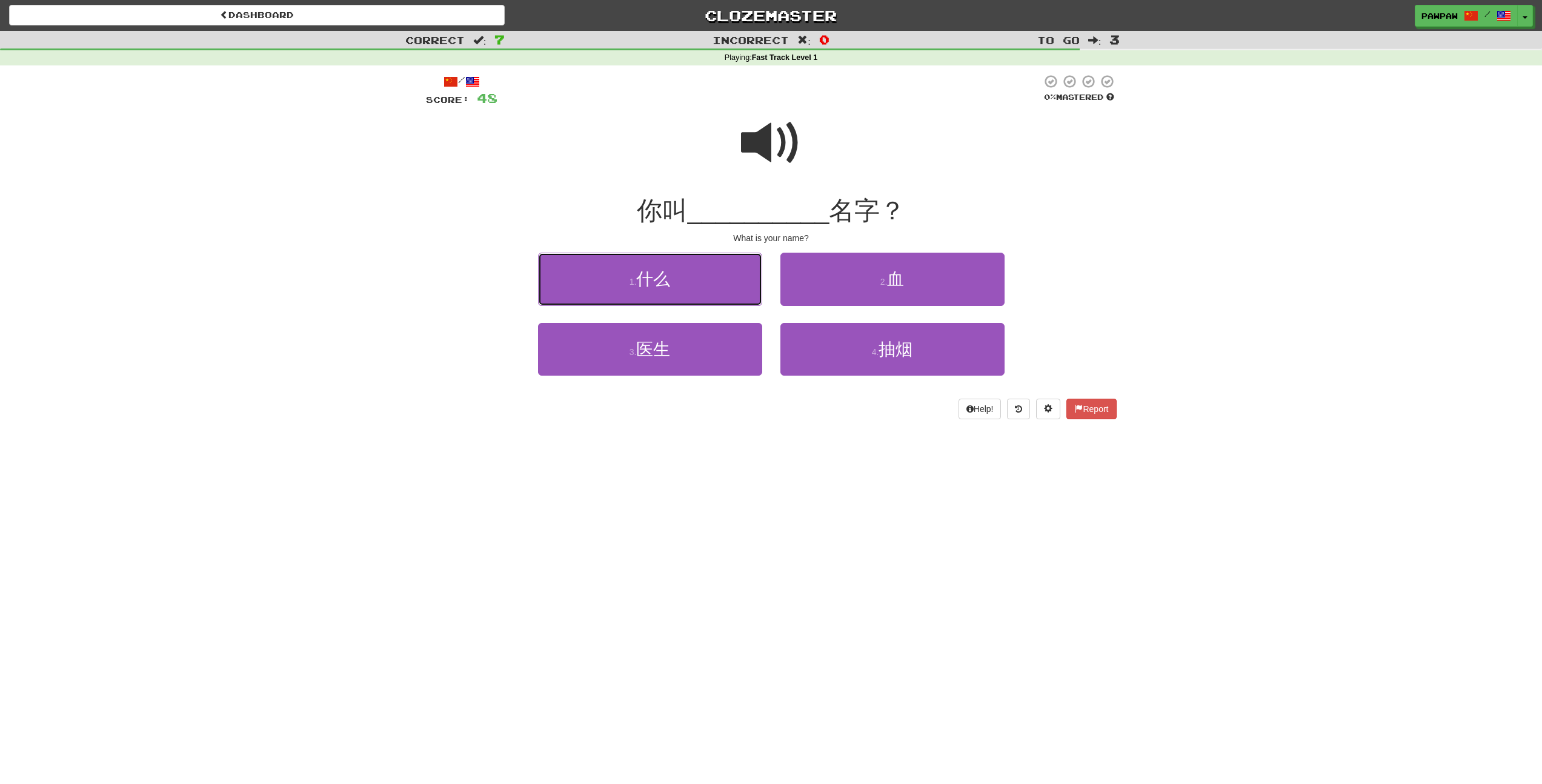
click at [638, 268] on button "1 . 什么" at bounding box center [650, 279] width 224 height 52
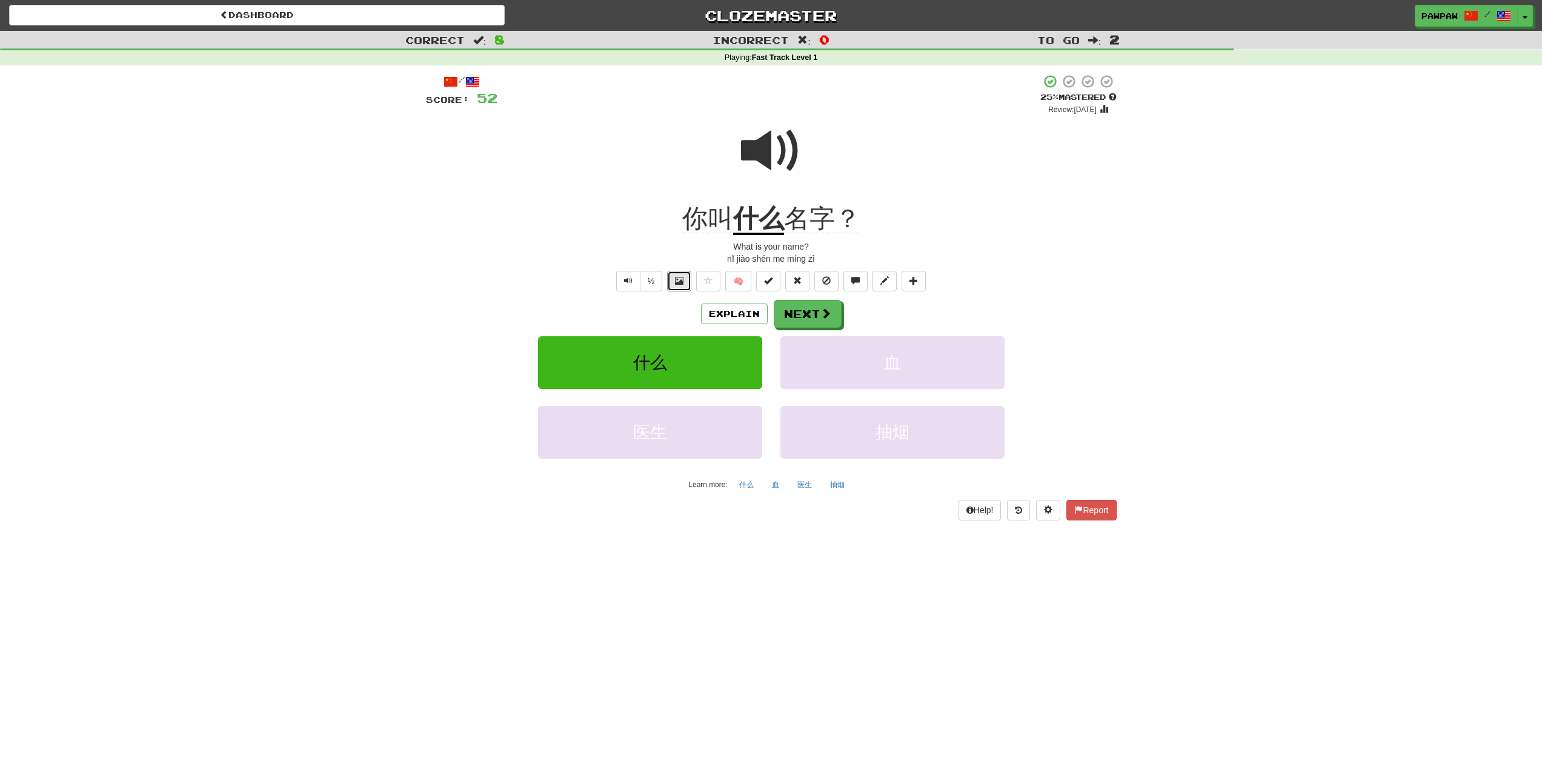
drag, startPoint x: 677, startPoint y: 281, endPoint x: 613, endPoint y: 284, distance: 64.1
click at [613, 285] on div "½ 🧠" at bounding box center [771, 281] width 691 height 20
click at [624, 282] on button "Text-to-speech controls" at bounding box center [628, 281] width 24 height 20
click at [725, 315] on button "Explain" at bounding box center [734, 314] width 67 height 20
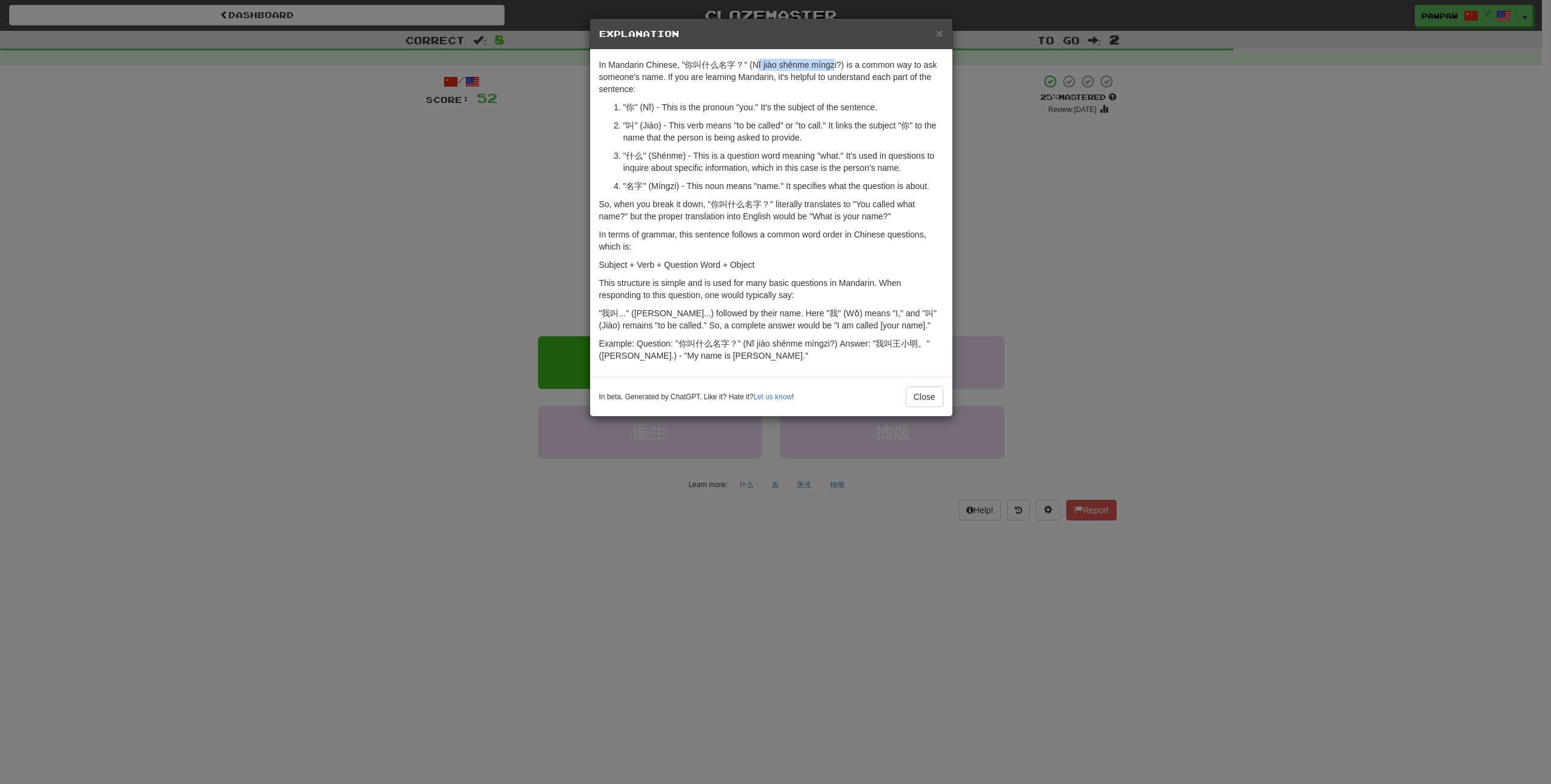
drag, startPoint x: 760, startPoint y: 65, endPoint x: 835, endPoint y: 69, distance: 75.1
click at [833, 64] on p "In Mandarin Chinese, "你叫什么名字？" (Nǐ jiào shénme míngzi?) is a common way to ask …" at bounding box center [771, 77] width 344 height 36
click at [923, 396] on button "Close" at bounding box center [924, 396] width 38 height 20
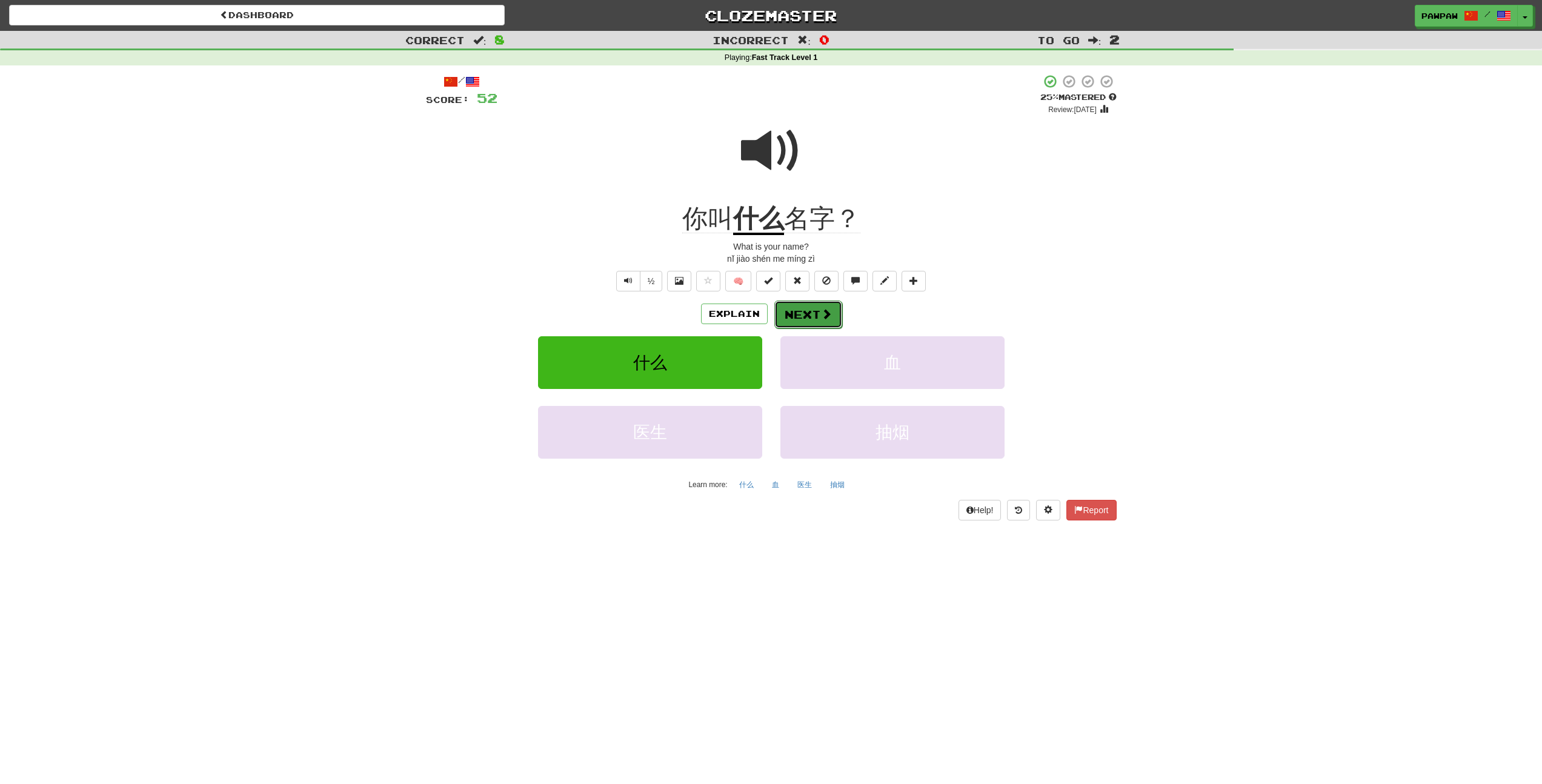
click at [792, 319] on button "Next" at bounding box center [808, 315] width 68 height 28
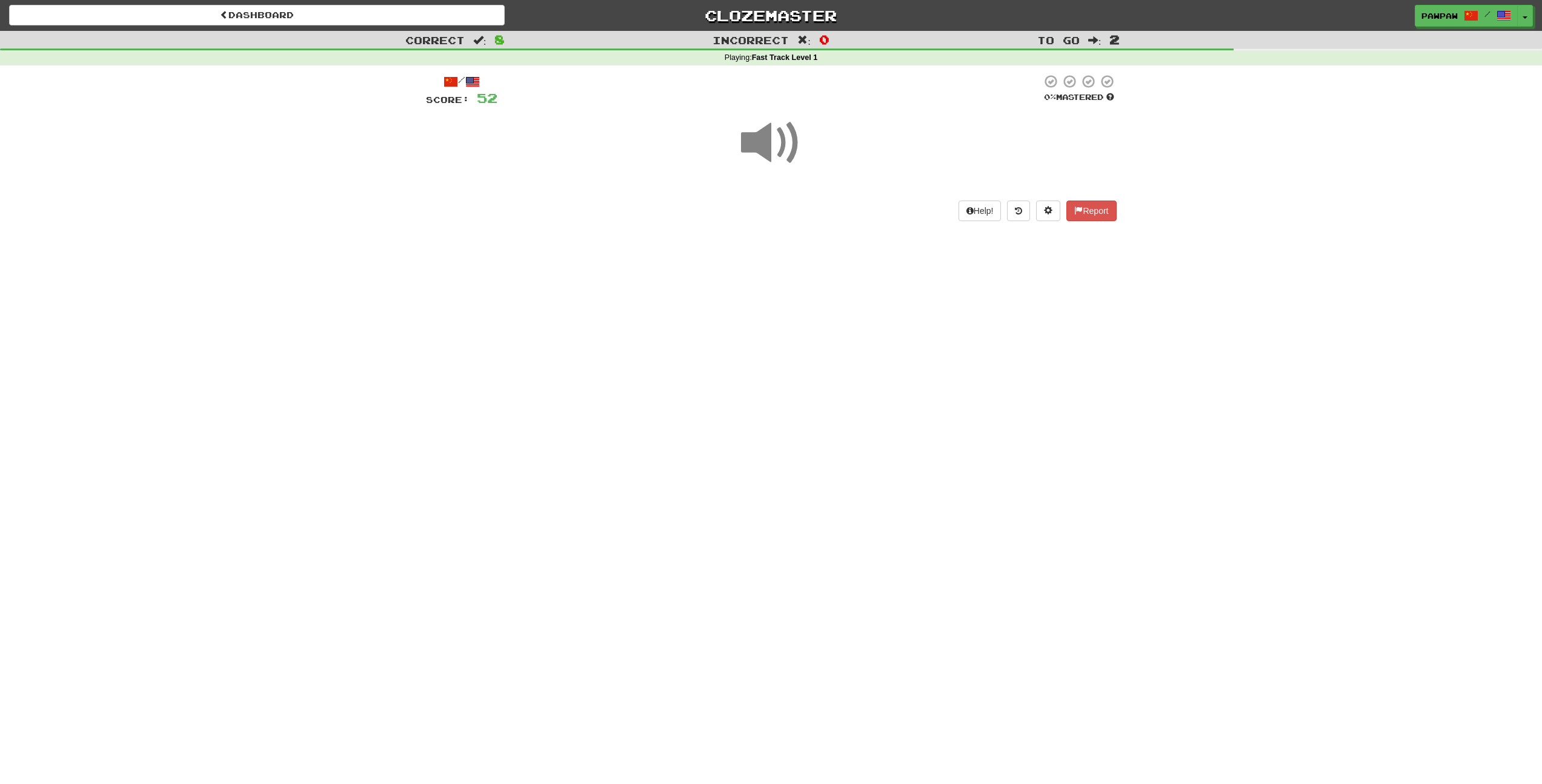
drag, startPoint x: 776, startPoint y: 139, endPoint x: 797, endPoint y: 143, distance: 21.4
click at [776, 139] on span at bounding box center [771, 143] width 61 height 61
click at [824, 216] on button "show sentence" at bounding box center [810, 210] width 73 height 33
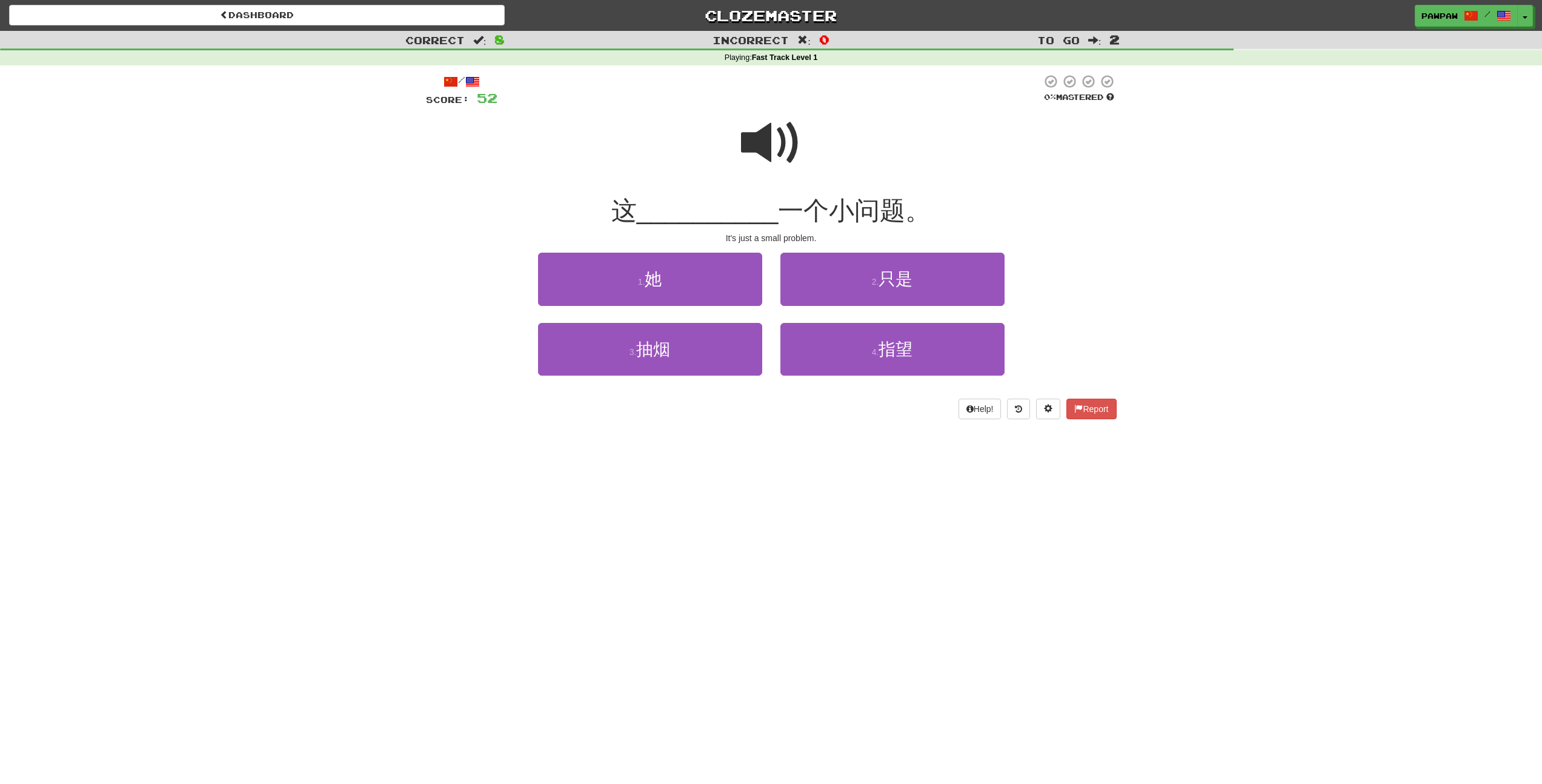
click at [767, 145] on span at bounding box center [771, 143] width 61 height 61
click at [783, 137] on span at bounding box center [771, 143] width 61 height 61
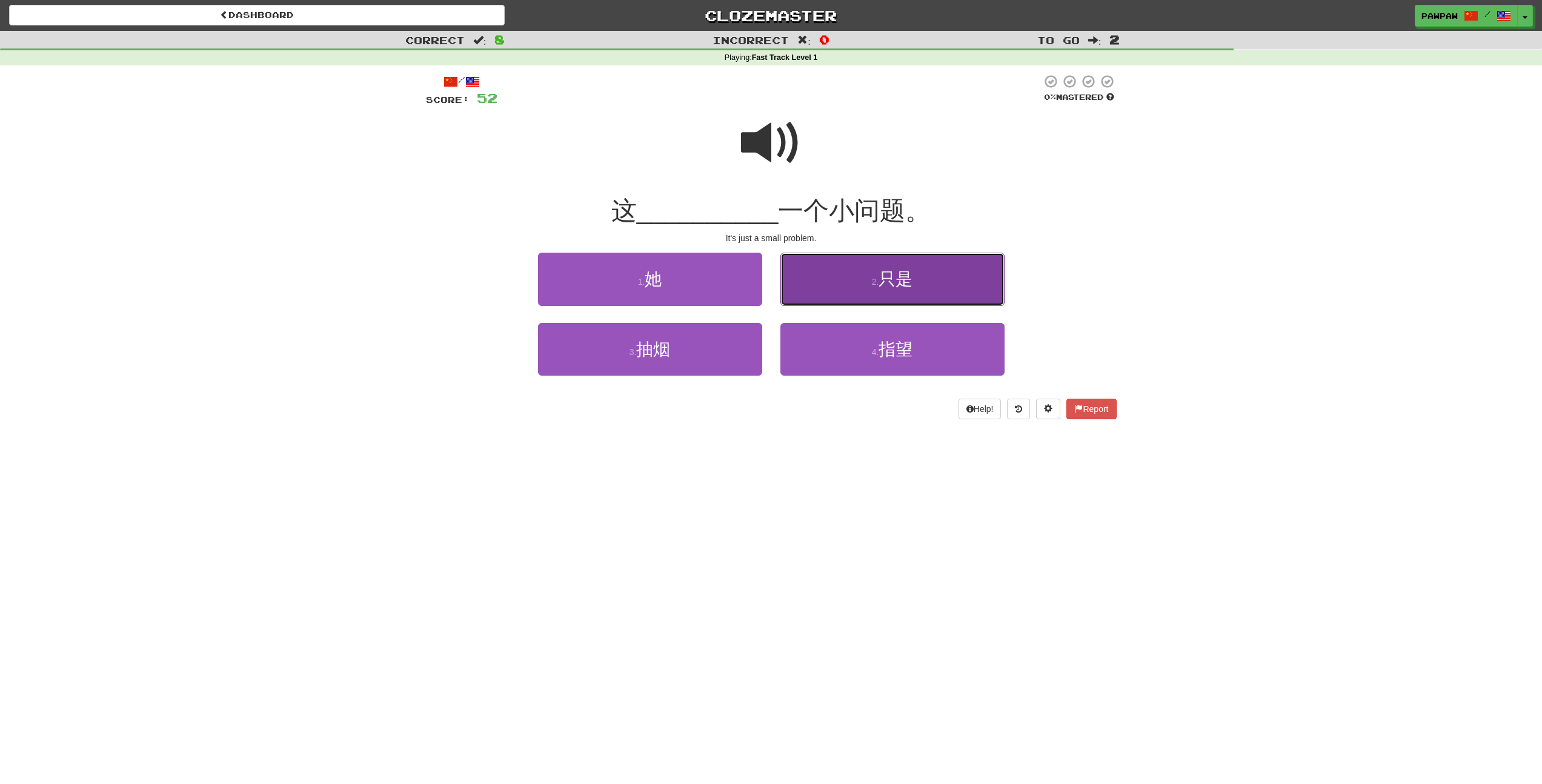
click at [920, 288] on button "2 . 只是" at bounding box center [892, 279] width 224 height 52
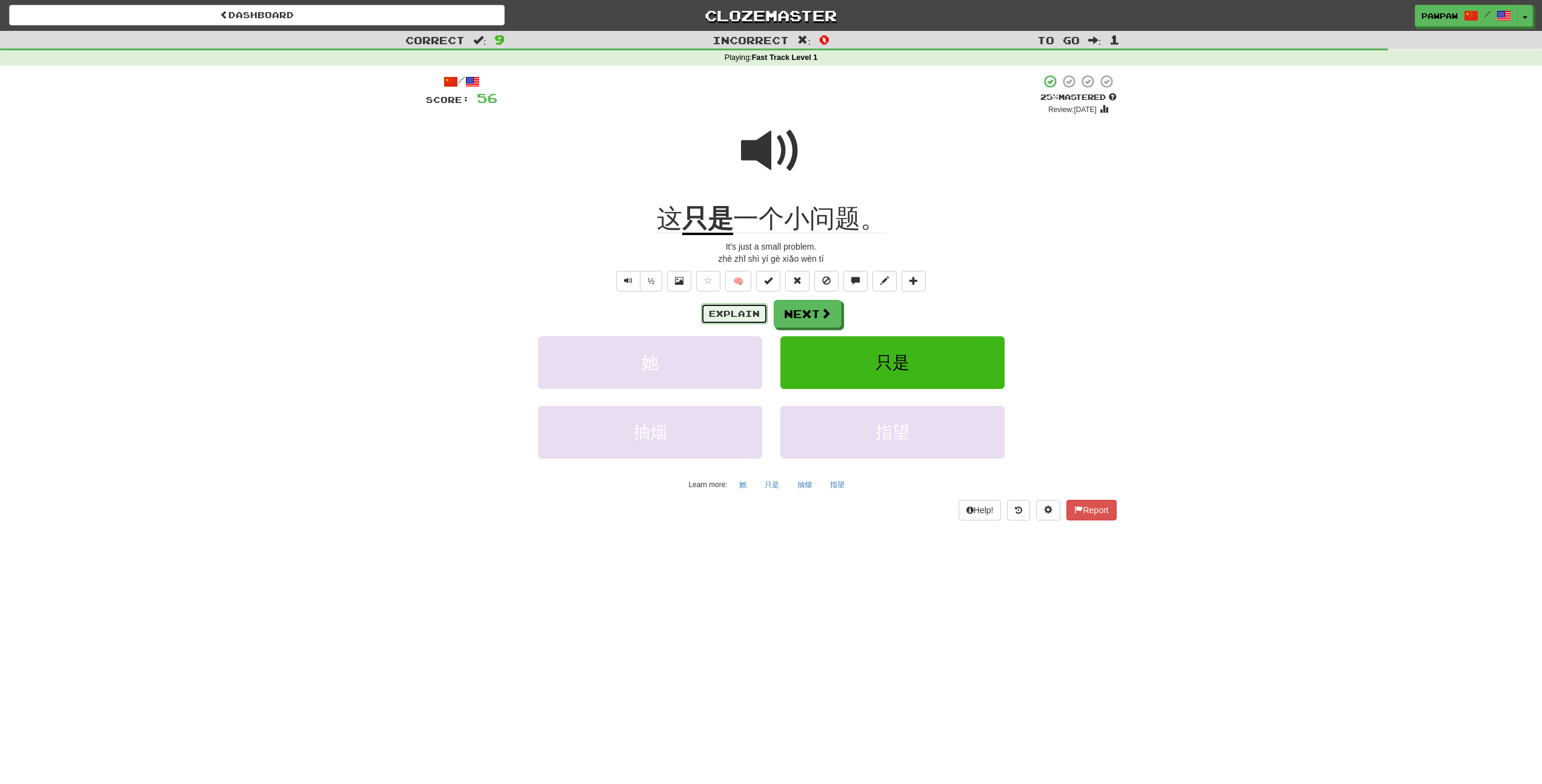
click at [735, 318] on button "Explain" at bounding box center [734, 314] width 67 height 20
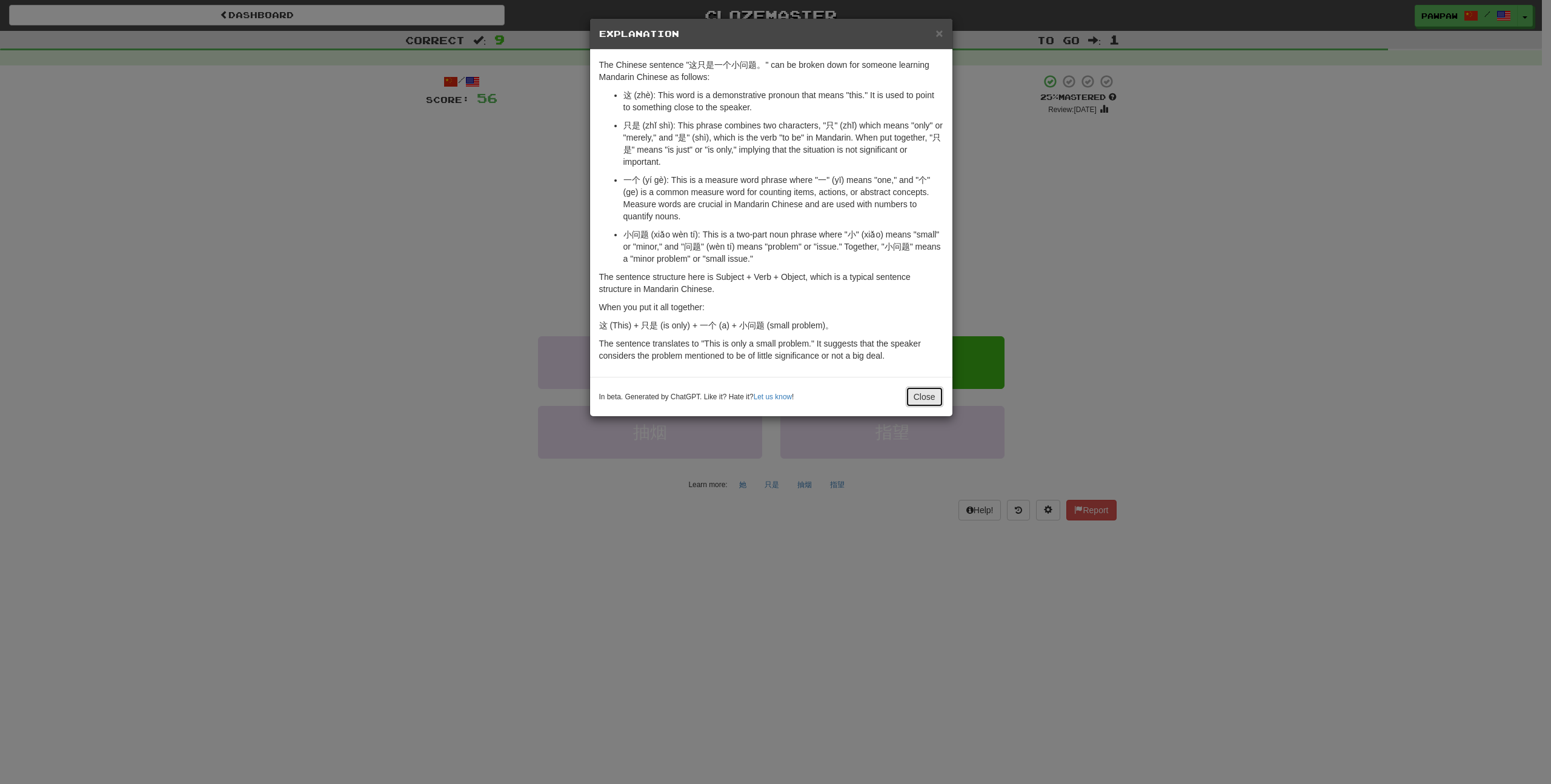
click at [927, 399] on button "Close" at bounding box center [924, 396] width 38 height 20
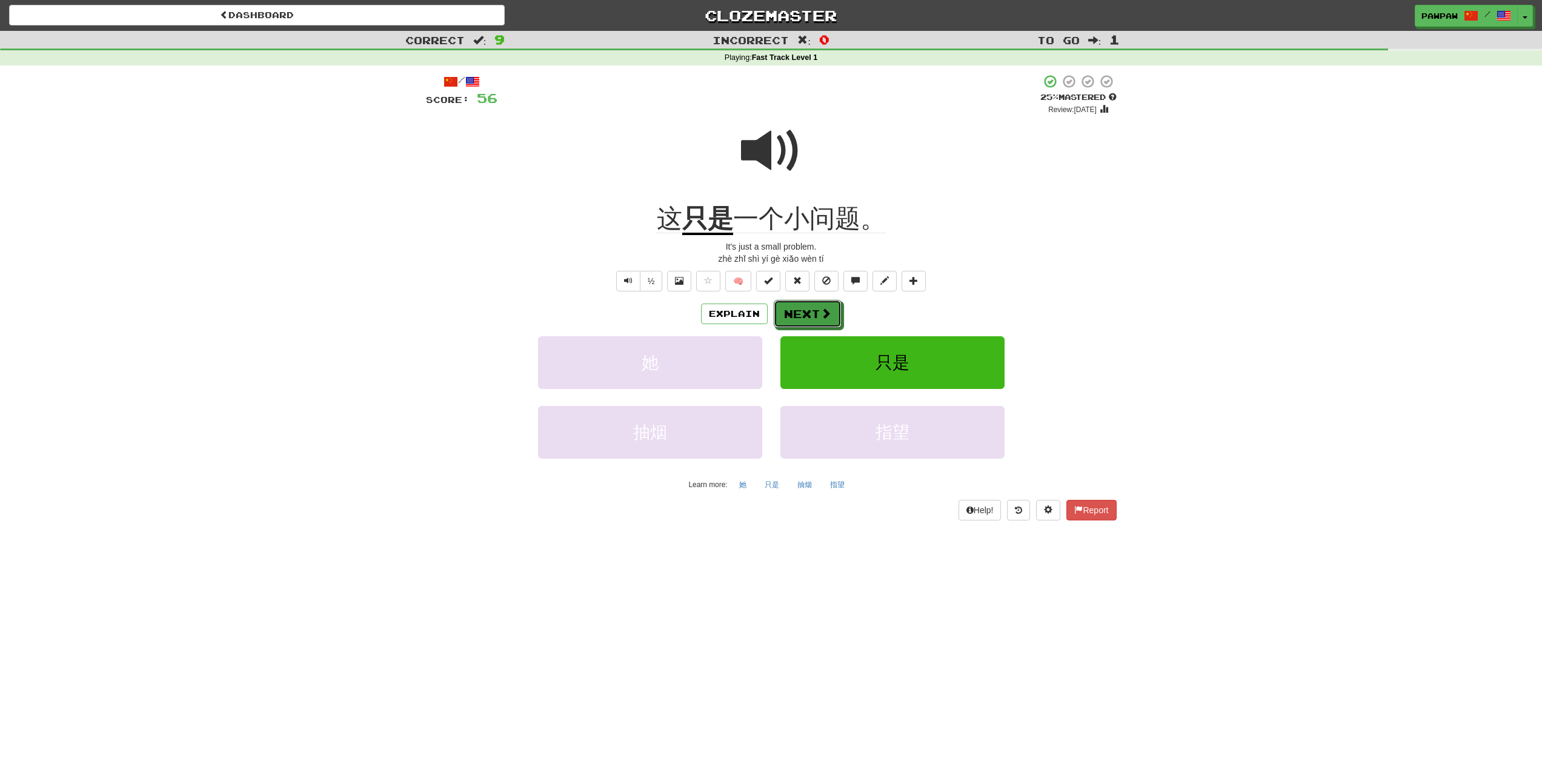
click at [798, 313] on button "Next" at bounding box center [808, 314] width 68 height 28
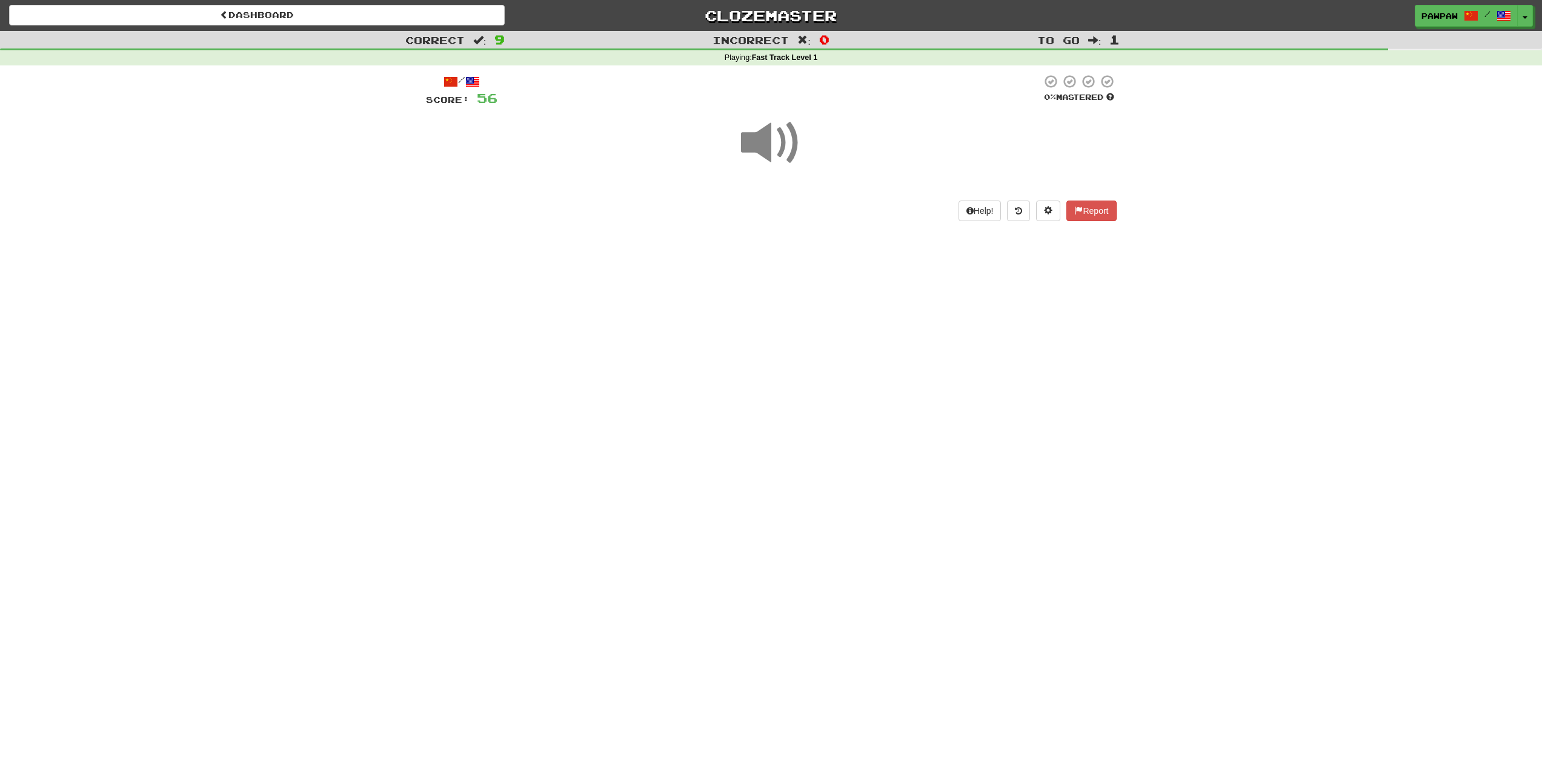
drag, startPoint x: 771, startPoint y: 149, endPoint x: 750, endPoint y: 170, distance: 29.7
click at [771, 149] on span at bounding box center [771, 143] width 61 height 61
click at [825, 214] on button "show sentence" at bounding box center [810, 210] width 73 height 33
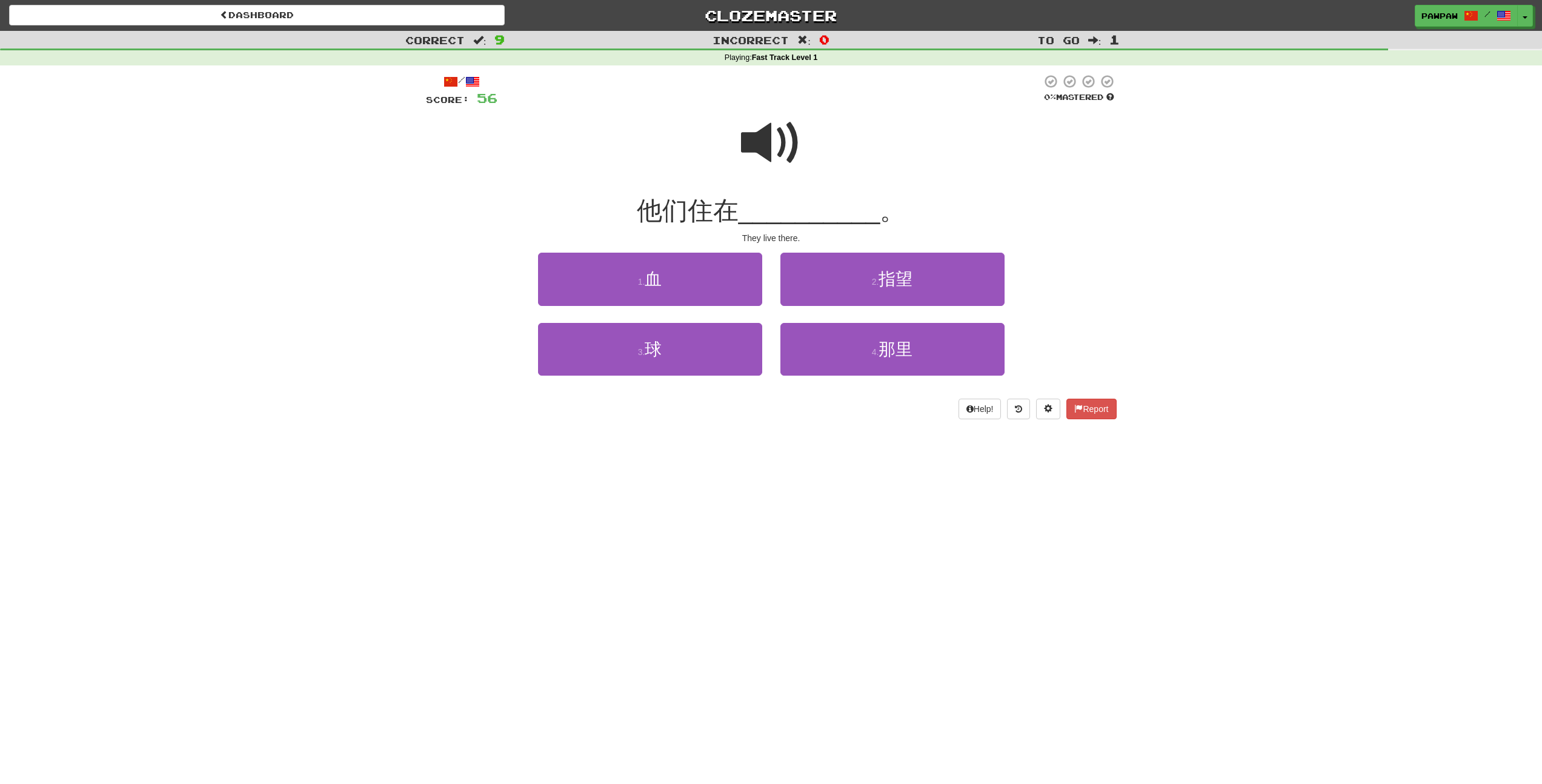
click at [782, 153] on span at bounding box center [771, 143] width 61 height 61
click at [760, 154] on span at bounding box center [771, 143] width 61 height 61
click at [759, 155] on span at bounding box center [771, 143] width 61 height 61
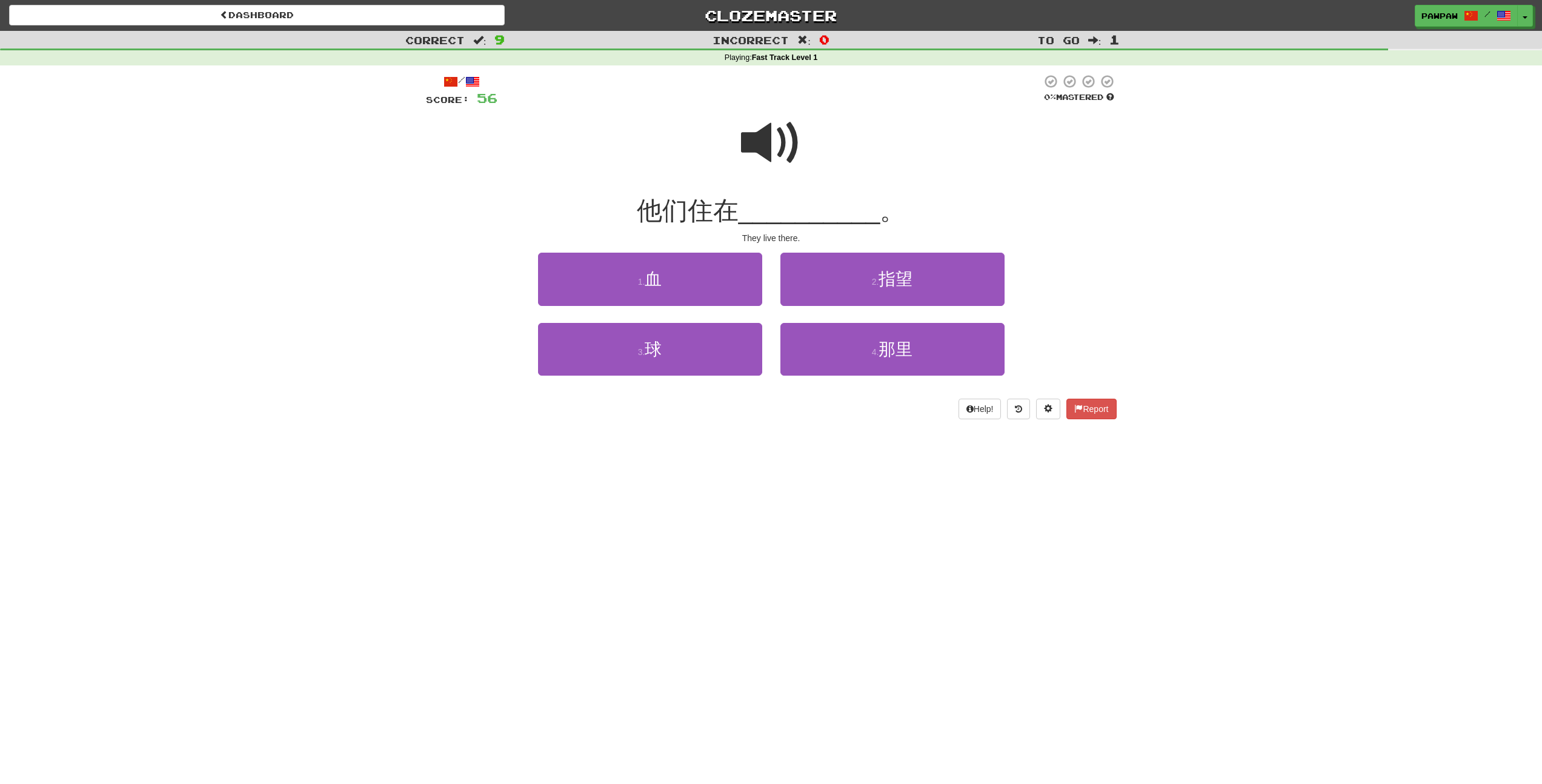
click at [759, 155] on span at bounding box center [771, 143] width 61 height 61
click at [758, 133] on span at bounding box center [771, 143] width 61 height 61
drag, startPoint x: 685, startPoint y: 198, endPoint x: 638, endPoint y: 199, distance: 47.0
click at [638, 199] on div "他们住在 __________ 。" at bounding box center [771, 211] width 691 height 33
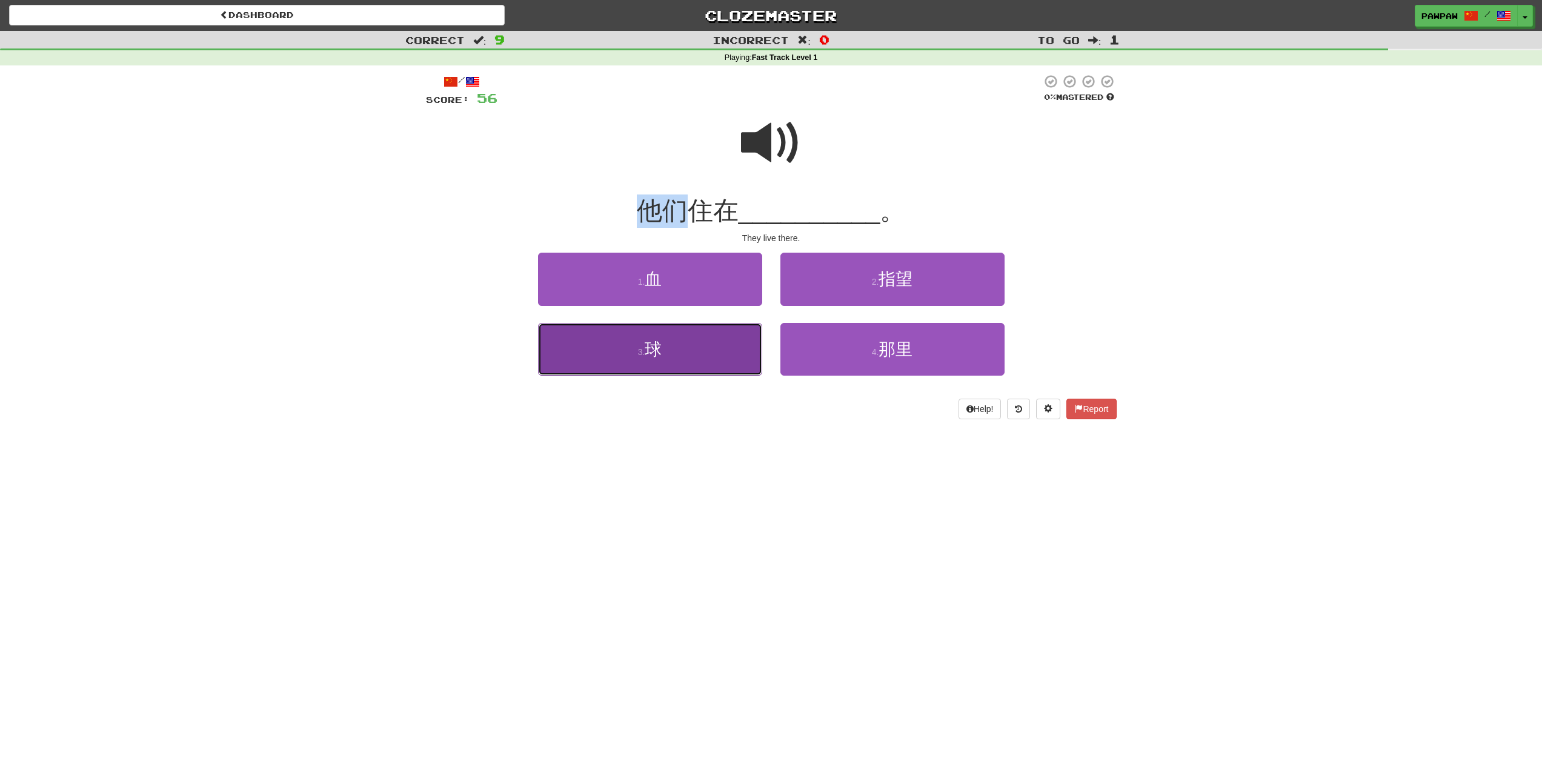
click at [696, 336] on button "3 . 球" at bounding box center [650, 349] width 224 height 52
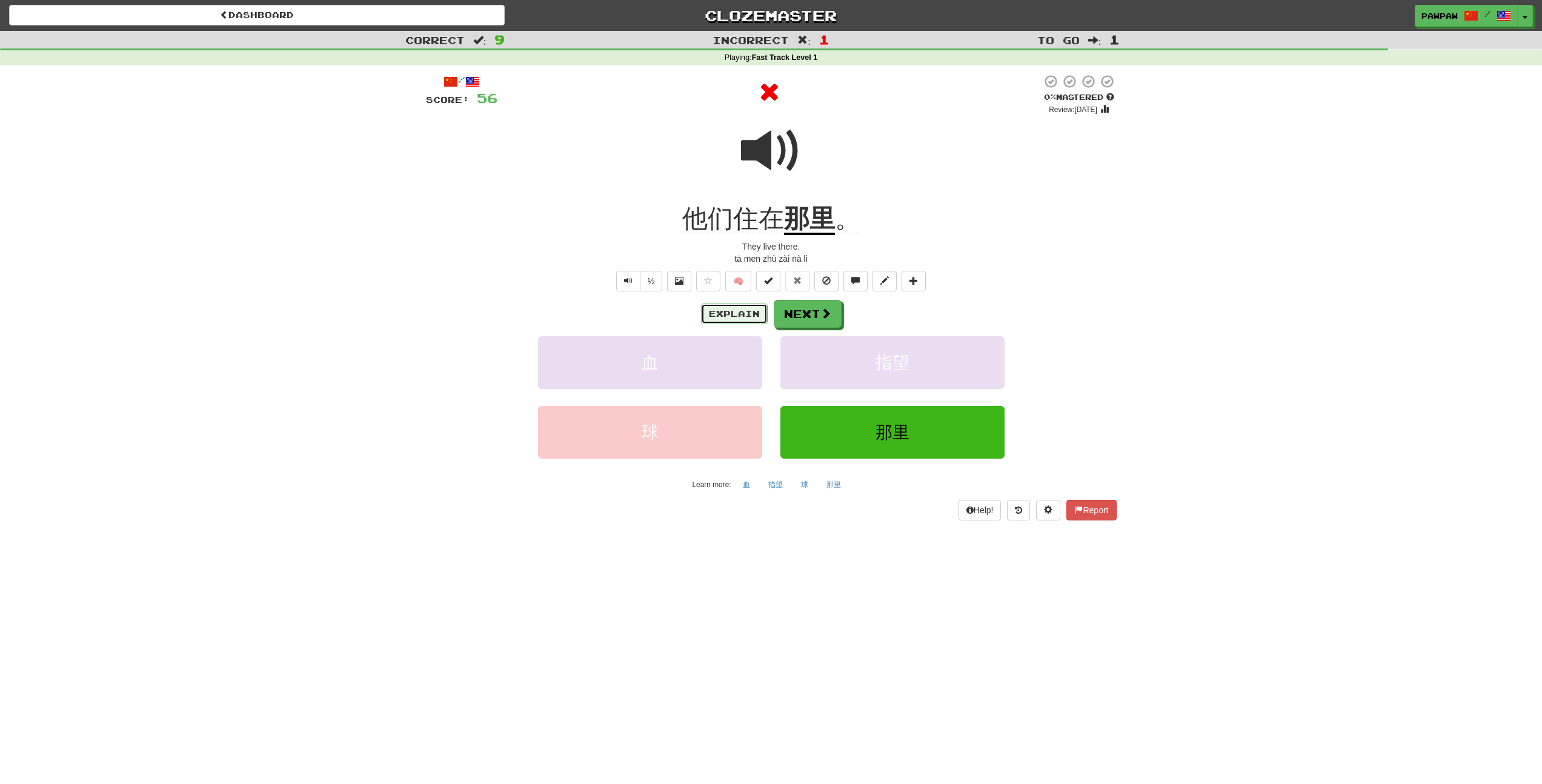
click at [742, 318] on button "Explain" at bounding box center [734, 314] width 67 height 20
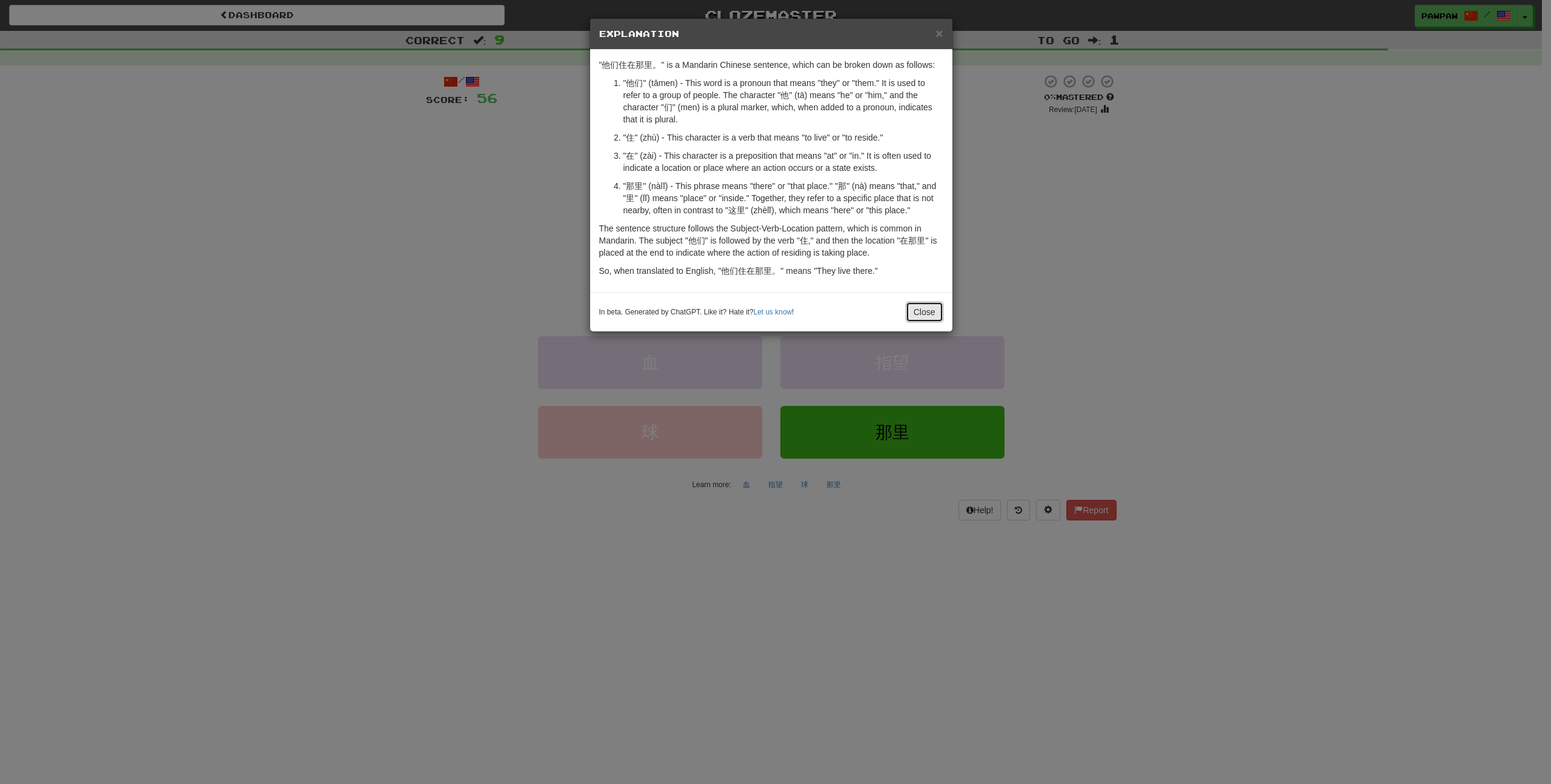
drag, startPoint x: 917, startPoint y: 310, endPoint x: 940, endPoint y: 311, distance: 23.0
click at [917, 310] on button "Close" at bounding box center [924, 312] width 38 height 20
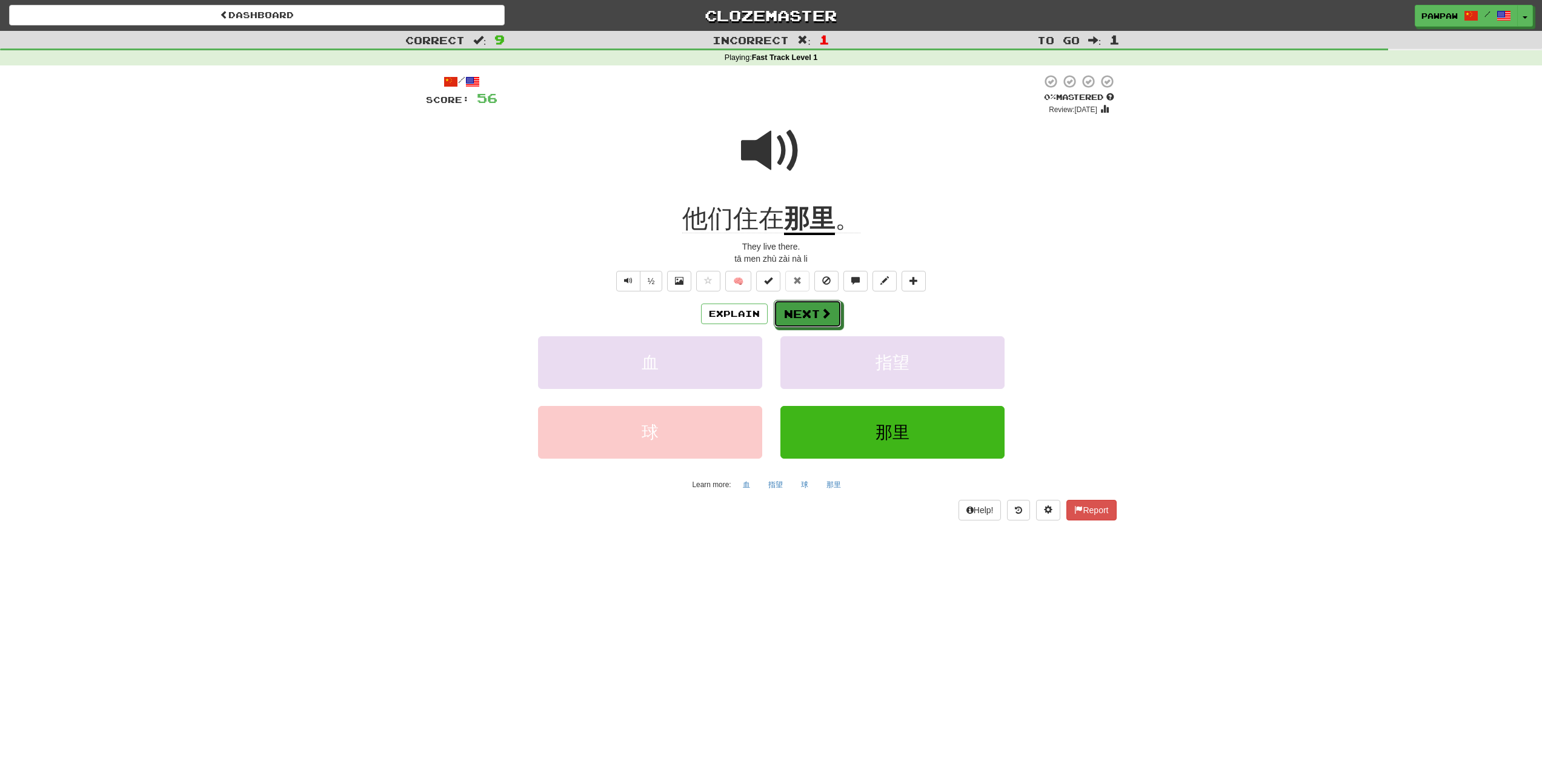
click at [815, 324] on button "Next" at bounding box center [808, 314] width 68 height 28
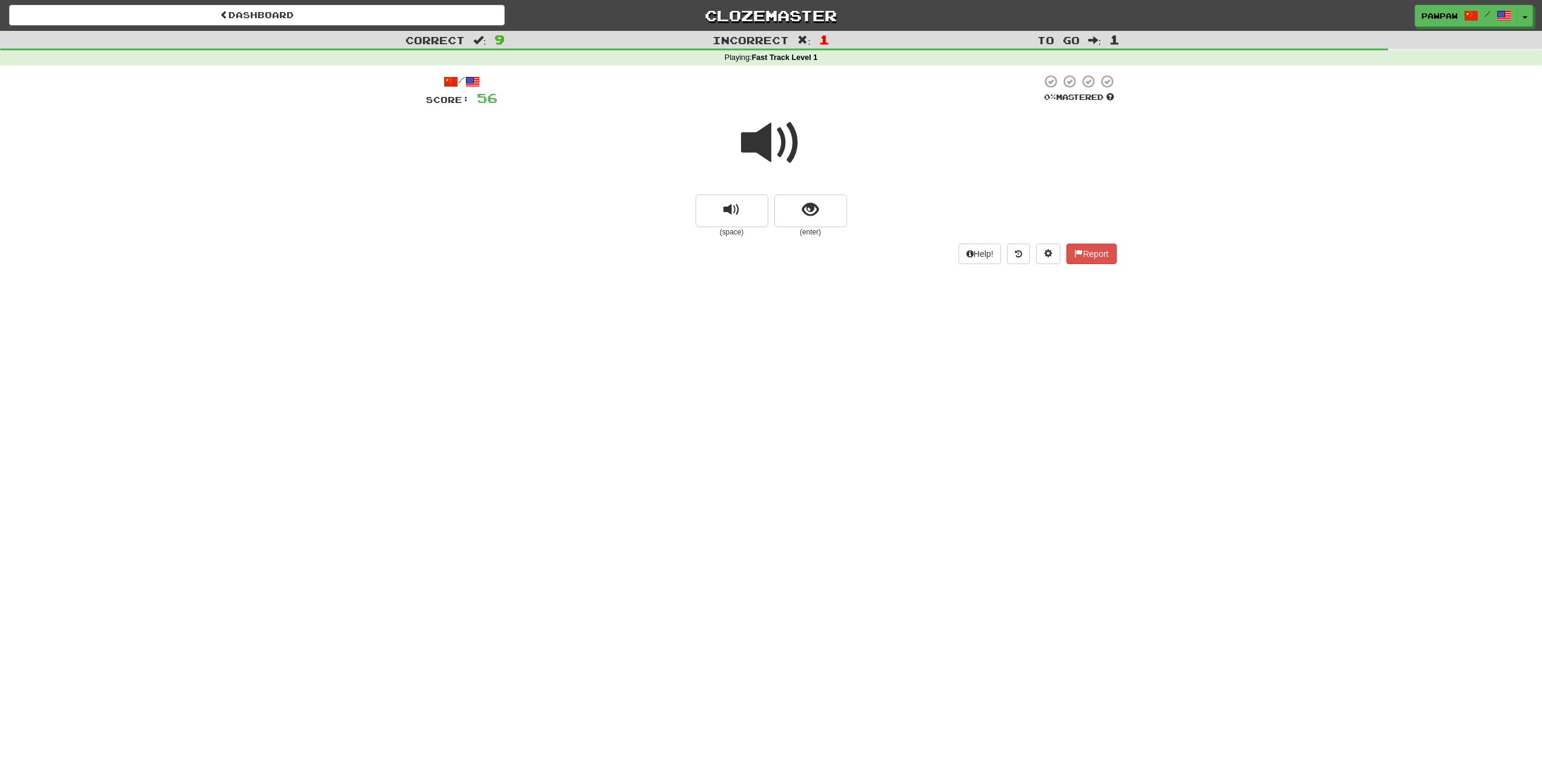
click at [768, 139] on span at bounding box center [771, 143] width 61 height 61
click at [809, 213] on span "show sentence" at bounding box center [810, 210] width 17 height 17
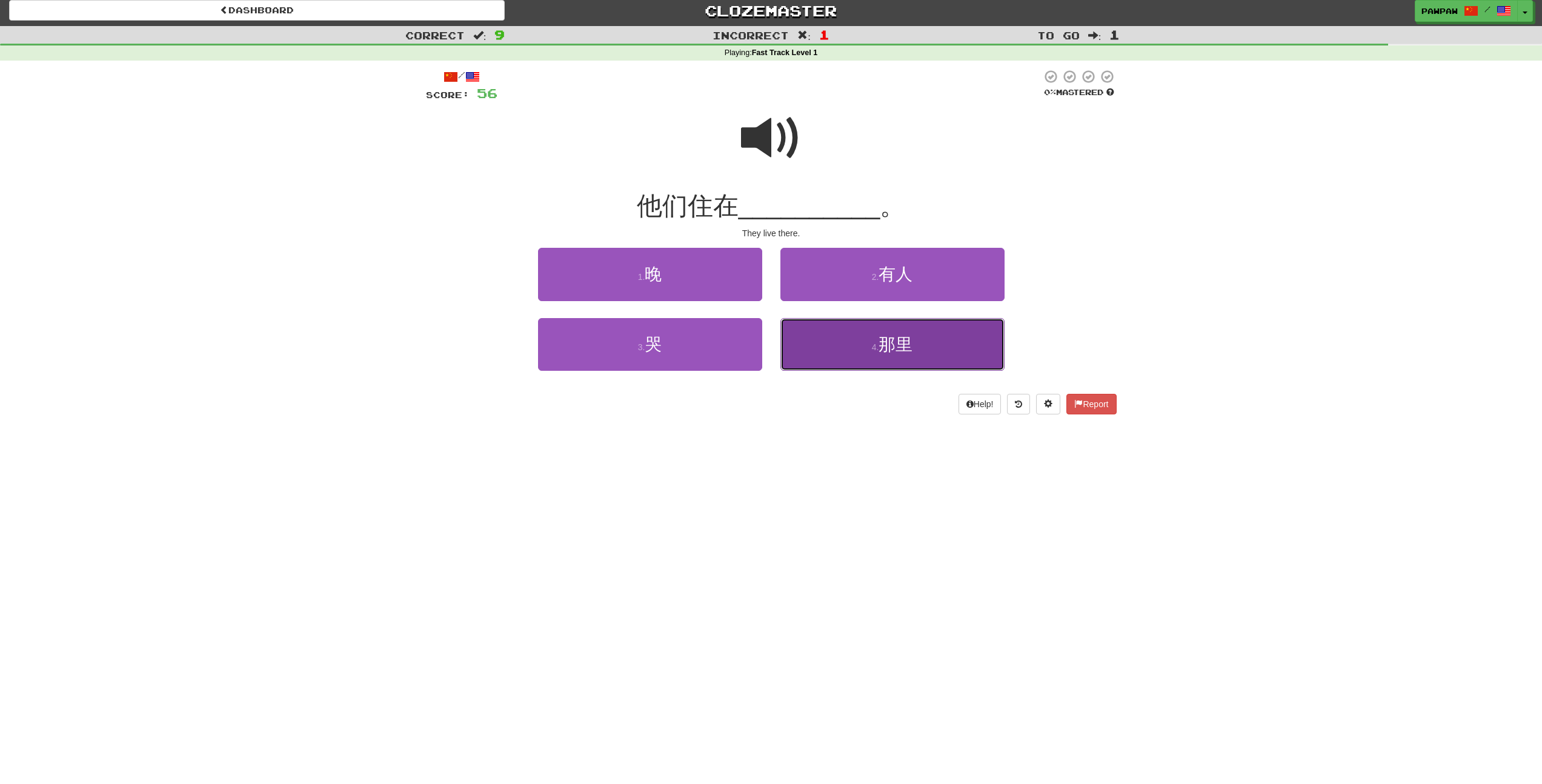
scroll to position [3, 0]
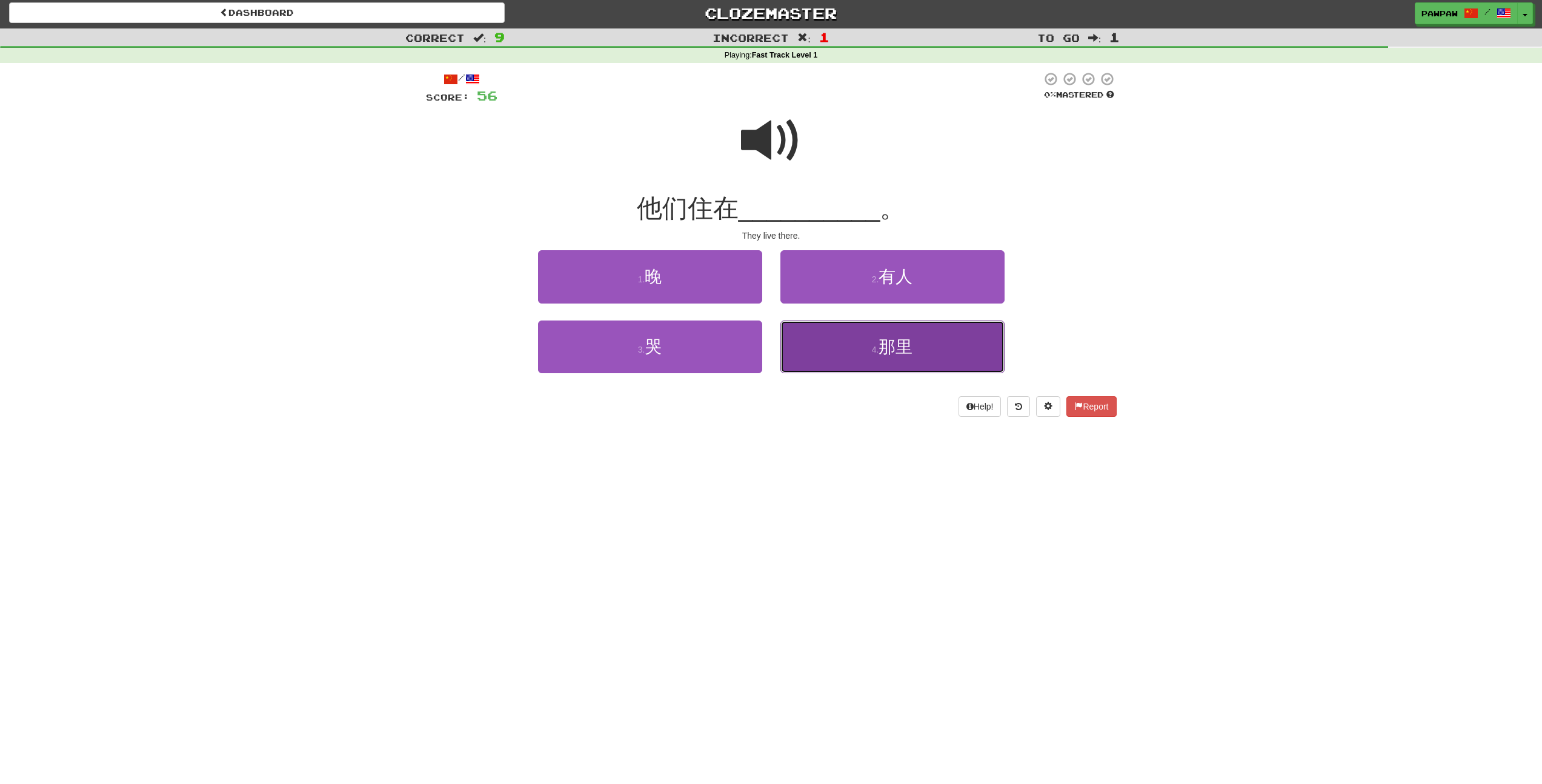
click at [901, 353] on span "那里" at bounding box center [895, 347] width 34 height 19
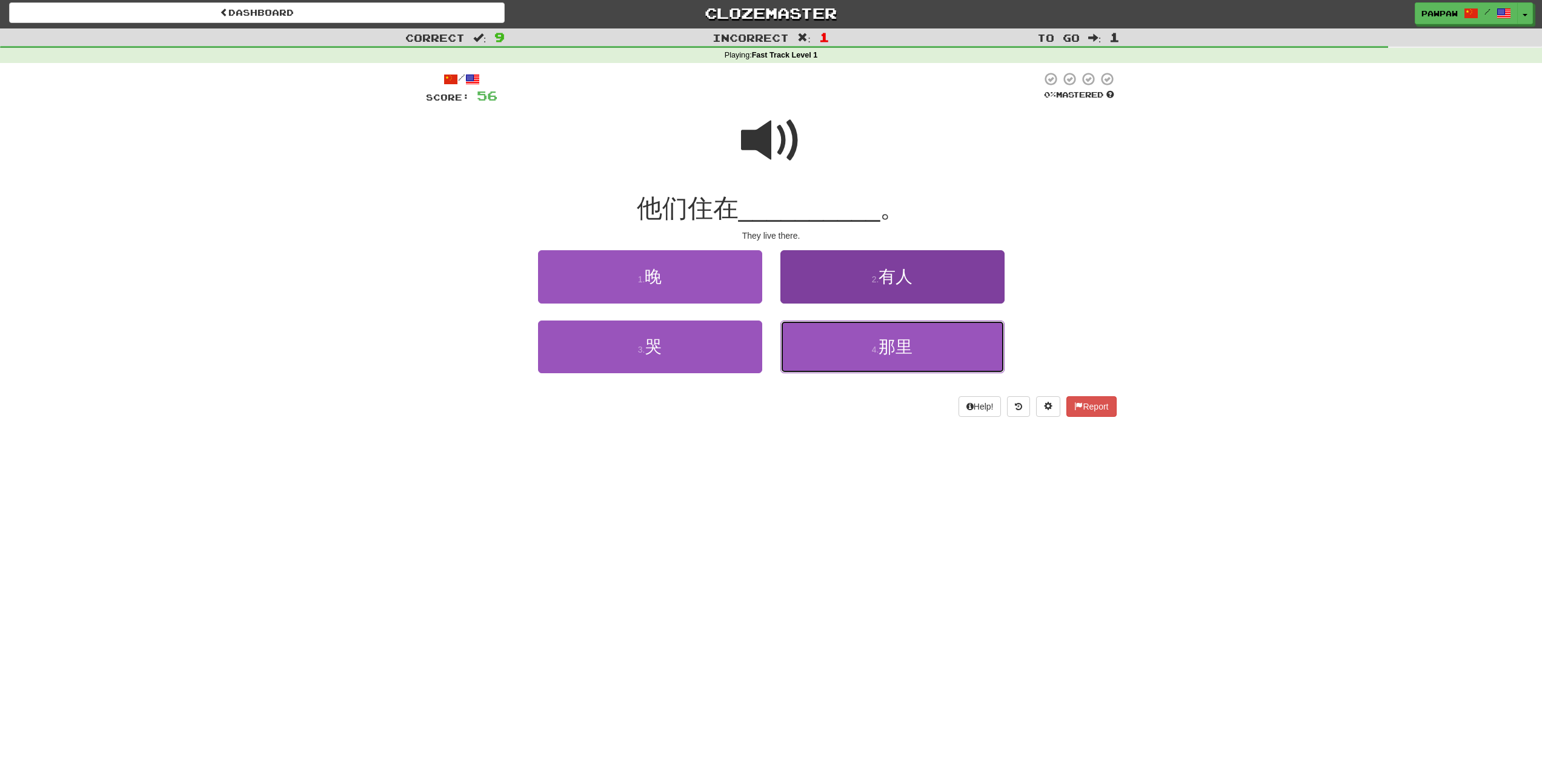
scroll to position [0, 0]
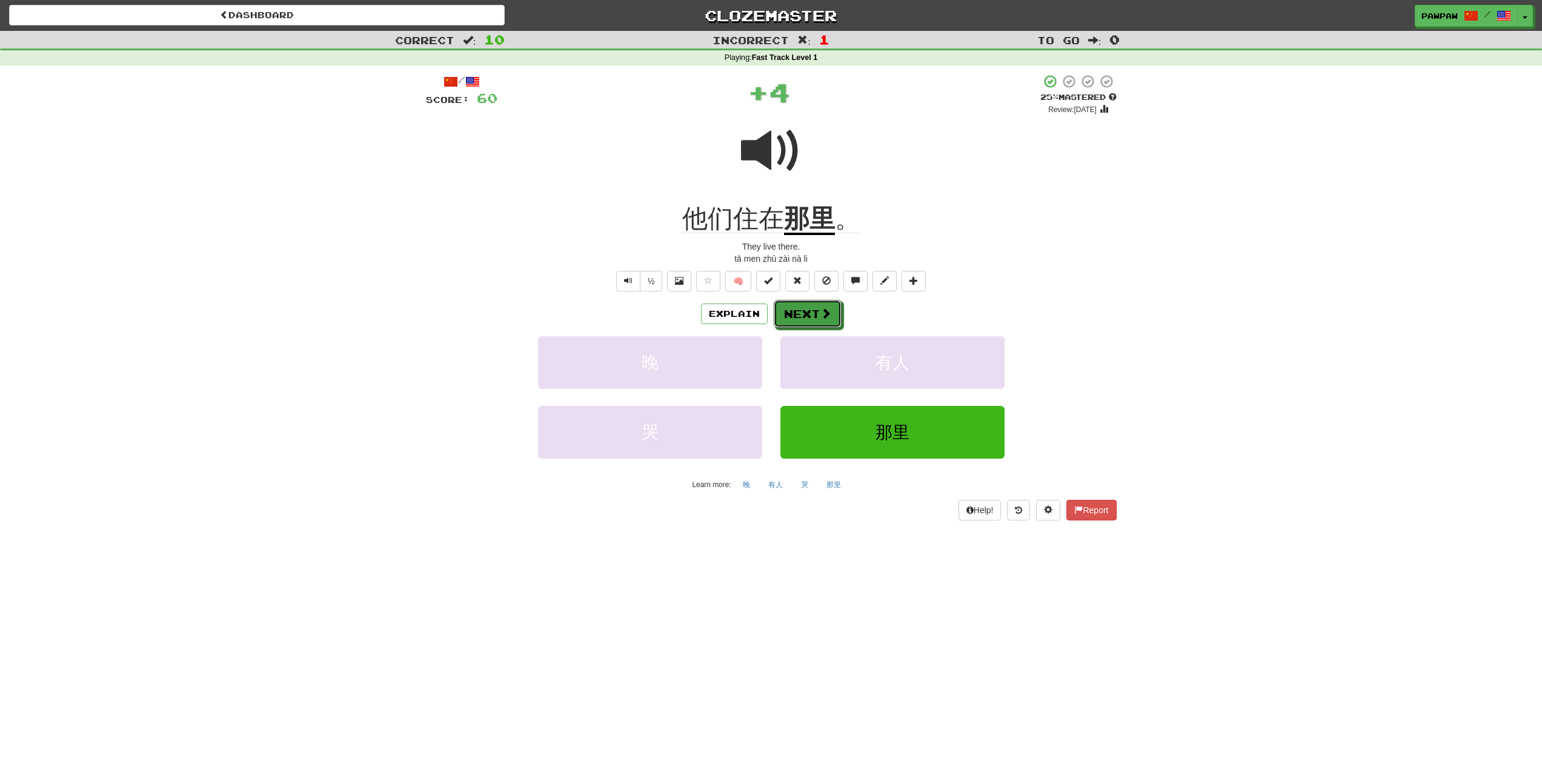
drag, startPoint x: 808, startPoint y: 311, endPoint x: 790, endPoint y: 310, distance: 18.0
click at [808, 311] on button "Next" at bounding box center [808, 314] width 68 height 28
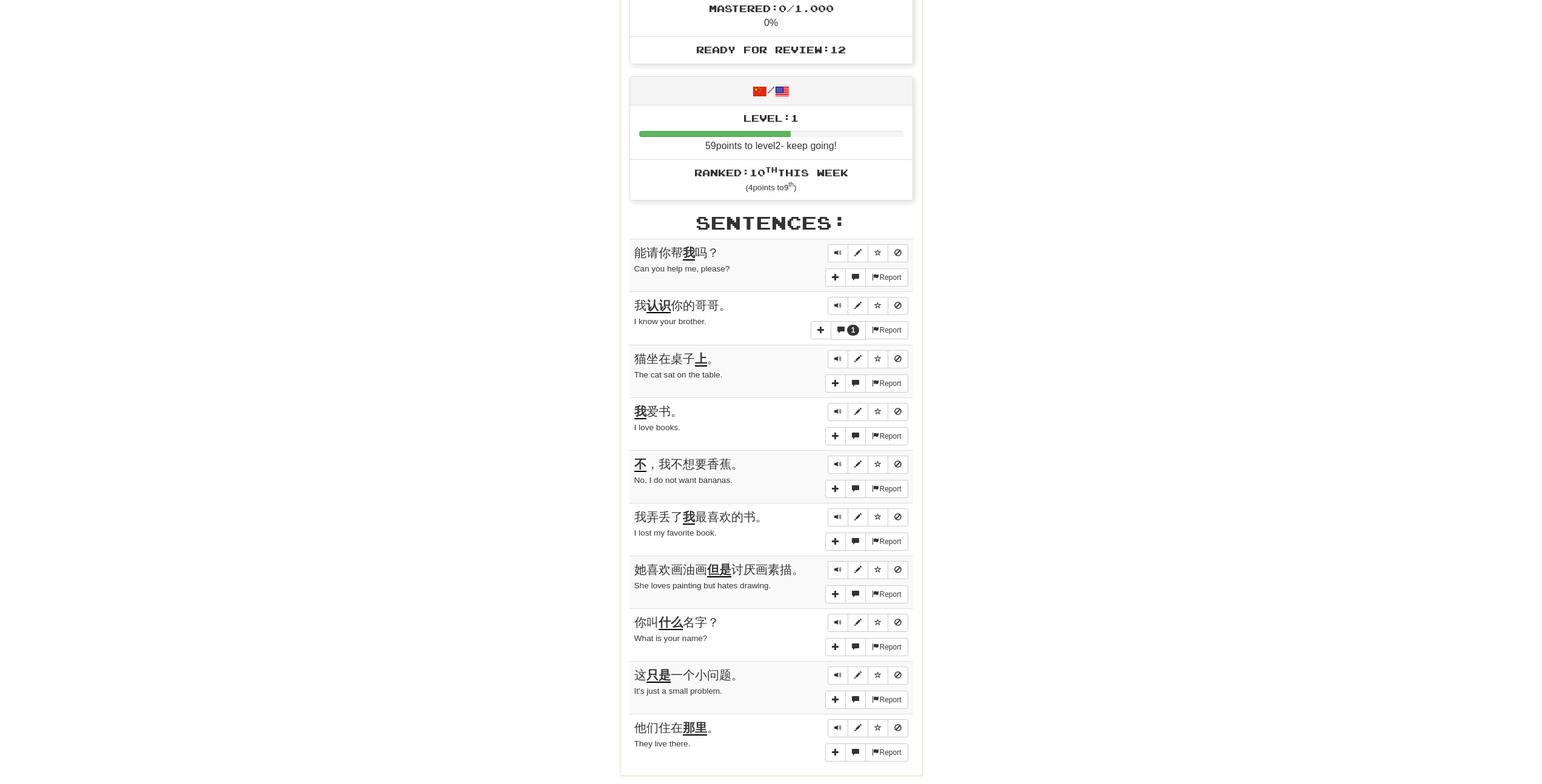
scroll to position [498, 0]
click at [836, 249] on span "Sentence controls" at bounding box center [837, 253] width 7 height 7
click at [842, 253] on button "Sentence controls" at bounding box center [838, 254] width 20 height 18
click at [853, 252] on button "Sentence controls" at bounding box center [858, 254] width 20 height 18
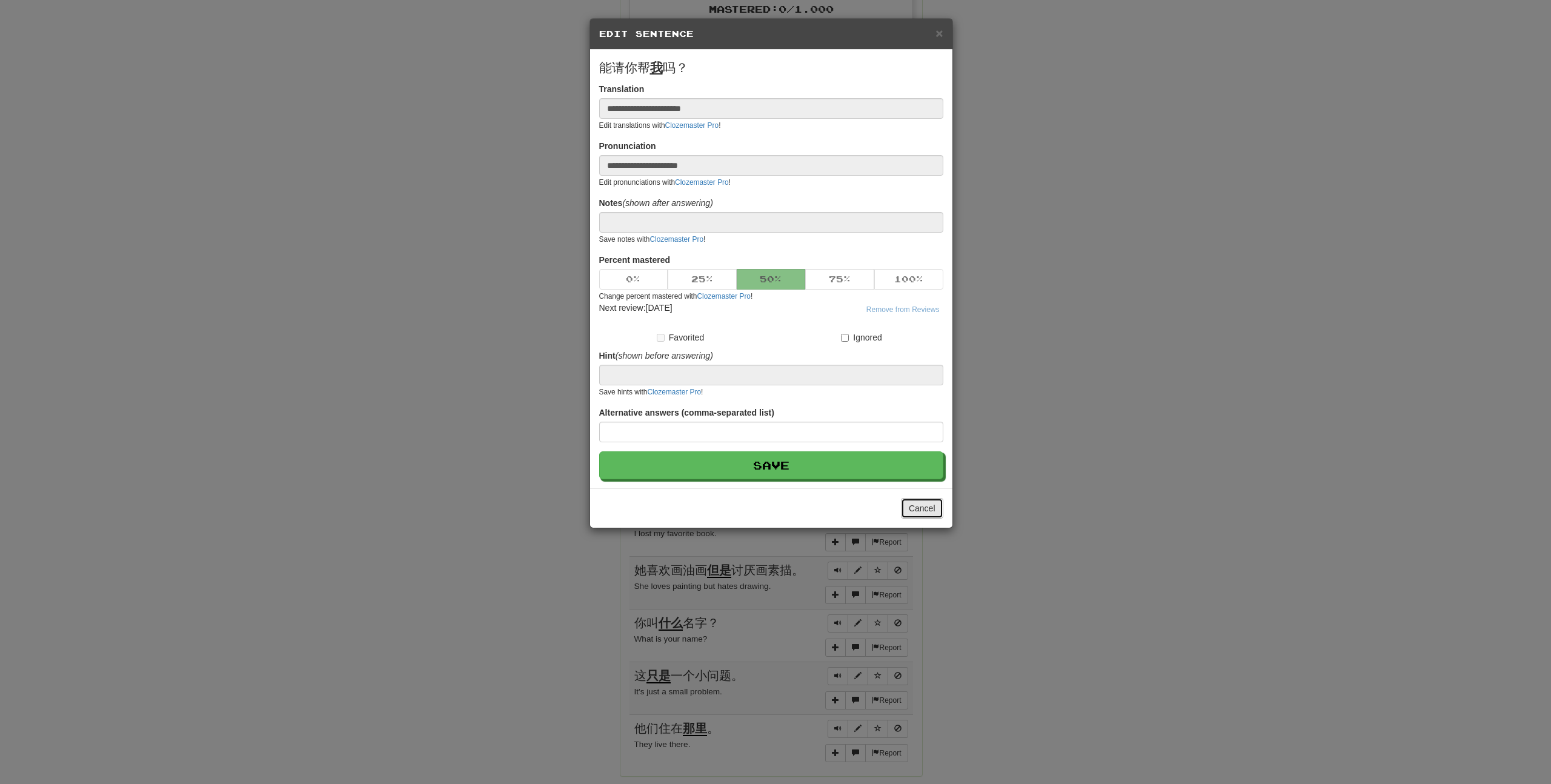
click at [927, 522] on div "Cancel" at bounding box center [771, 508] width 362 height 40
click at [924, 516] on button "Cancel" at bounding box center [922, 508] width 42 height 20
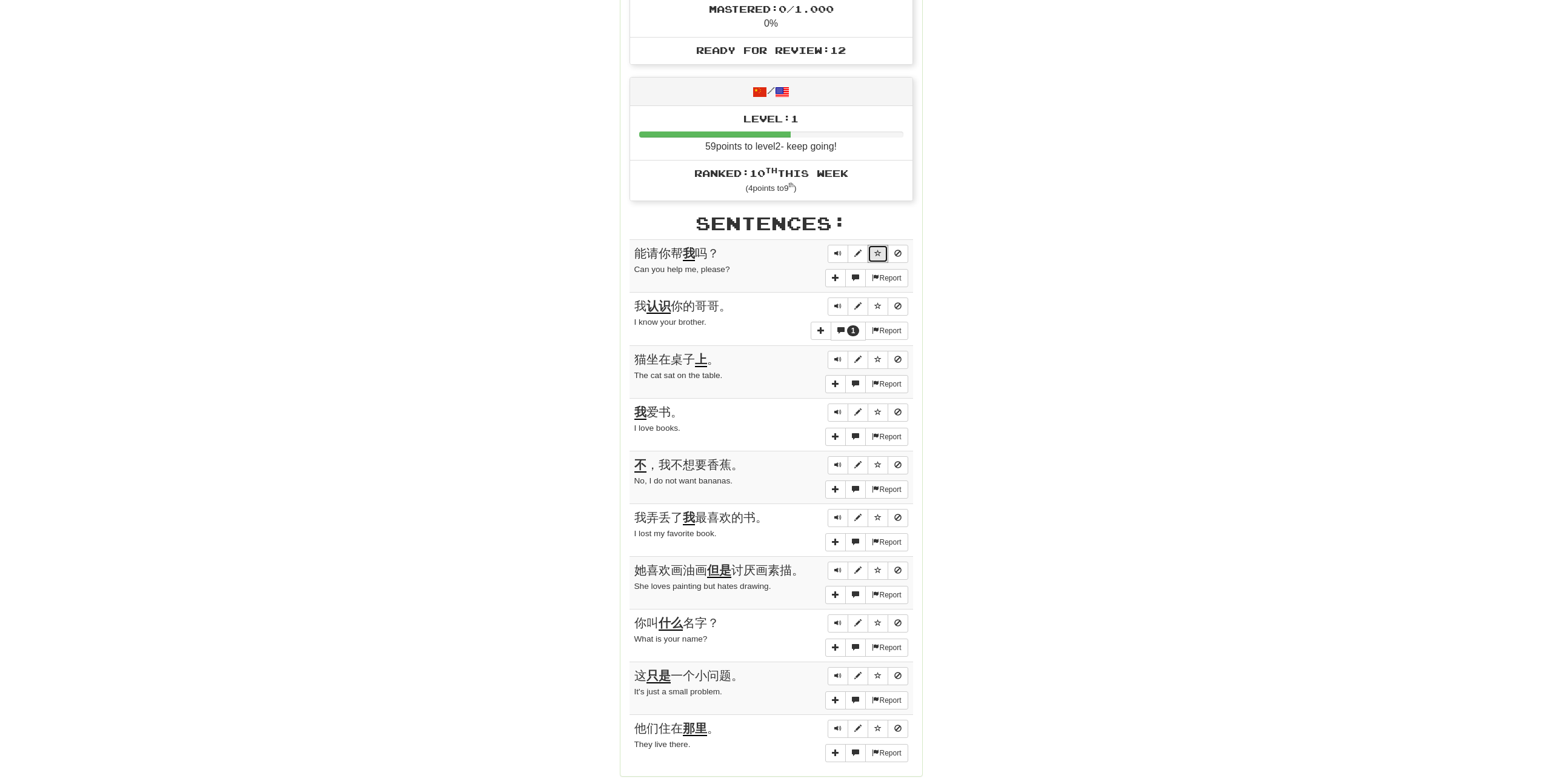
drag, startPoint x: 875, startPoint y: 250, endPoint x: 865, endPoint y: 267, distance: 19.7
click at [867, 263] on div "Report" at bounding box center [866, 266] width 83 height 42
click at [855, 274] on span "More sentence controls" at bounding box center [855, 277] width 7 height 7
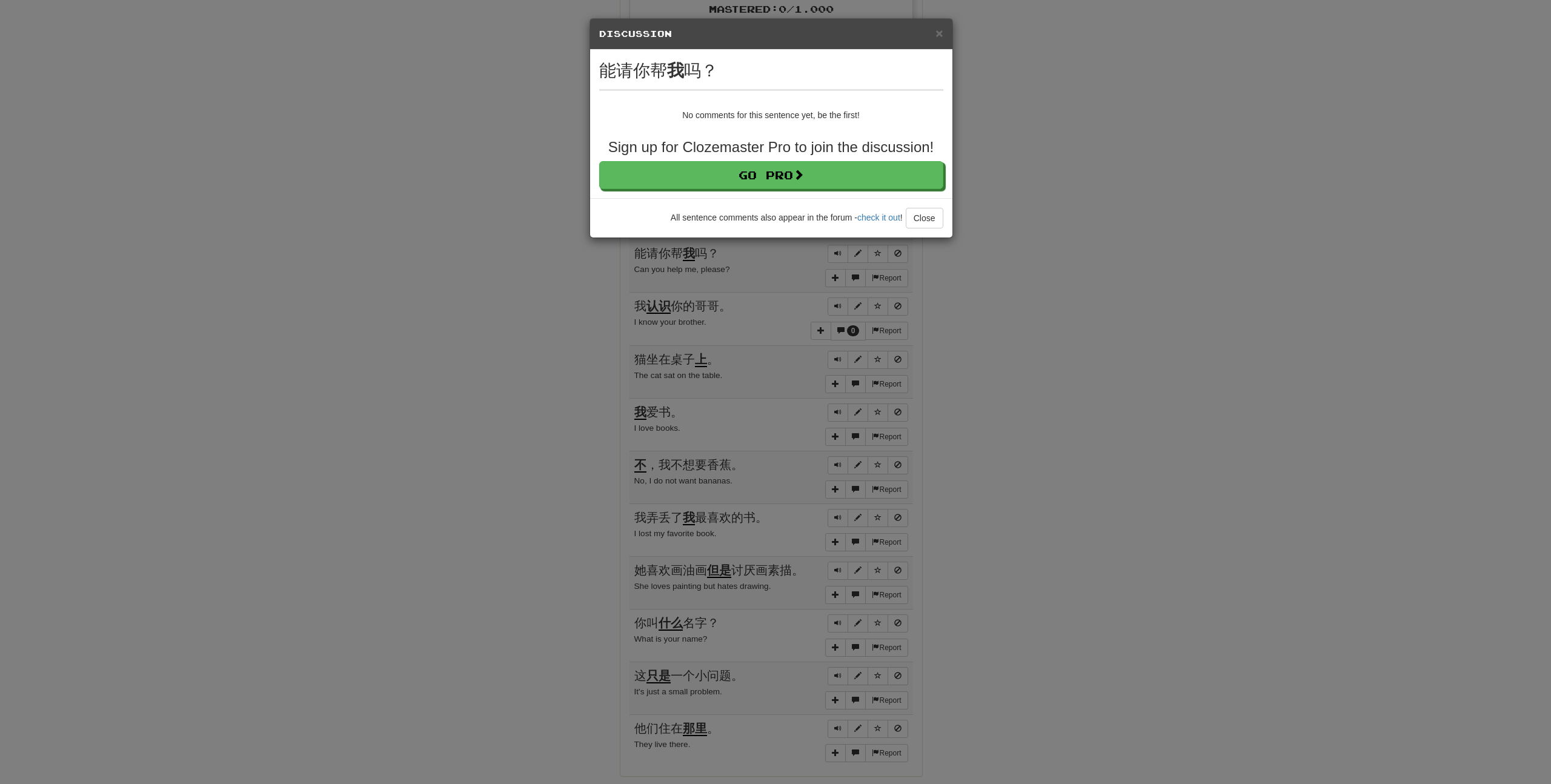
click at [943, 35] on div "× Discussion View in the forum" at bounding box center [771, 34] width 362 height 31
click at [941, 35] on span "×" at bounding box center [938, 33] width 7 height 14
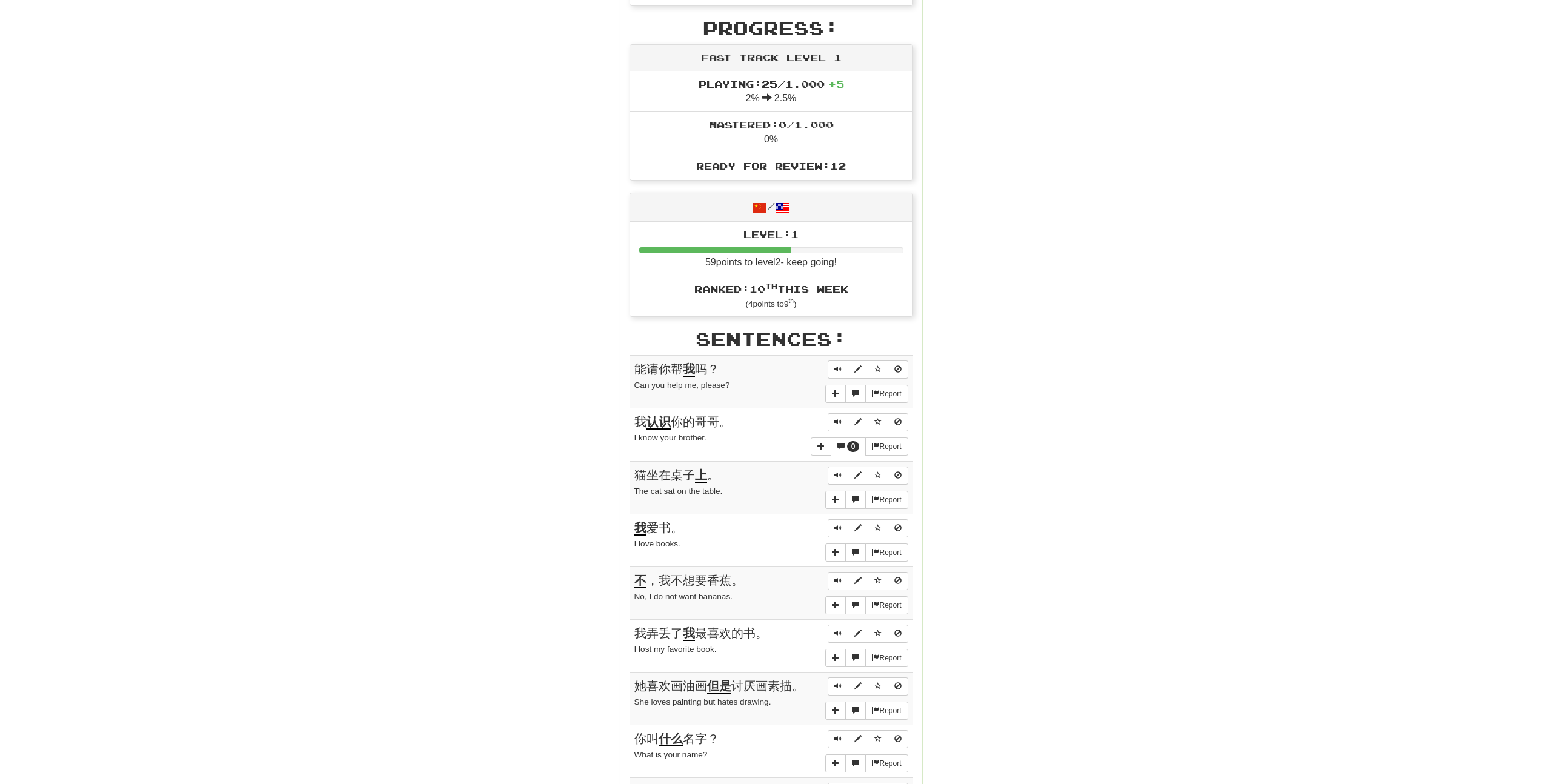
scroll to position [0, 0]
